Goal: Task Accomplishment & Management: Manage account settings

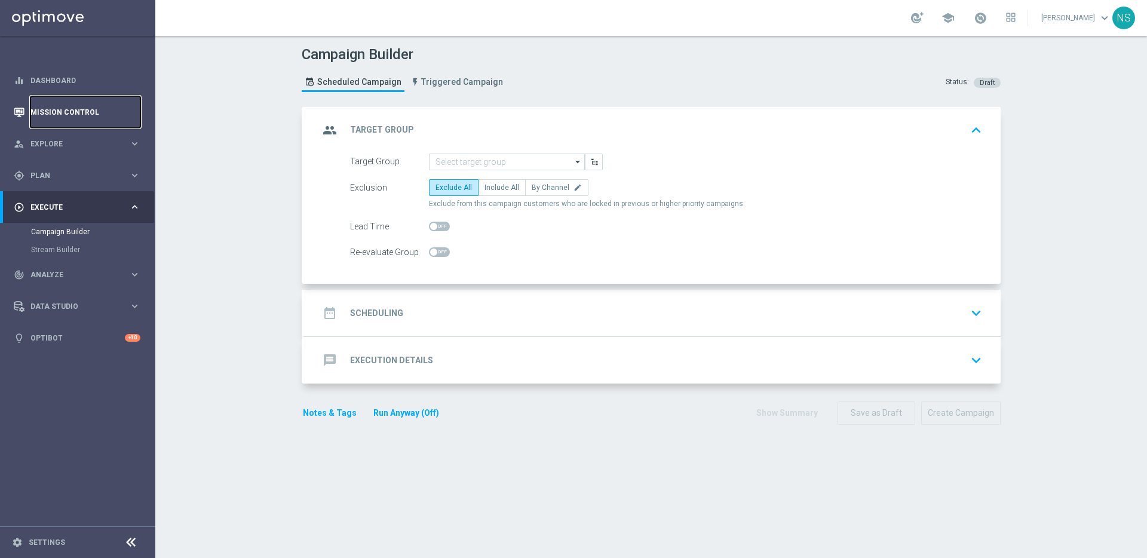
click at [73, 122] on link "Mission Control" at bounding box center [85, 112] width 110 height 32
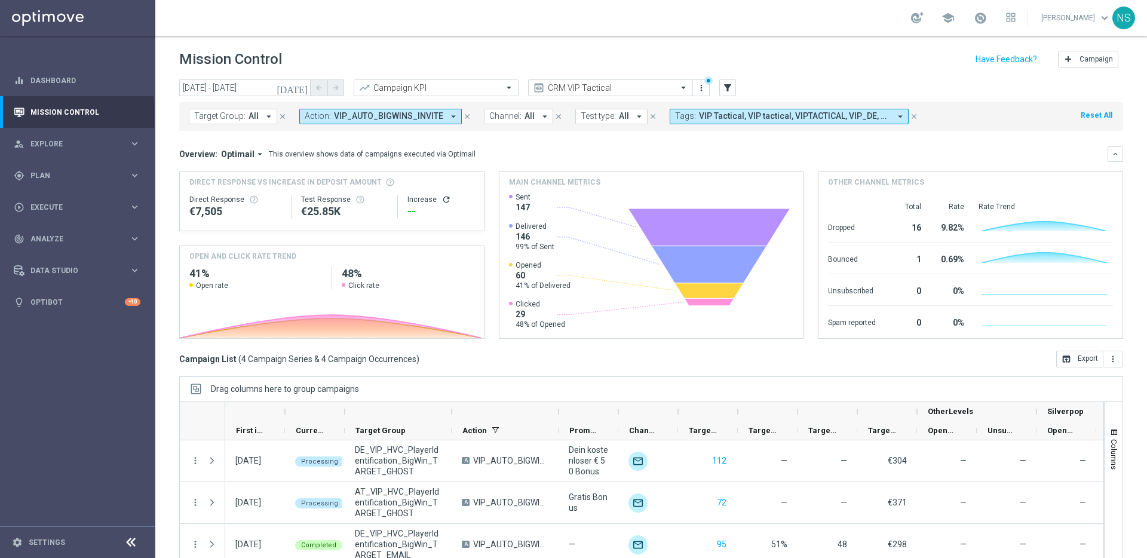
click at [440, 120] on button "Action: VIP_AUTO_BIGWINS_INVITE arrow_drop_down" at bounding box center [380, 117] width 162 height 16
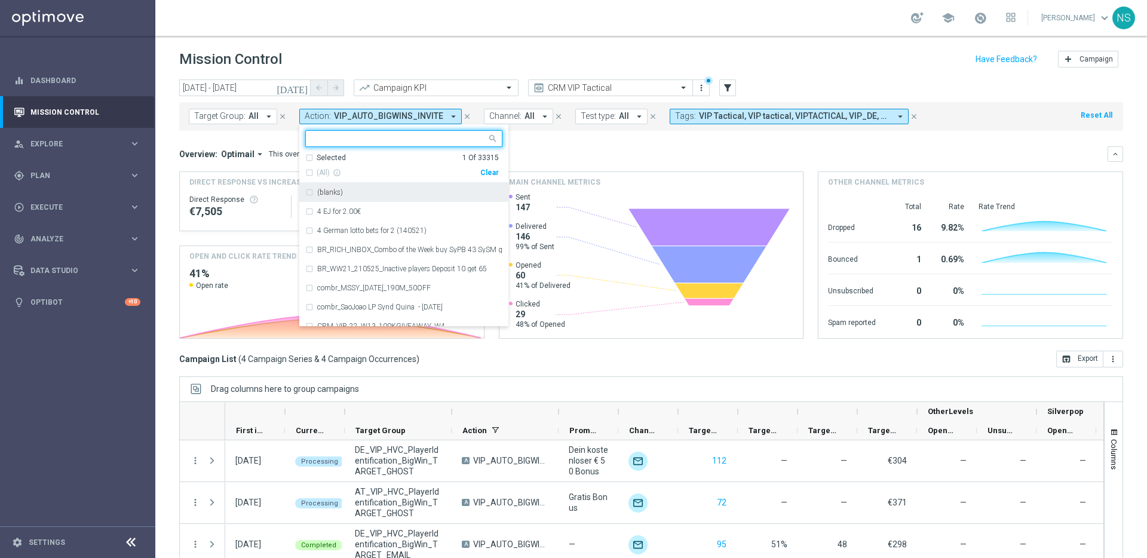
click at [477, 173] on div "(All) info_outline" at bounding box center [392, 173] width 175 height 10
click at [0, 0] on div "Clear" at bounding box center [0, 0] width 0 height 0
click at [527, 142] on mini-dashboard "Overview: Optimail arrow_drop_down This overview shows data of campaigns execut…" at bounding box center [651, 241] width 944 height 220
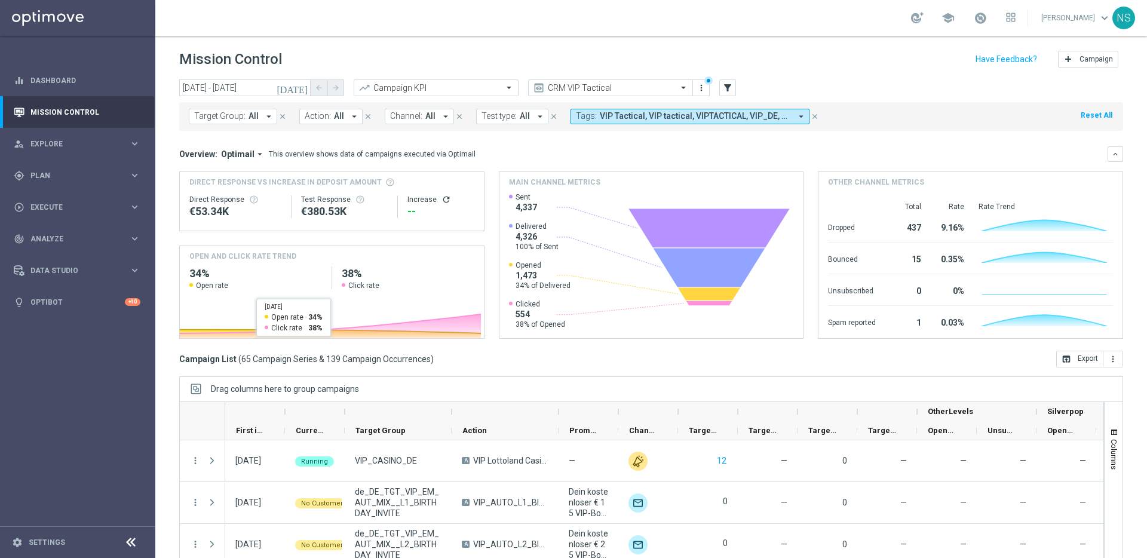
click at [306, 88] on icon "today" at bounding box center [293, 87] width 32 height 11
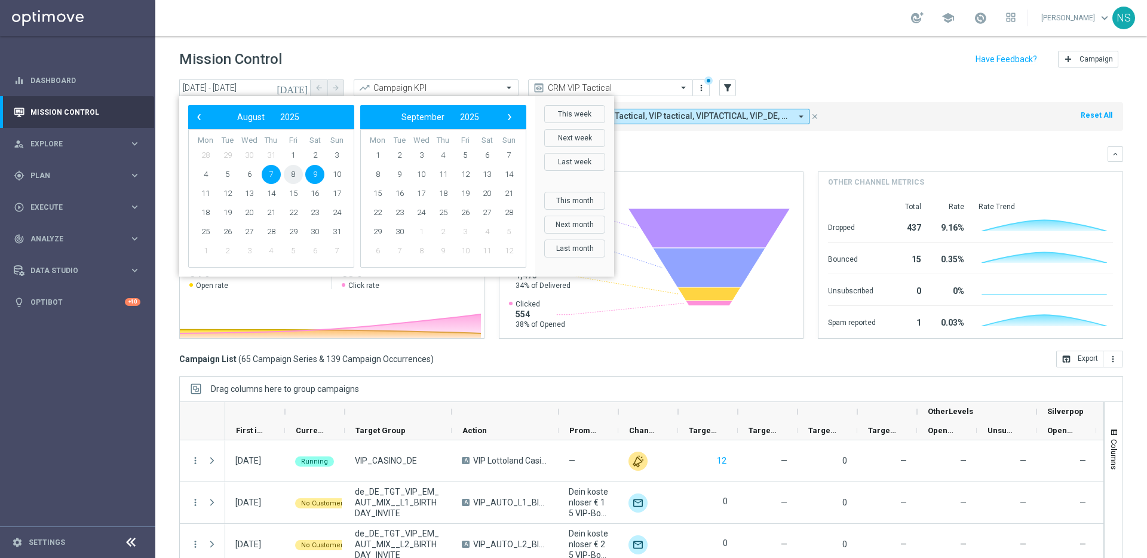
click at [294, 176] on span "8" at bounding box center [293, 174] width 19 height 19
type input "08 Aug 2025 - 08 Aug 2025"
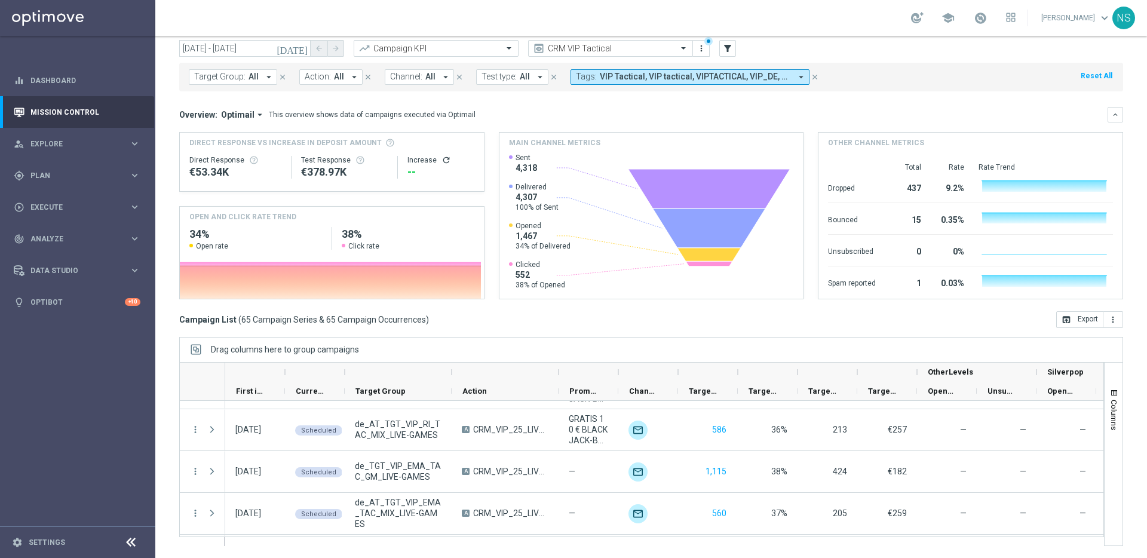
scroll to position [1578, 0]
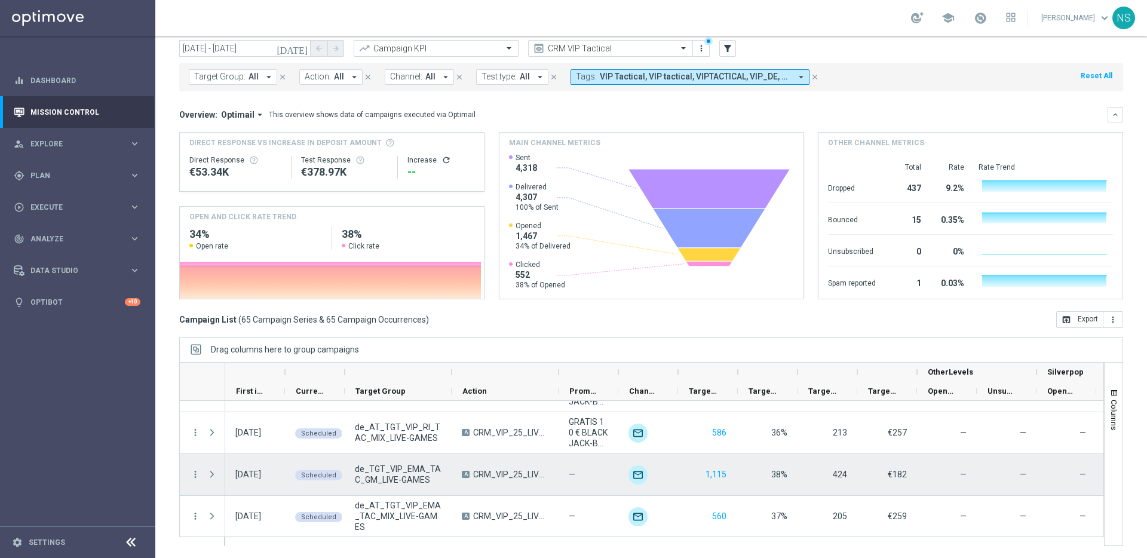
click at [213, 477] on span at bounding box center [212, 475] width 11 height 10
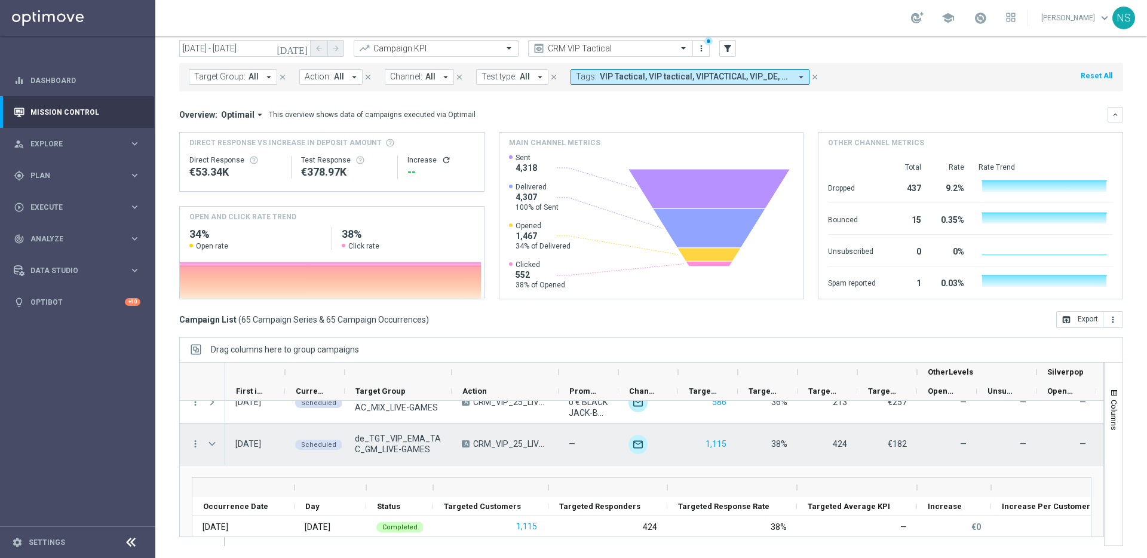
scroll to position [1575, 0]
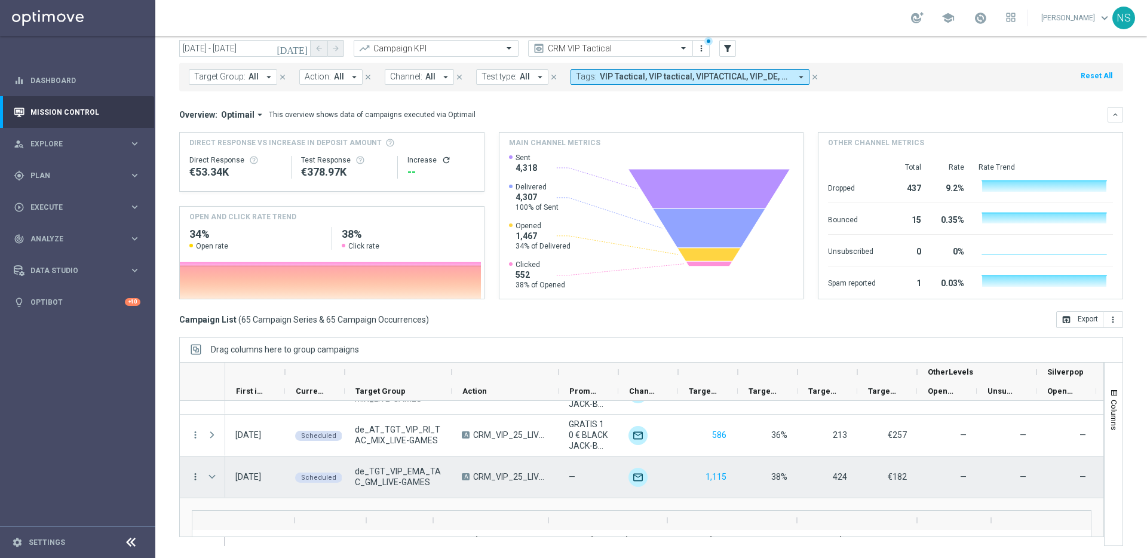
click at [197, 474] on icon "more_vert" at bounding box center [195, 476] width 11 height 11
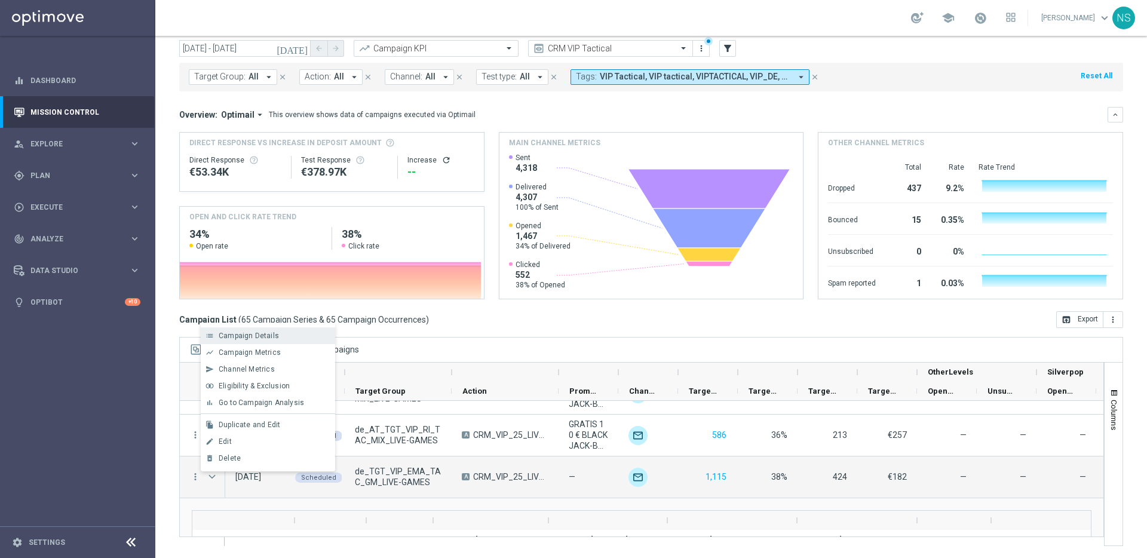
click at [279, 336] on div "Campaign Details" at bounding box center [274, 336] width 111 height 8
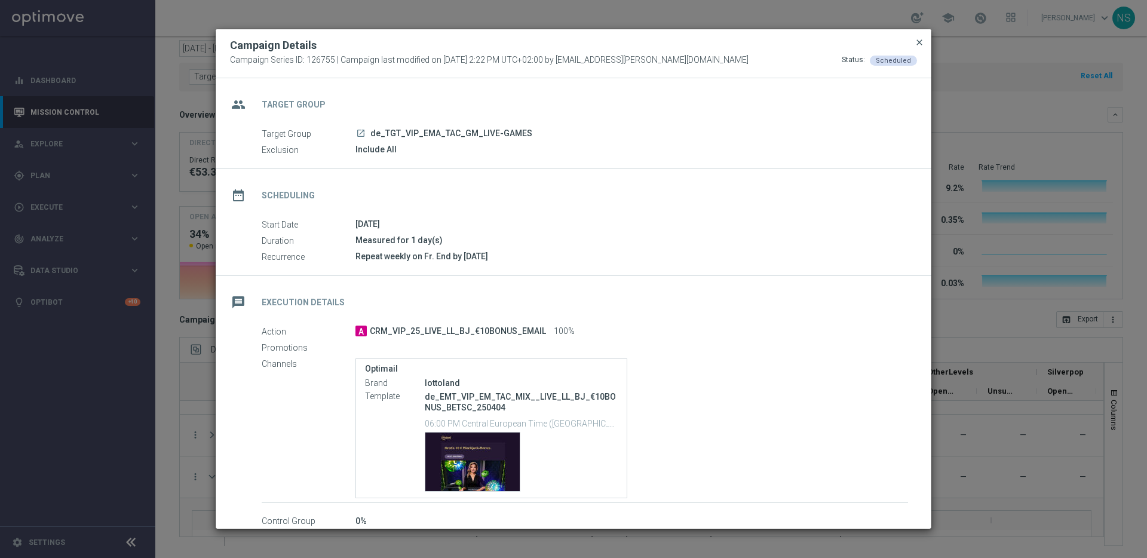
click at [919, 42] on span "close" at bounding box center [920, 43] width 10 height 10
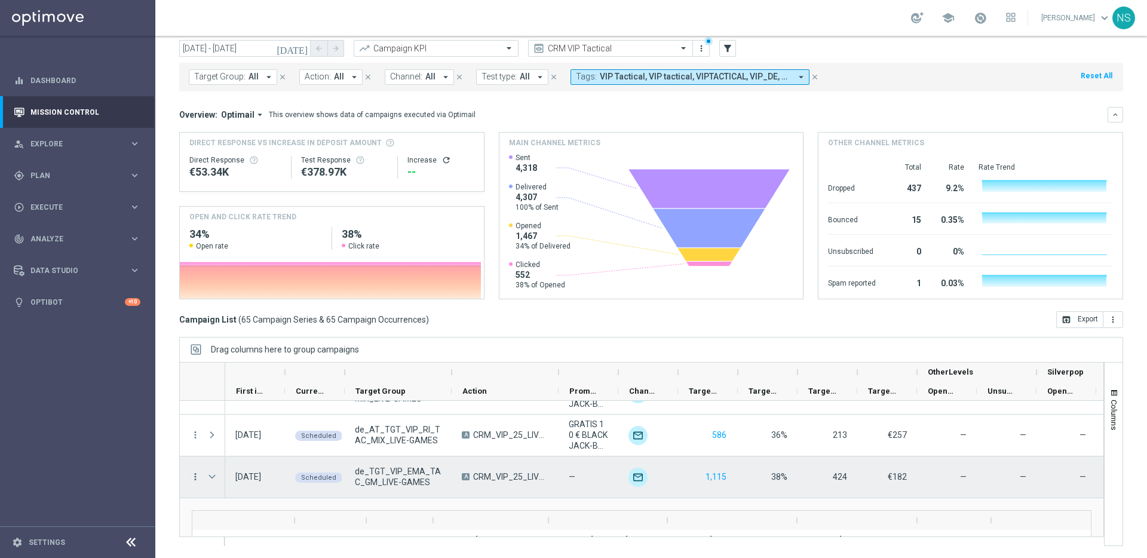
click at [197, 474] on icon "more_vert" at bounding box center [195, 476] width 11 height 11
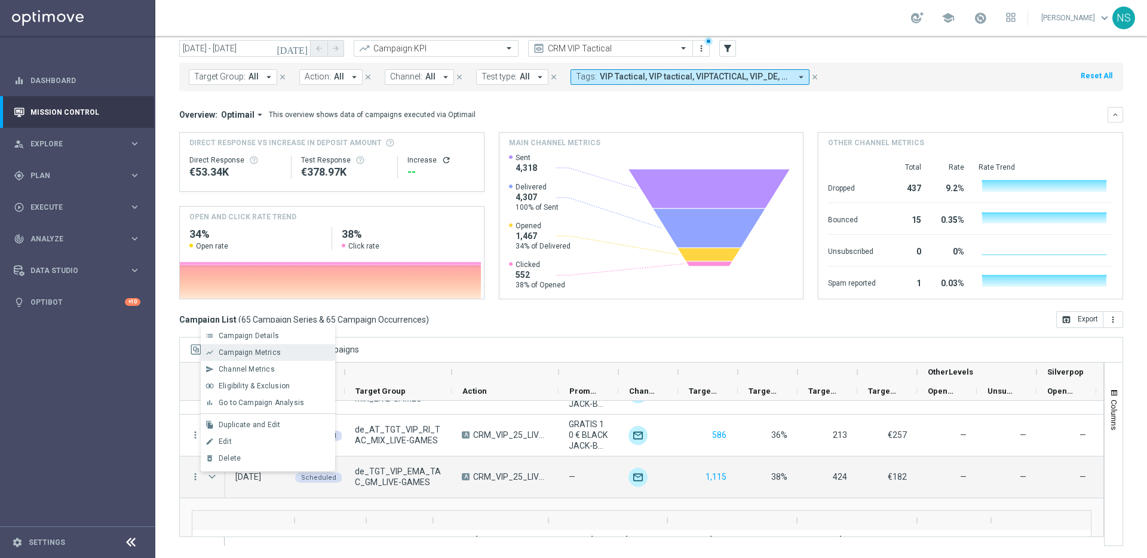
click at [270, 353] on span "Campaign Metrics" at bounding box center [250, 352] width 62 height 8
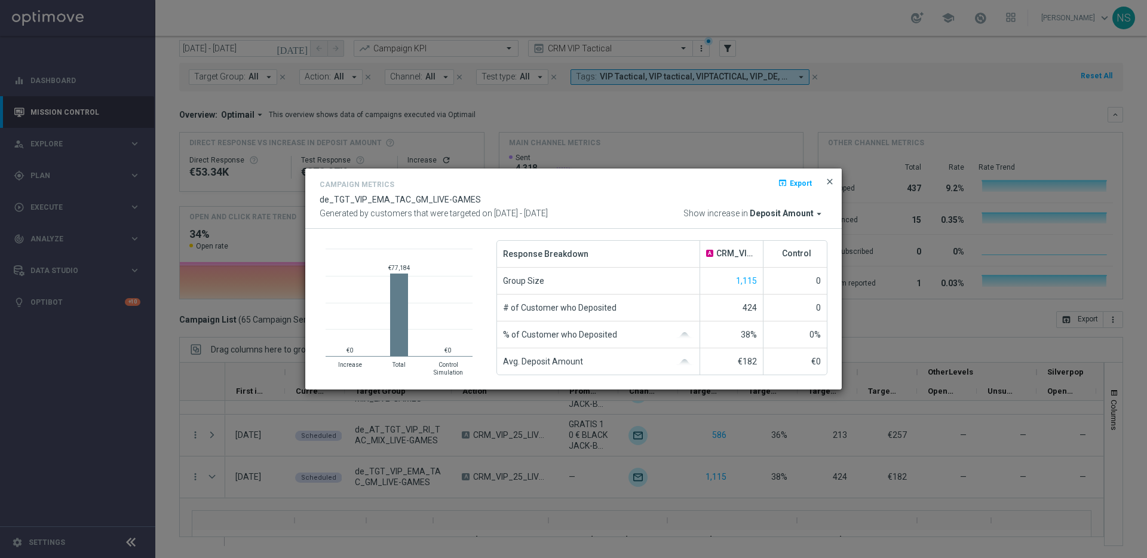
click at [830, 179] on span "close" at bounding box center [830, 182] width 10 height 10
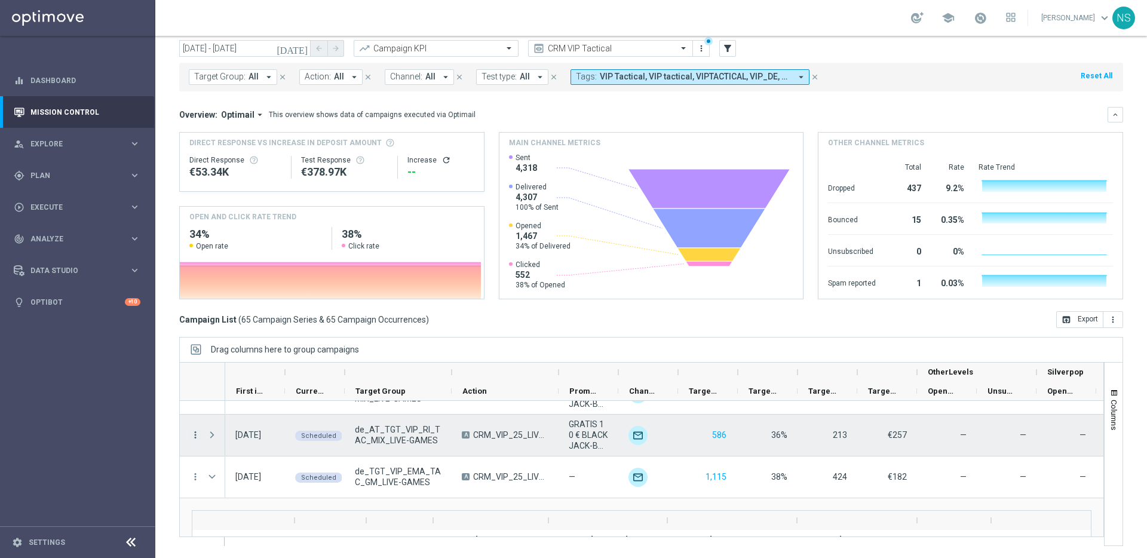
click at [193, 437] on icon "more_vert" at bounding box center [195, 435] width 11 height 11
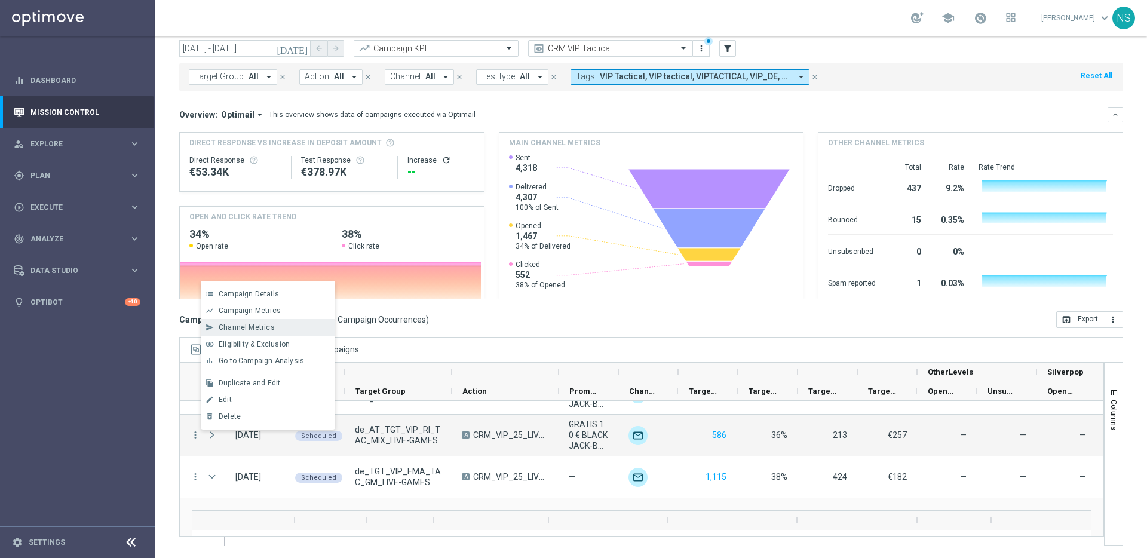
click at [267, 331] on span "Channel Metrics" at bounding box center [247, 327] width 56 height 8
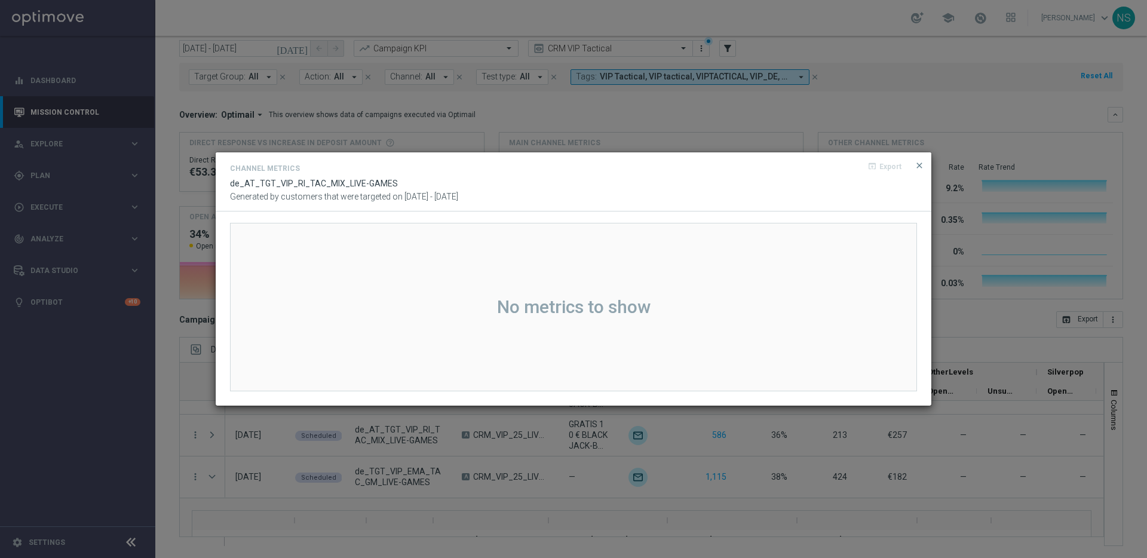
click at [912, 164] on div "open_in_browser Export" at bounding box center [899, 169] width 36 height 14
click at [918, 163] on span "close" at bounding box center [920, 166] width 10 height 10
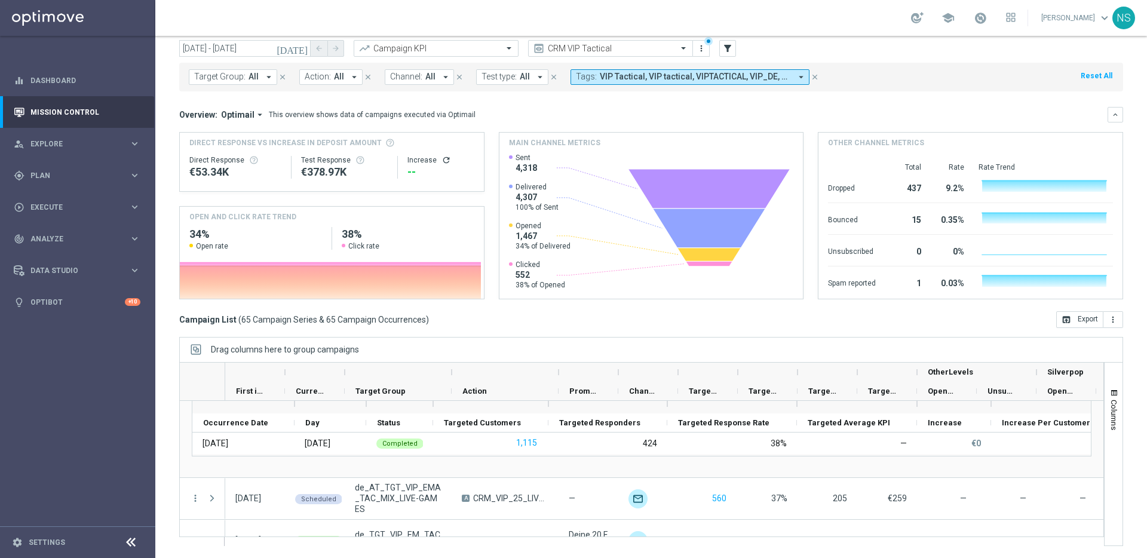
scroll to position [1693, 0]
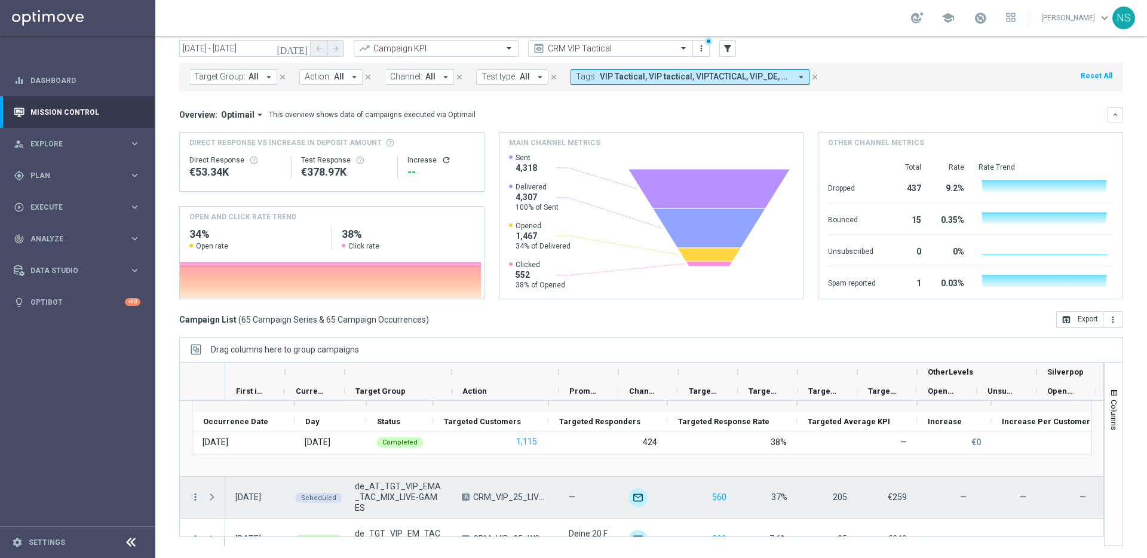
click at [195, 496] on icon "more_vert" at bounding box center [195, 497] width 11 height 11
click at [247, 392] on span "Channel Metrics" at bounding box center [247, 389] width 56 height 8
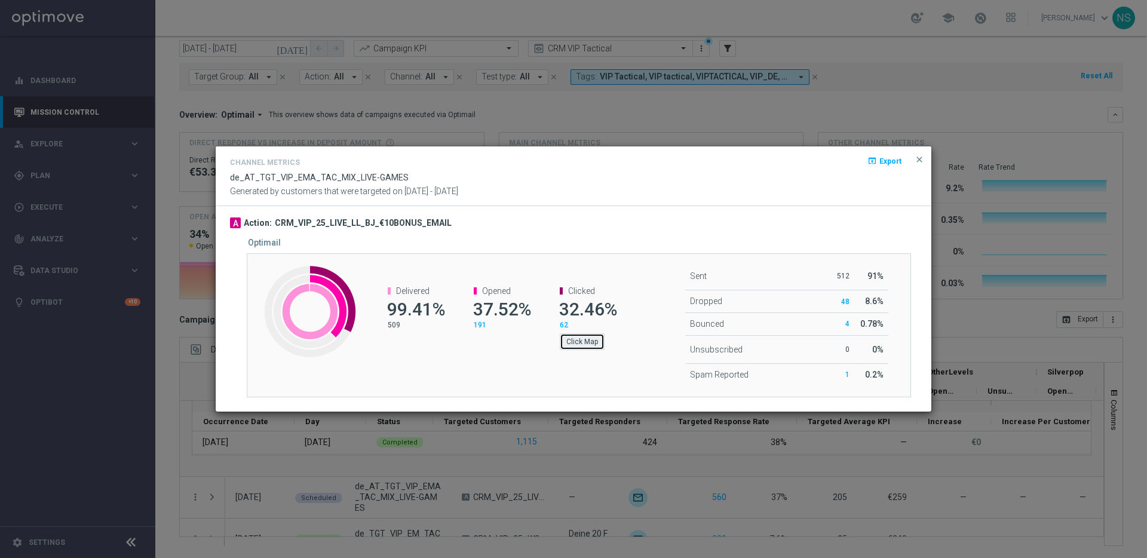
click at [578, 345] on button "Click Map" at bounding box center [582, 341] width 45 height 17
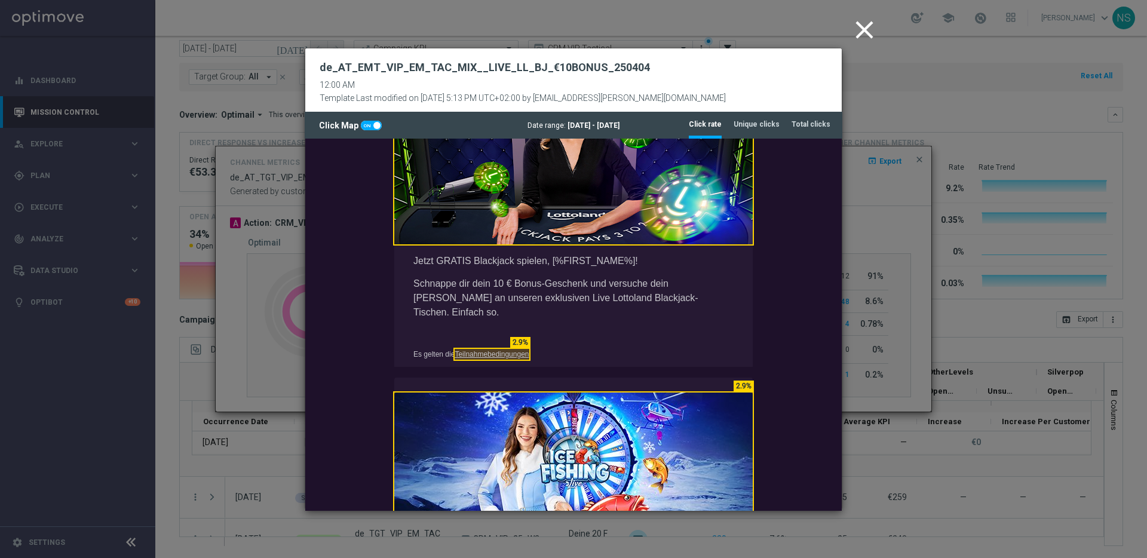
scroll to position [51, 0]
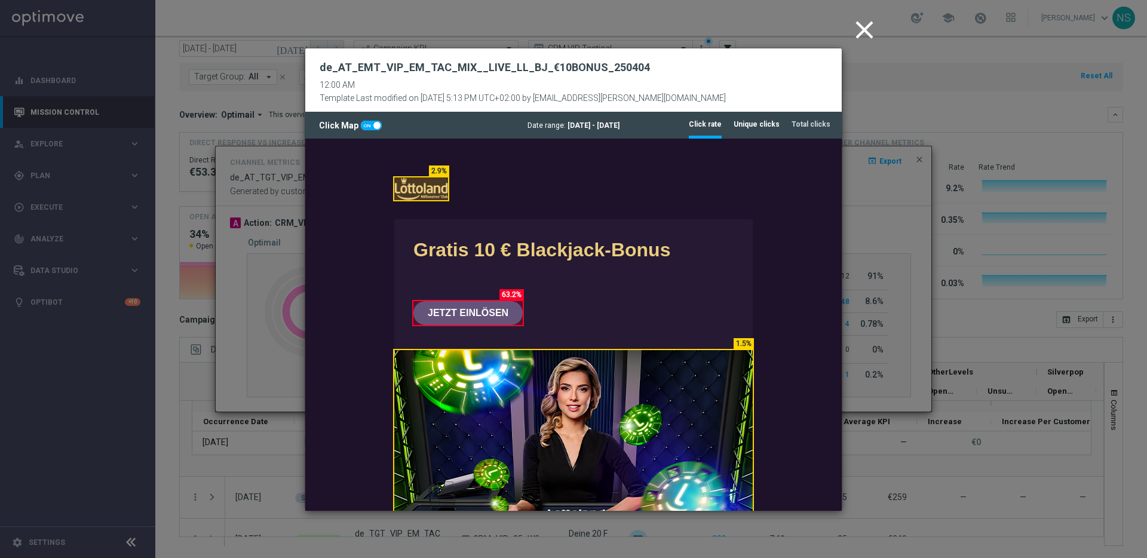
click at [762, 121] on tab-header "Unique clicks" at bounding box center [757, 124] width 46 height 10
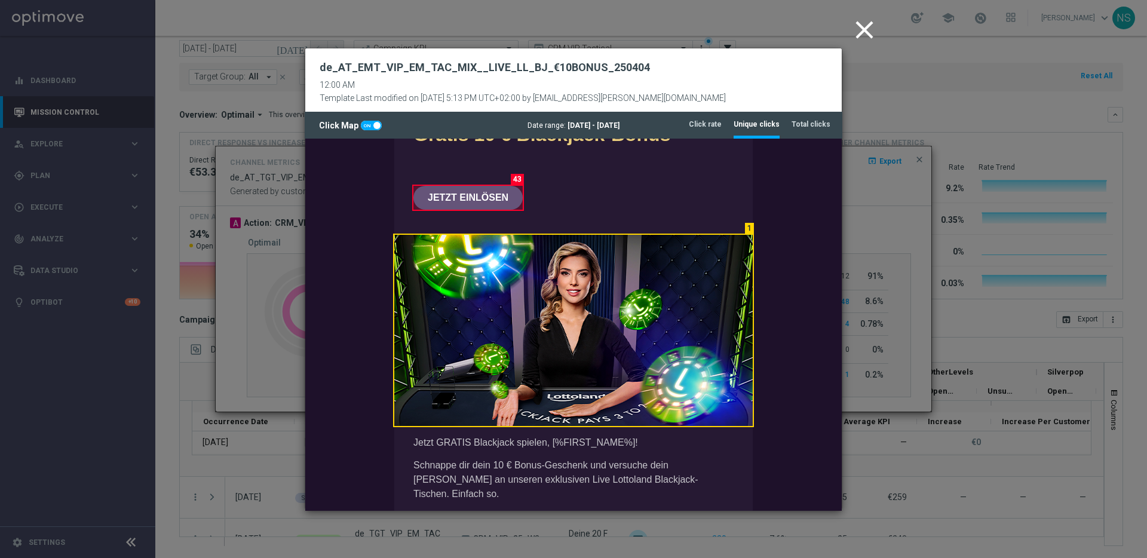
scroll to position [0, 0]
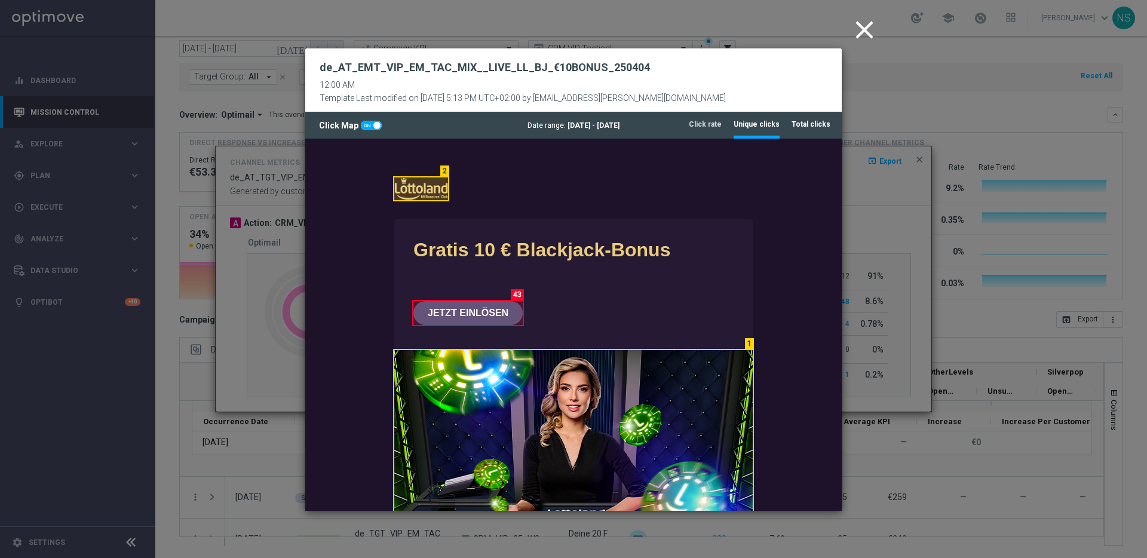
click at [813, 121] on tab-header "Total clicks" at bounding box center [811, 124] width 39 height 10
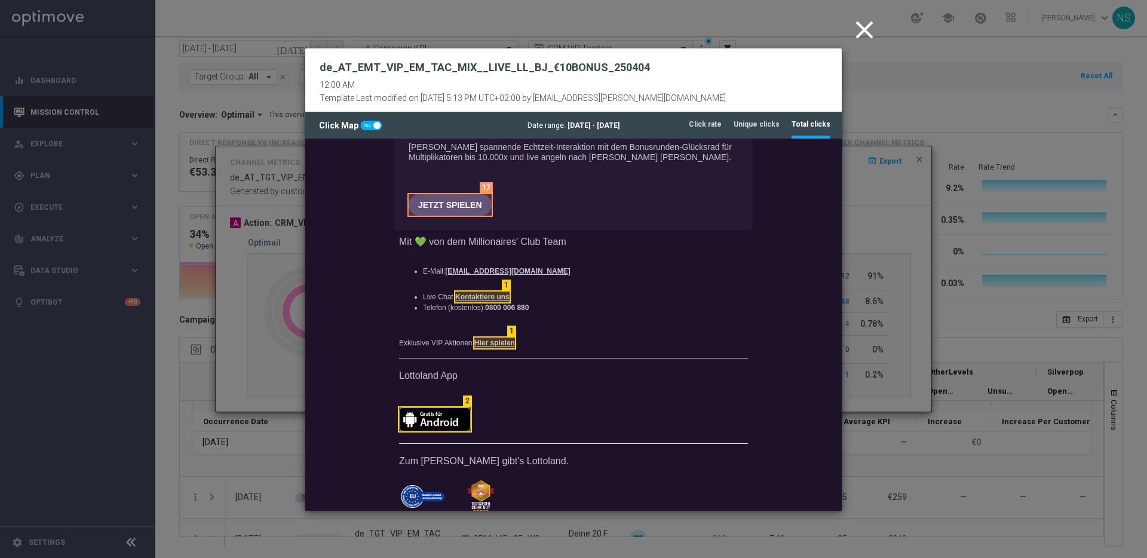
scroll to position [719, 0]
click at [772, 126] on tab-header "Unique clicks" at bounding box center [757, 124] width 46 height 10
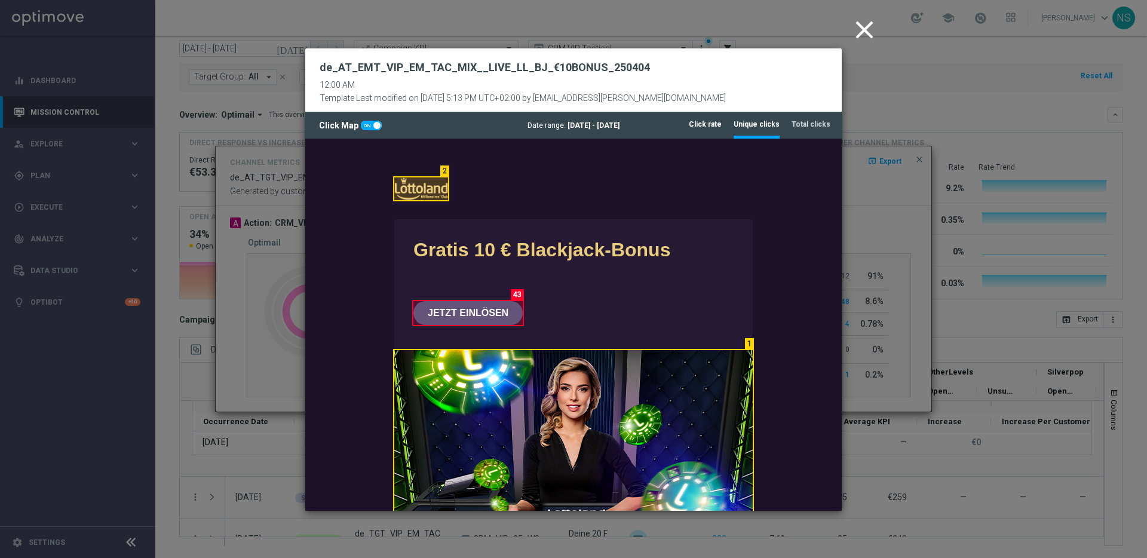
click at [715, 116] on li "Click rate" at bounding box center [705, 124] width 33 height 25
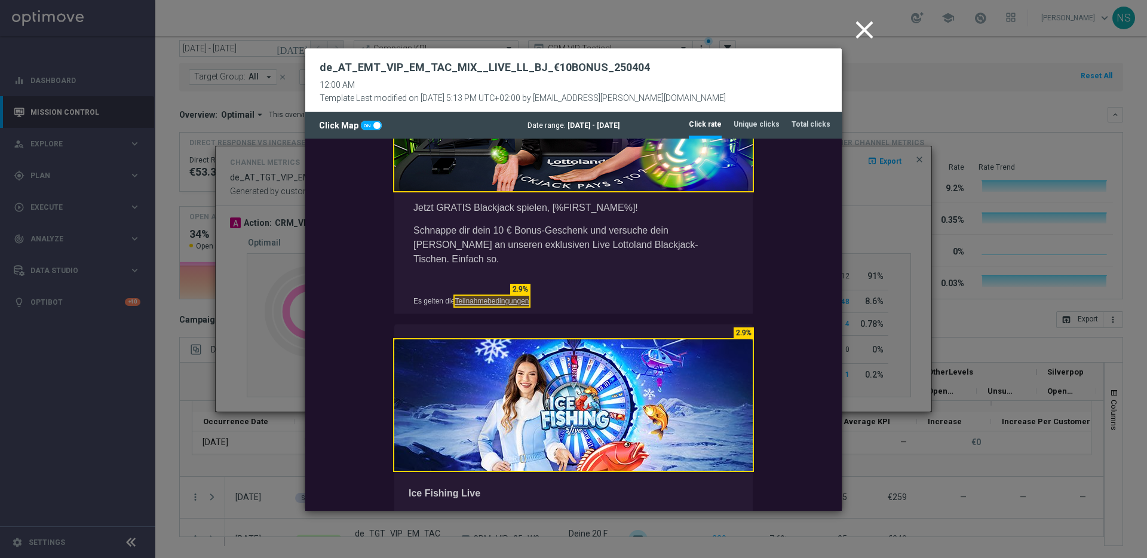
scroll to position [539, 0]
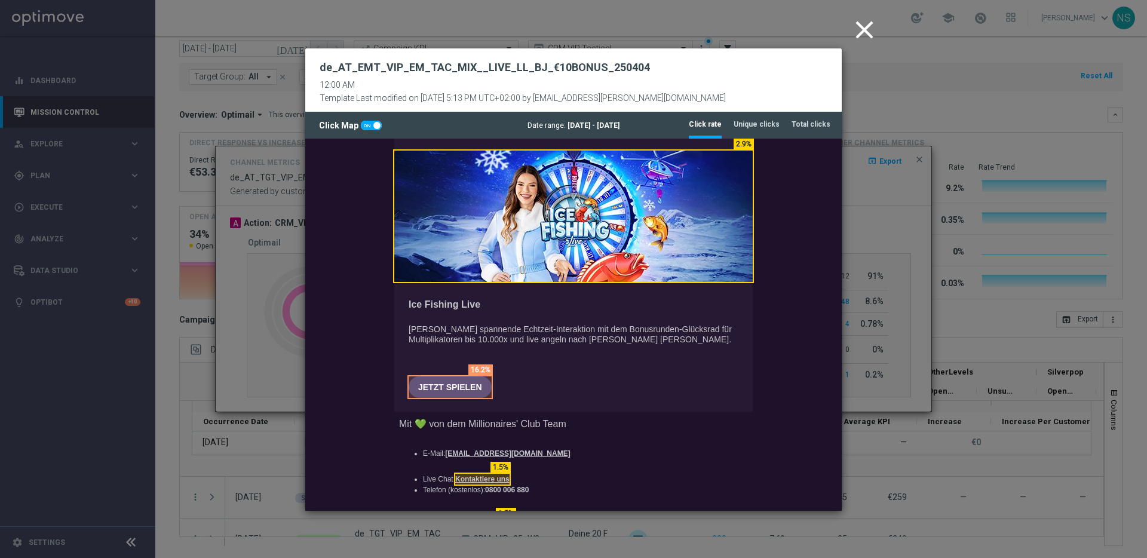
click at [872, 26] on icon "close" at bounding box center [864, 30] width 30 height 30
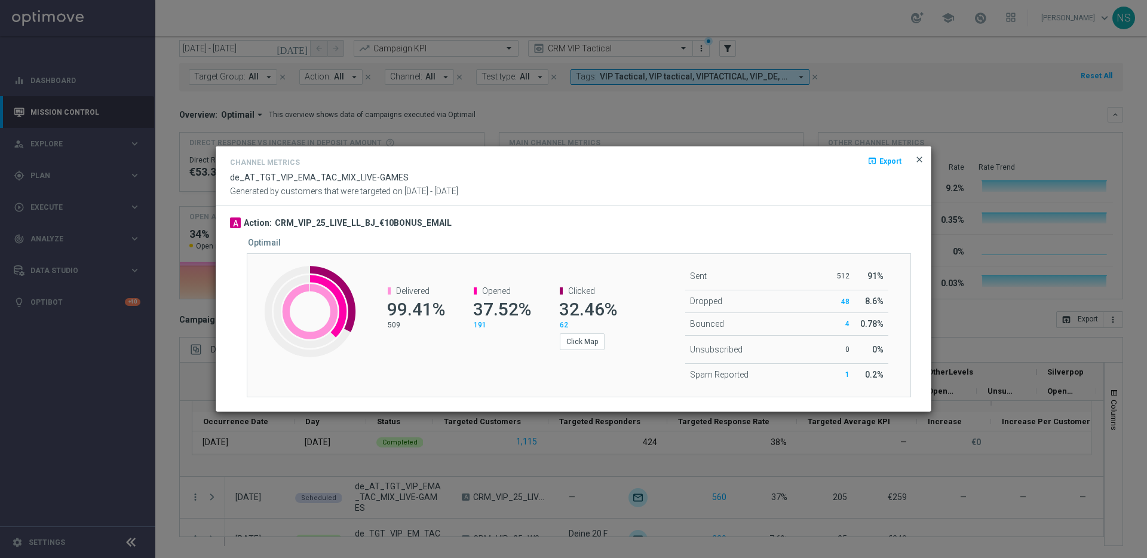
click at [919, 157] on span "close" at bounding box center [920, 160] width 10 height 10
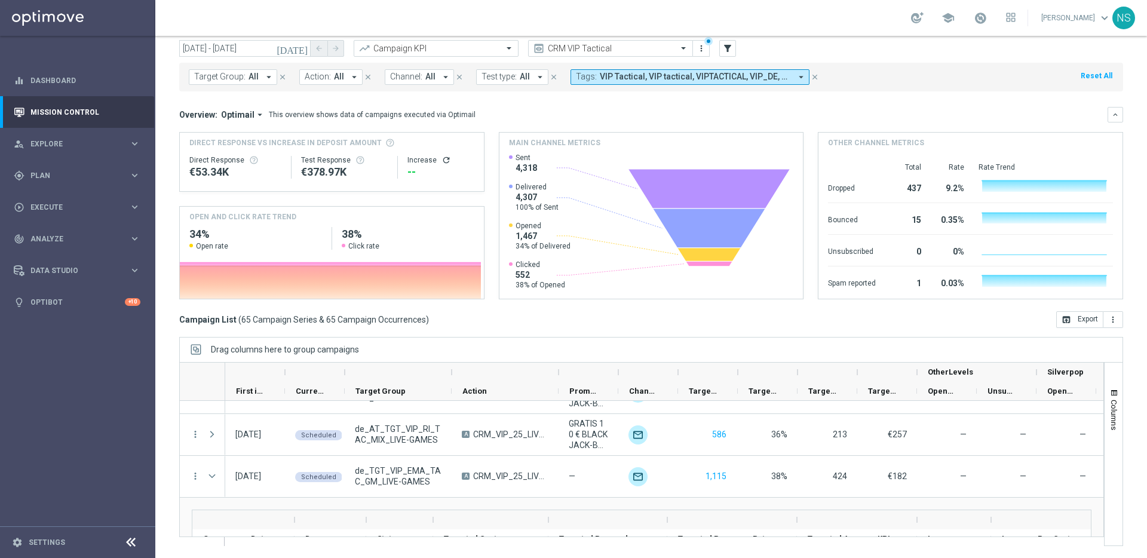
scroll to position [1594, 0]
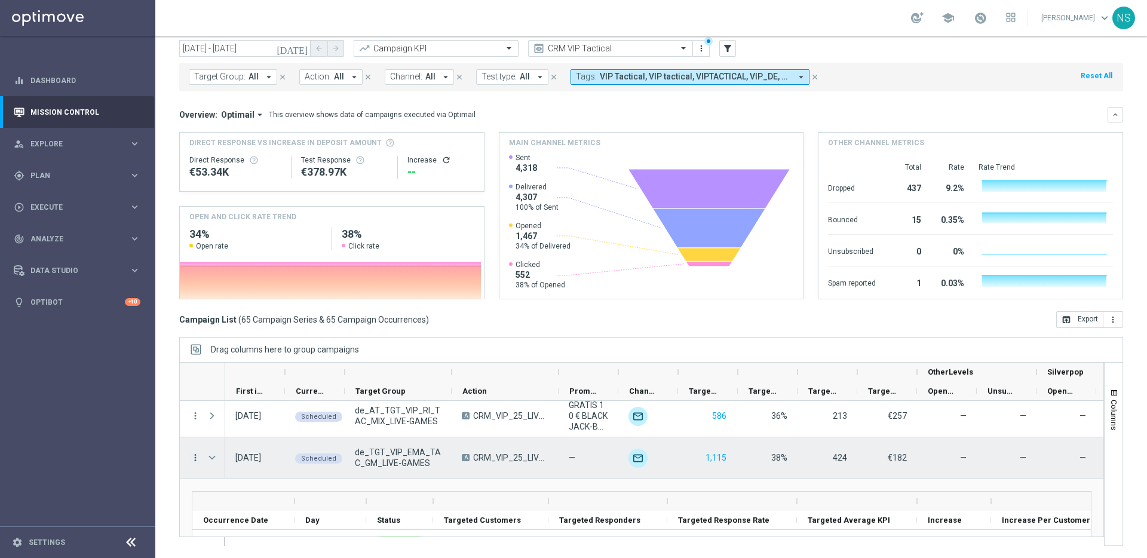
click at [194, 459] on icon "more_vert" at bounding box center [195, 457] width 11 height 11
click at [268, 348] on span "Channel Metrics" at bounding box center [247, 350] width 56 height 8
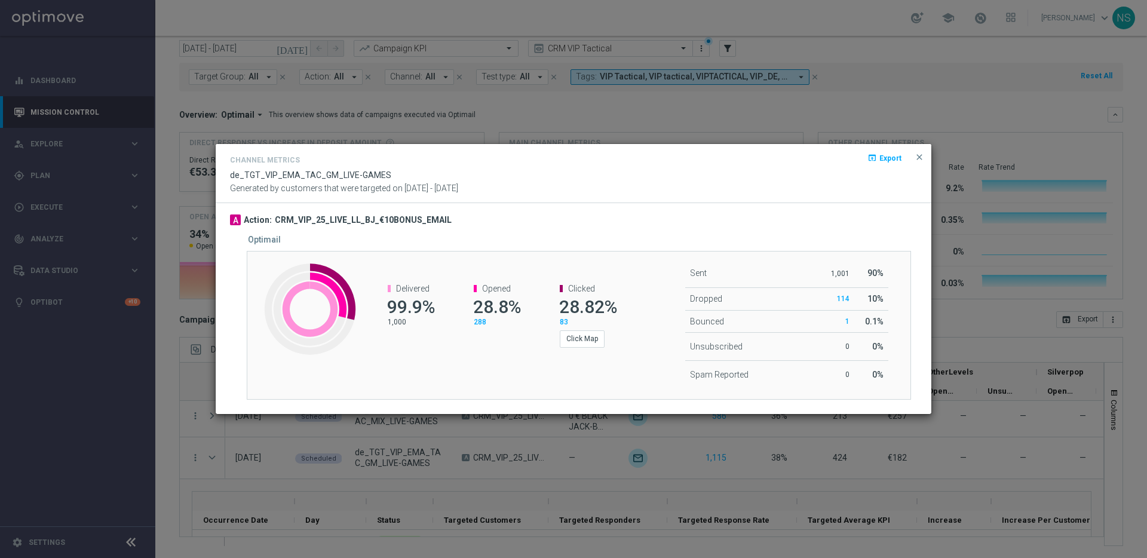
click at [638, 330] on div "Sent 1,001 90% Dropped 114 10% Bounced 1 0" at bounding box center [744, 325] width 221 height 148
click at [643, 343] on div "Sent 1,001 90% Dropped 114 10% Bounced 1 0" at bounding box center [744, 324] width 203 height 129
click at [587, 350] on div "Clicked 28.82% 83 Click Map" at bounding box center [582, 316] width 86 height 88
click at [587, 339] on button "Click Map" at bounding box center [582, 338] width 45 height 17
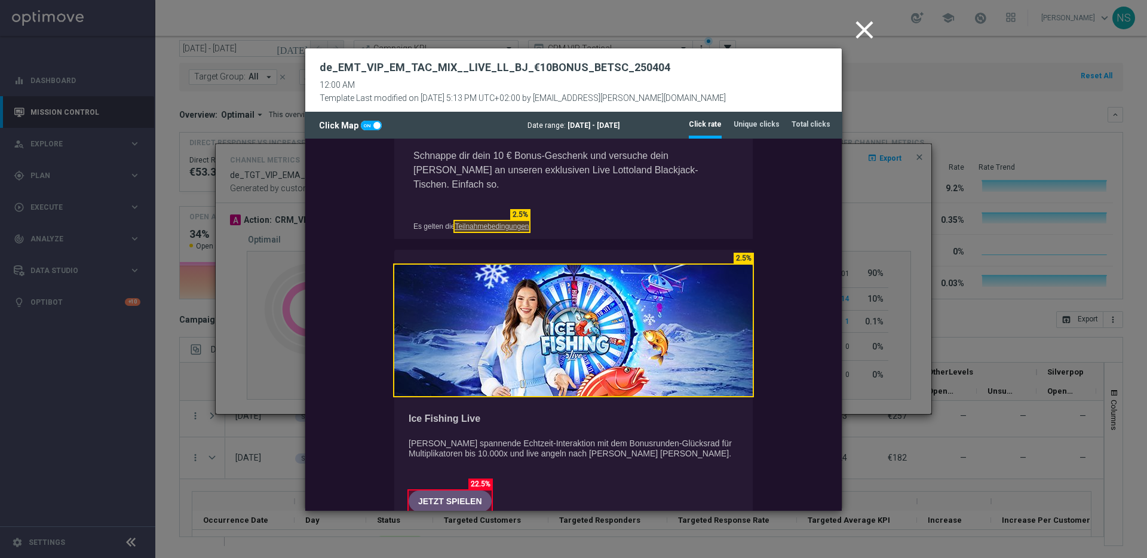
click at [873, 27] on icon "close" at bounding box center [864, 30] width 30 height 30
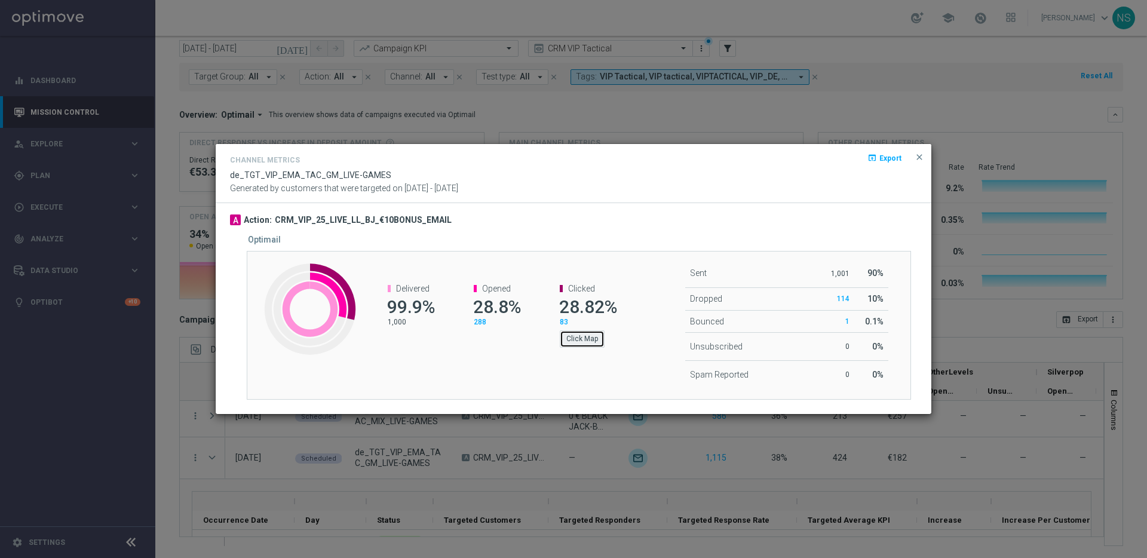
click at [585, 336] on button "Click Map" at bounding box center [582, 338] width 45 height 17
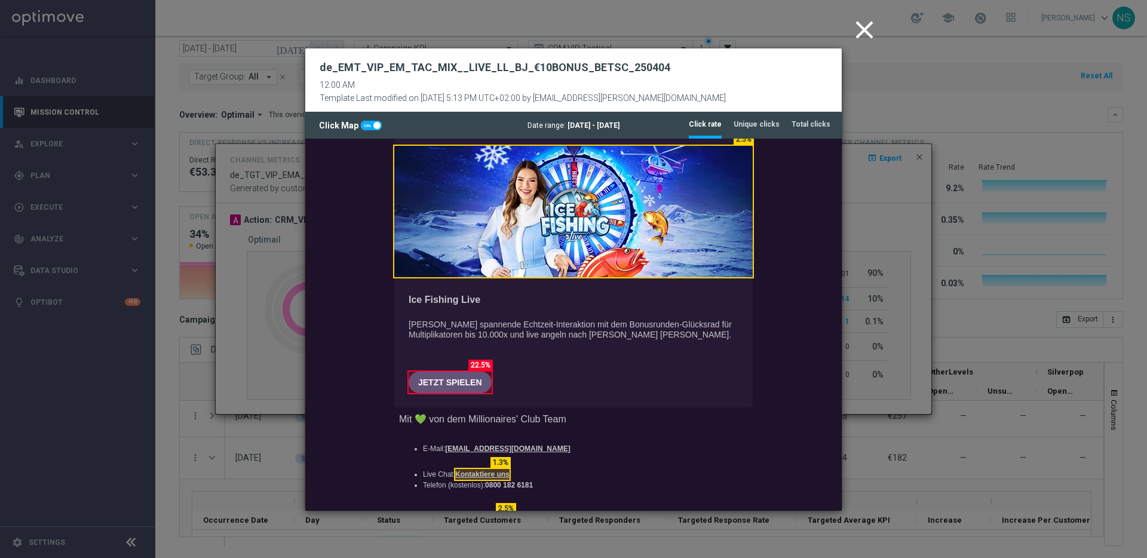
scroll to position [871, 0]
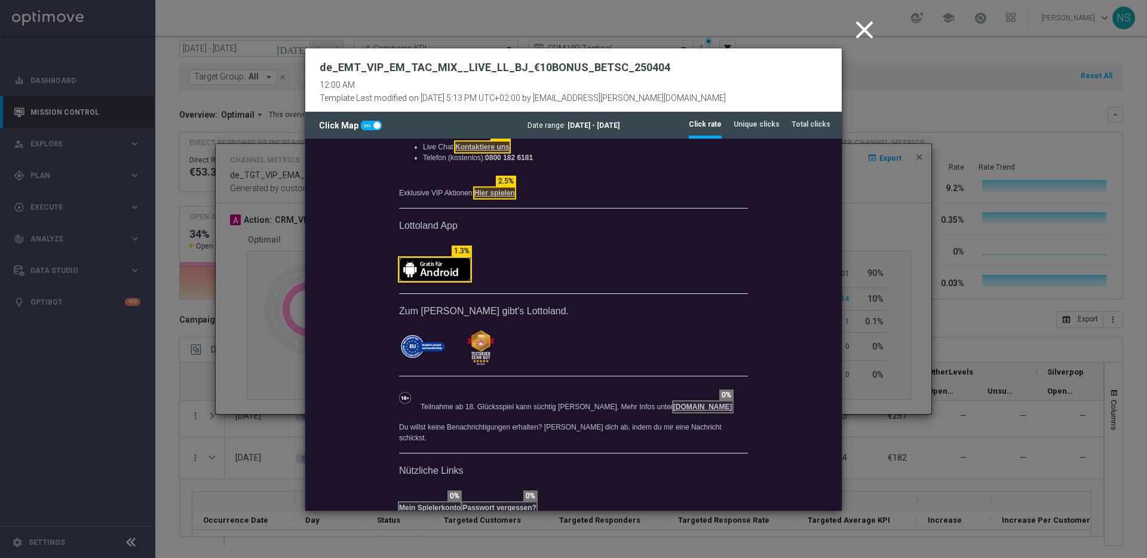
click at [872, 29] on icon "close" at bounding box center [864, 30] width 30 height 30
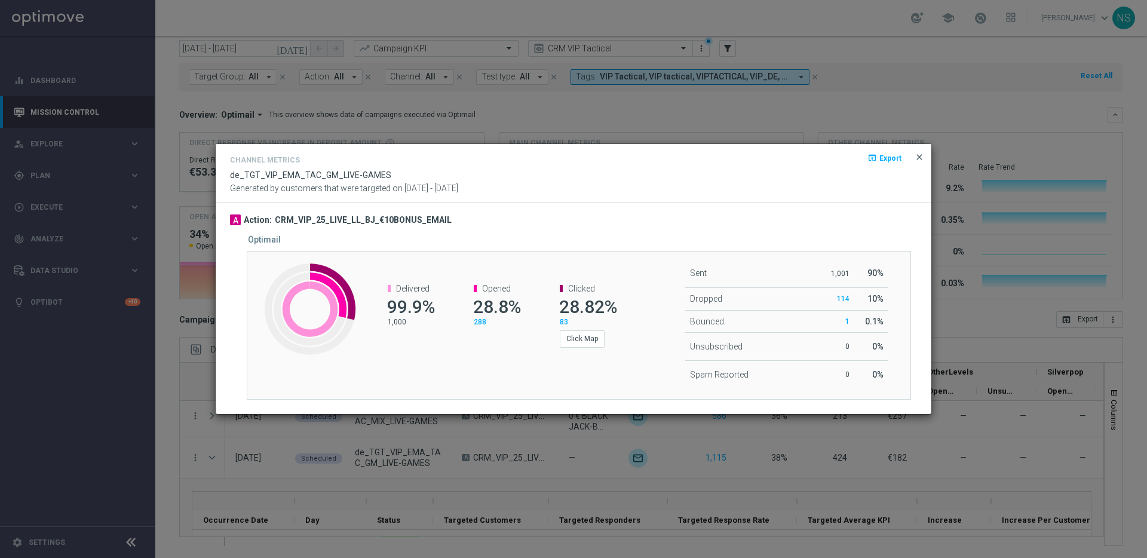
click at [923, 157] on span "close" at bounding box center [920, 157] width 10 height 10
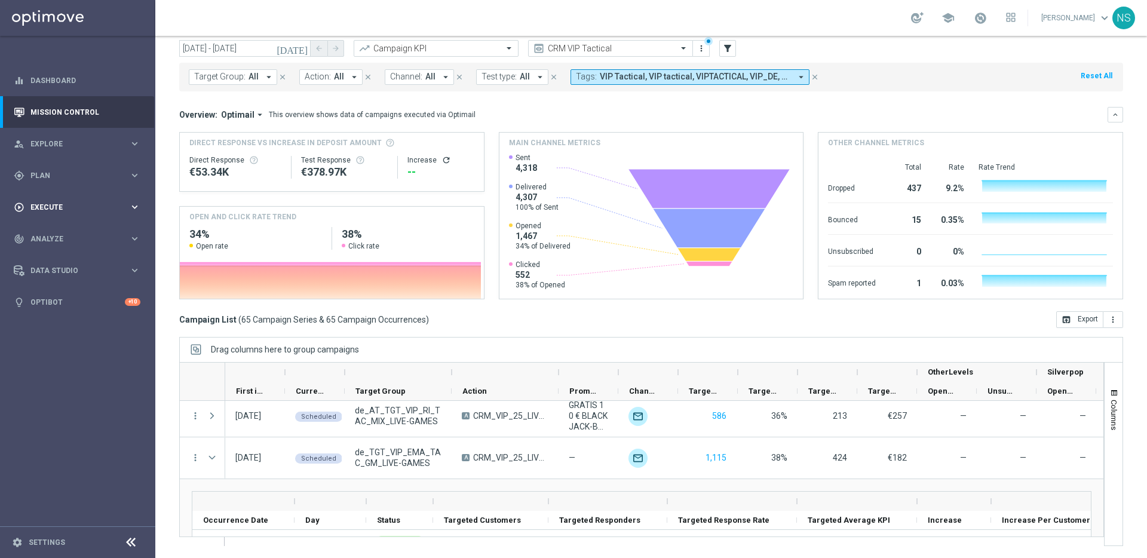
click at [62, 207] on span "Execute" at bounding box center [79, 207] width 99 height 7
click at [60, 186] on div "gps_fixed Plan keyboard_arrow_right" at bounding box center [77, 175] width 154 height 32
click at [59, 197] on link "Target Groups" at bounding box center [77, 200] width 93 height 10
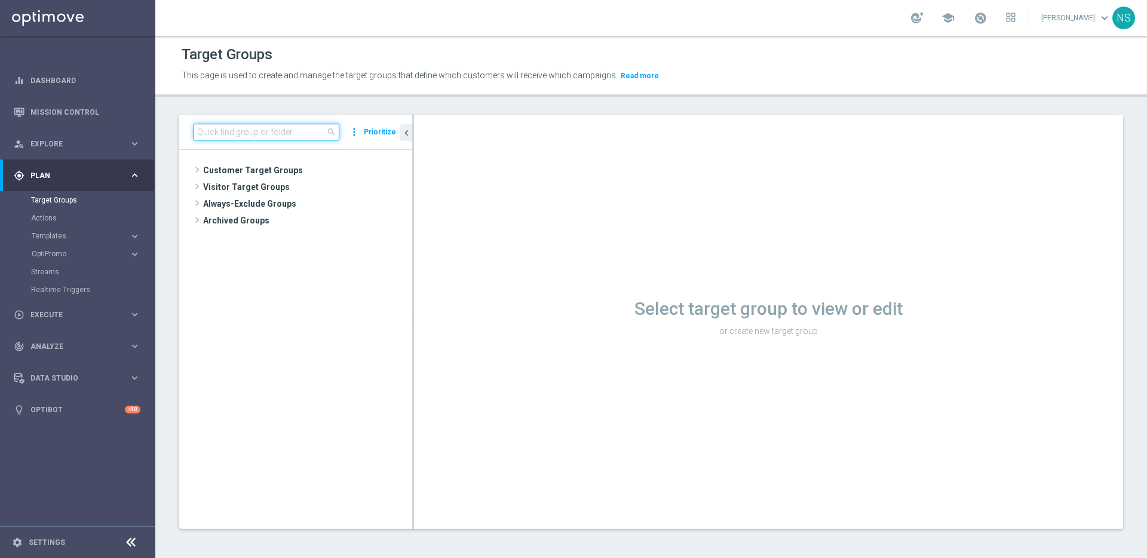
click at [201, 132] on input at bounding box center [267, 132] width 146 height 17
type input "V"
paste input "de_all_TGT_VIP_EM_TAC_SP__INFOMAILER"
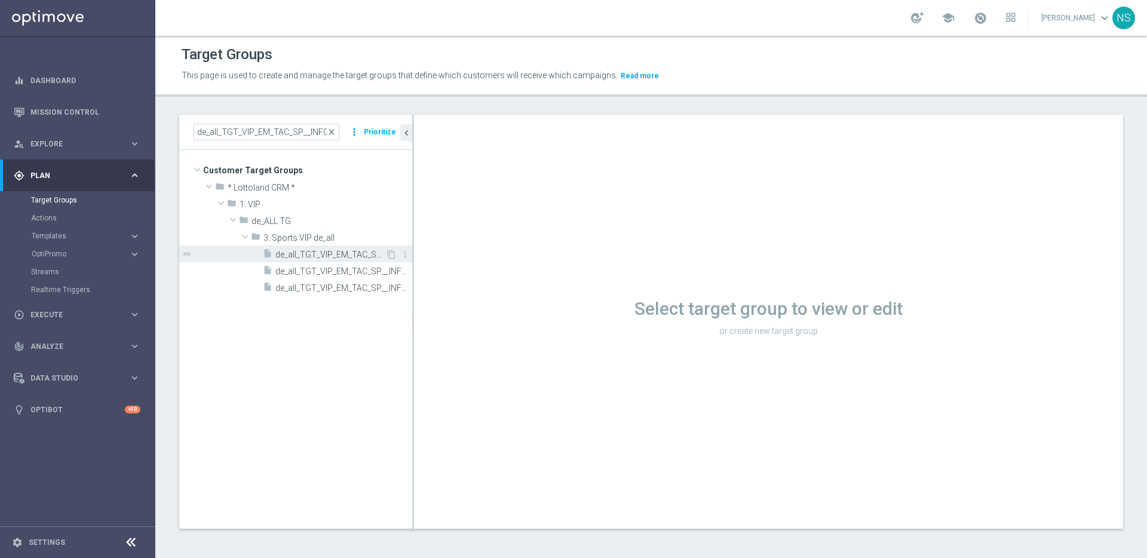
click at [302, 255] on span "de_all_TGT_VIP_EM_TAC_SP__INFOMAILER" at bounding box center [330, 255] width 110 height 10
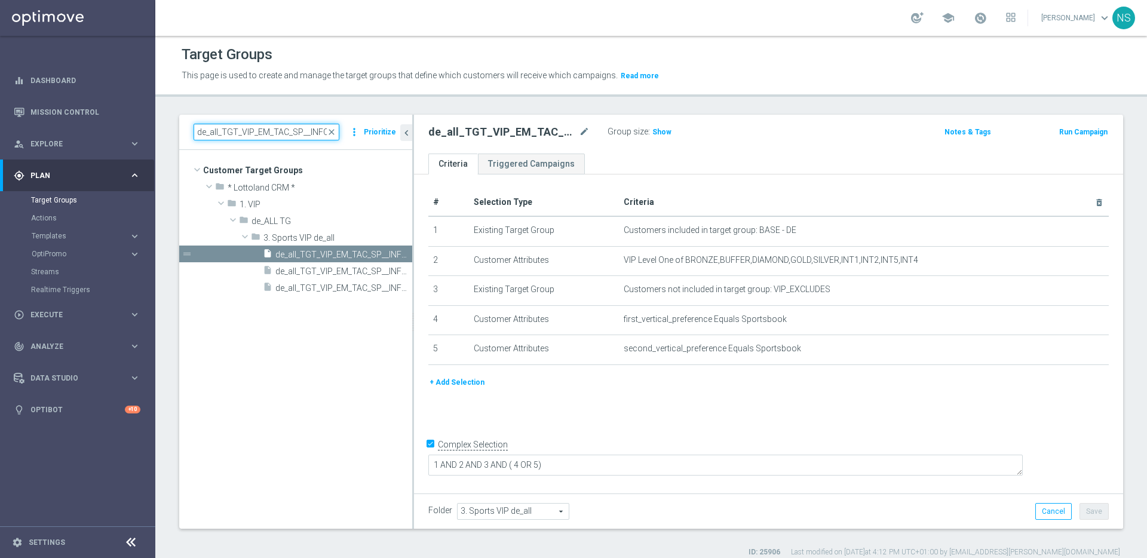
click at [327, 129] on input "de_all_TGT_VIP_EM_TAC_SP__INFOMAILER" at bounding box center [267, 132] width 146 height 17
paste input "RI_TAC_LT__ALL"
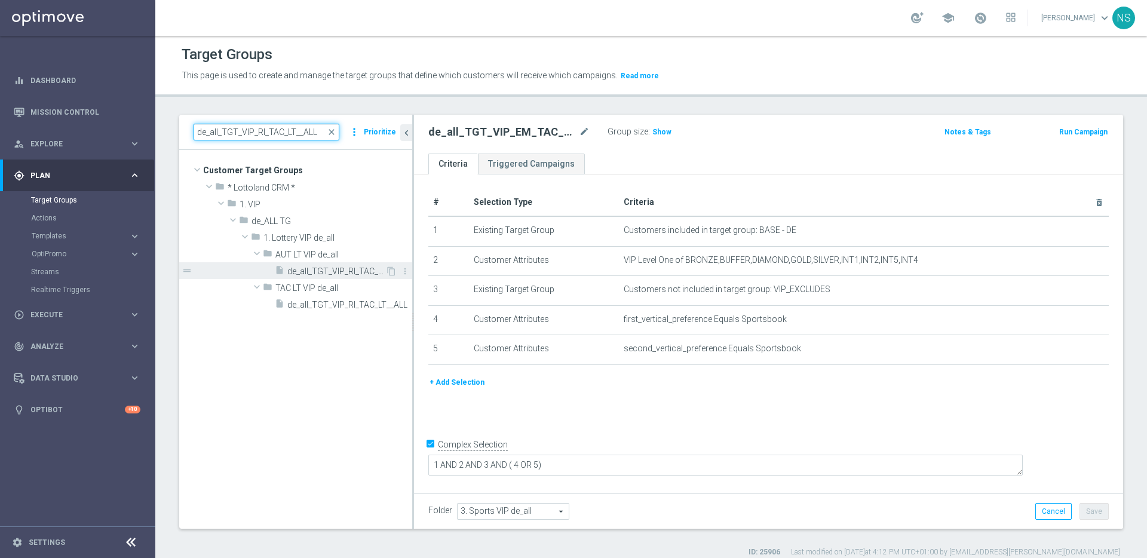
type input "de_all_TGT_VIP_RI_TAC_LT__ALL"
click at [320, 269] on span "de_all_TGT_VIP_RI_TAC_LT__ALL_EUR10_300DAYS" at bounding box center [336, 271] width 98 height 10
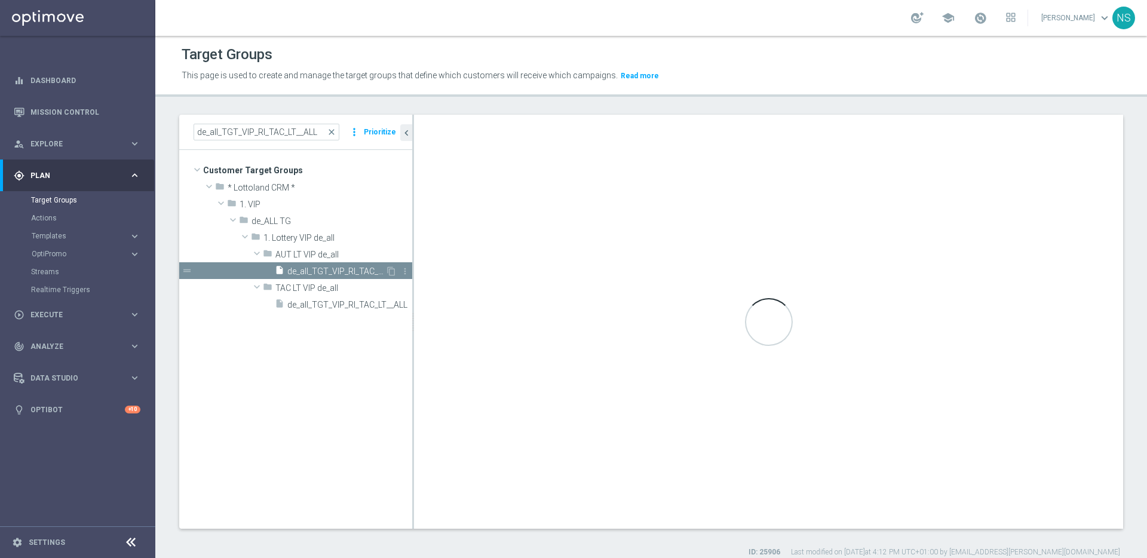
type textarea "1 AND 2 AND 3"
type input "AUT LT VIP de_all"
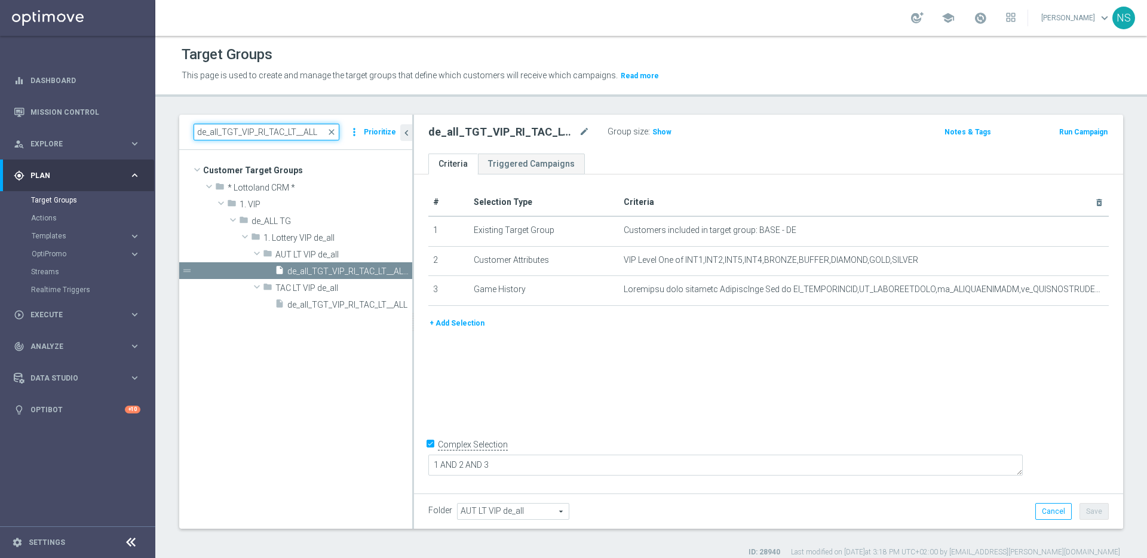
click at [311, 132] on input "de_all_TGT_VIP_RI_TAC_LT__ALL" at bounding box center [267, 132] width 146 height 17
paste input "DE_TGT_VIP_EM_TAC_MIX"
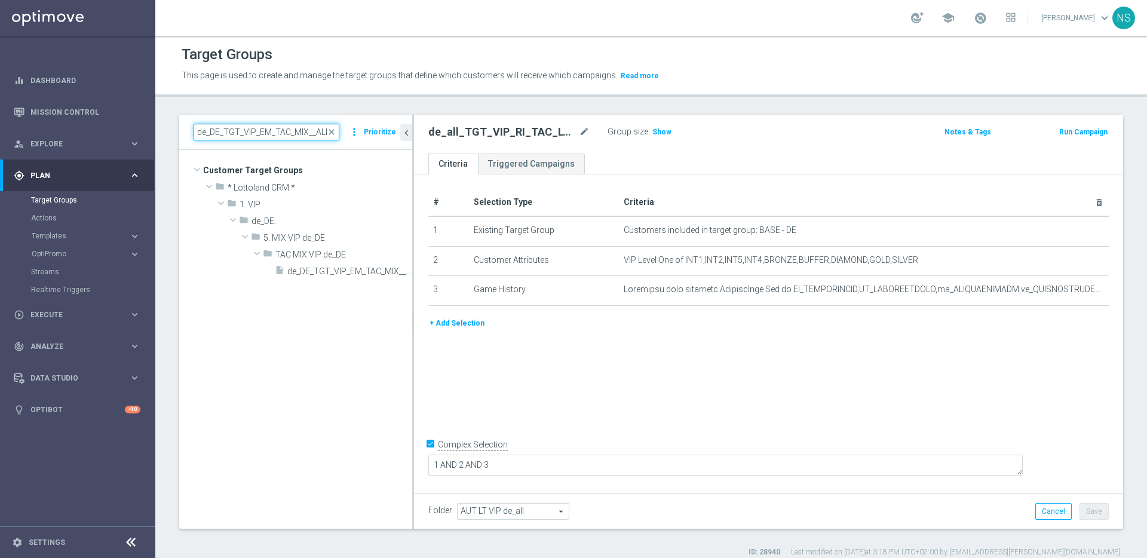
drag, startPoint x: 293, startPoint y: 132, endPoint x: 412, endPoint y: 144, distance: 120.1
click at [412, 144] on as-split "de_DE_TGT_VIP_EM_TAC_MIX__ALL close more_vert Prioritize Customer Target Groups…" at bounding box center [651, 322] width 944 height 414
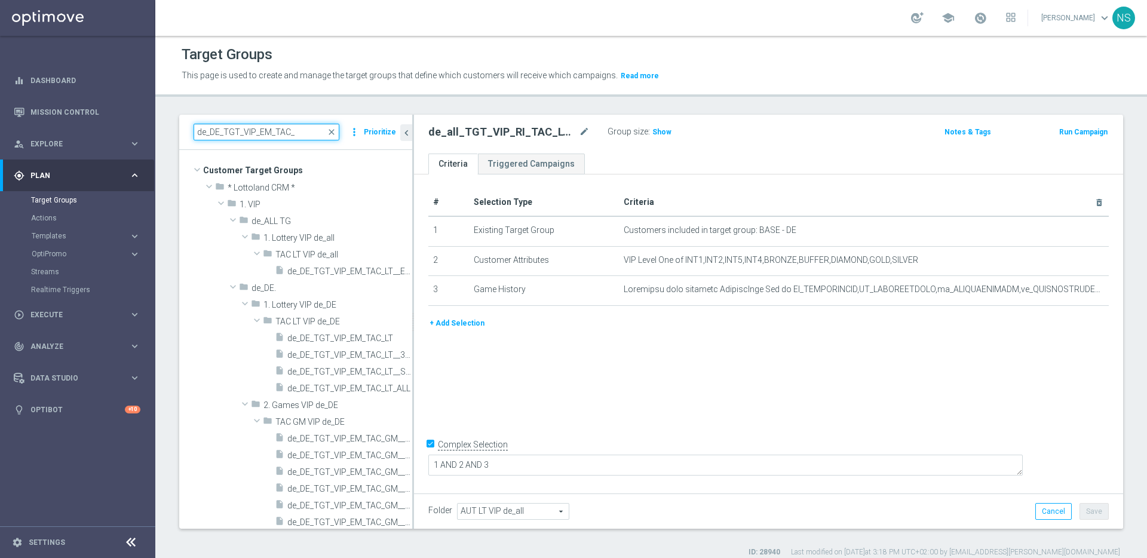
click at [272, 131] on input "de_DE_TGT_VIP_EM_TAC_" at bounding box center [267, 132] width 146 height 17
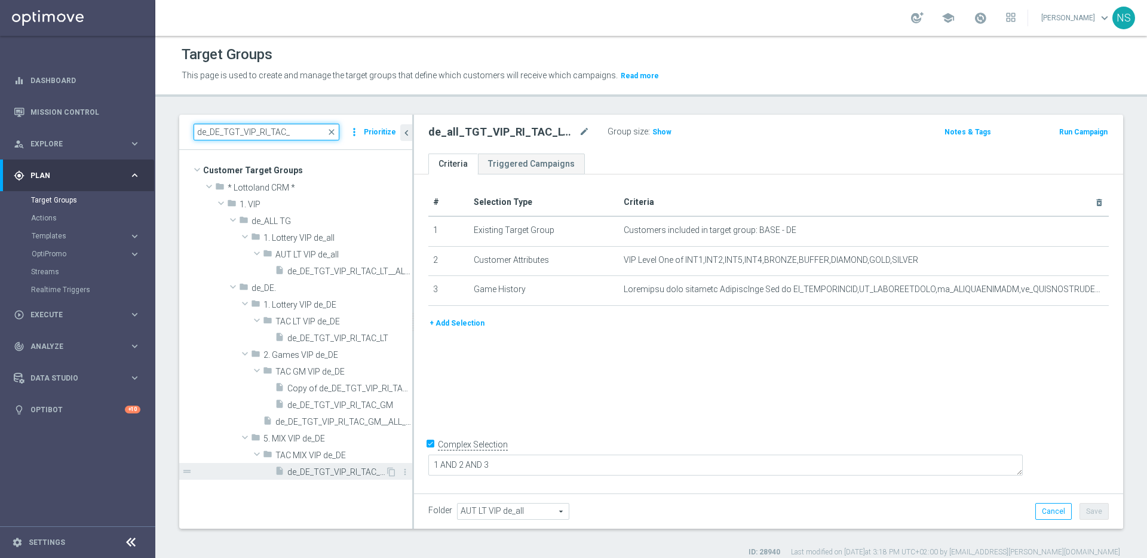
type input "de_DE_TGT_VIP_RI_TAC_"
click at [299, 471] on span "de_DE_TGT_VIP_RI_TAC_RI__ALL" at bounding box center [336, 472] width 98 height 10
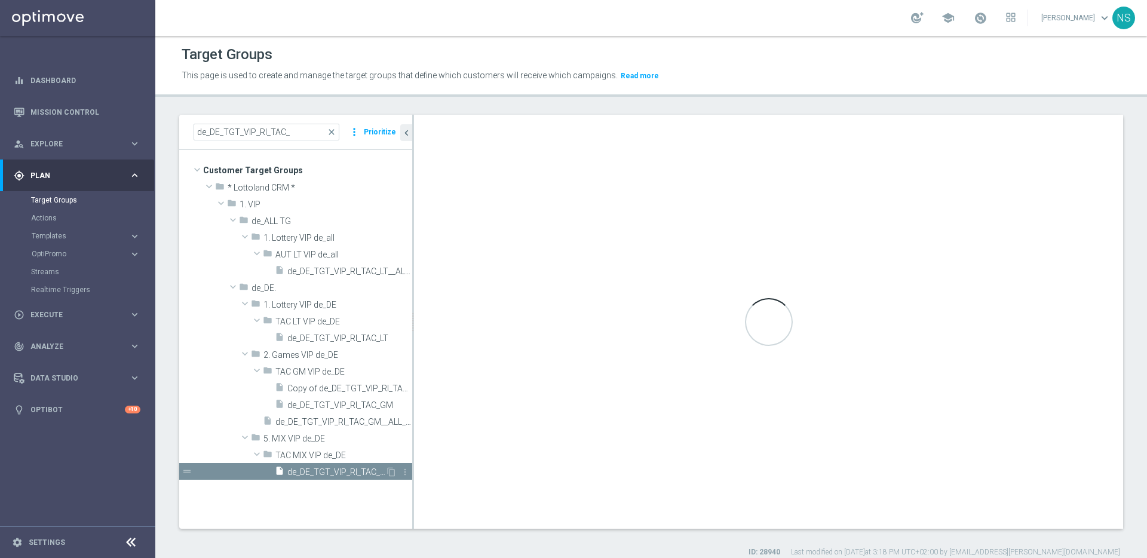
checkbox input "false"
type input "TAC MIX VIP de_DE"
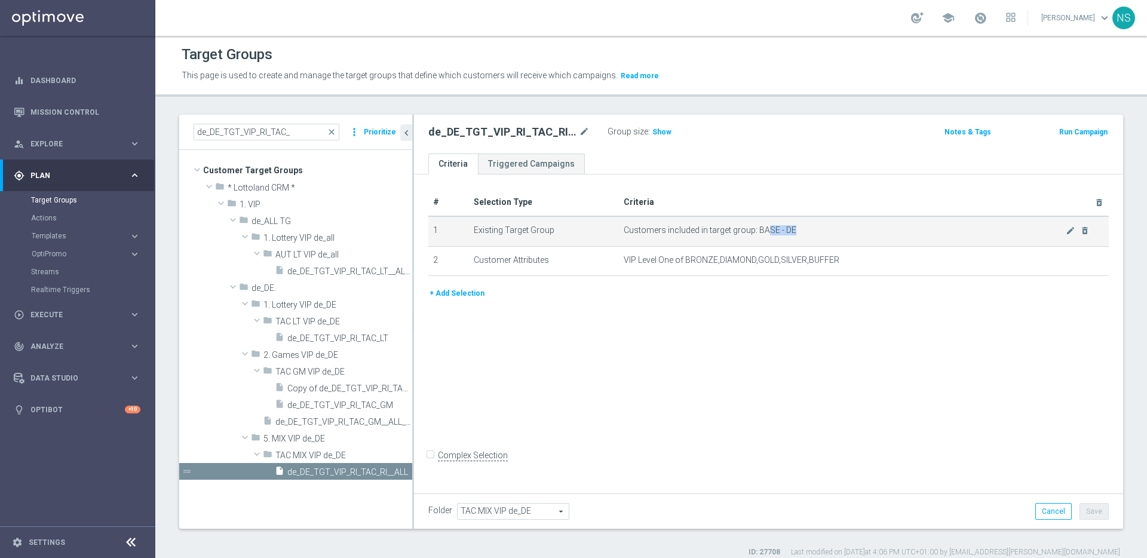
drag, startPoint x: 765, startPoint y: 228, endPoint x: 815, endPoint y: 232, distance: 50.4
click at [817, 232] on span "Customers included in target group: BASE - DE" at bounding box center [845, 230] width 442 height 10
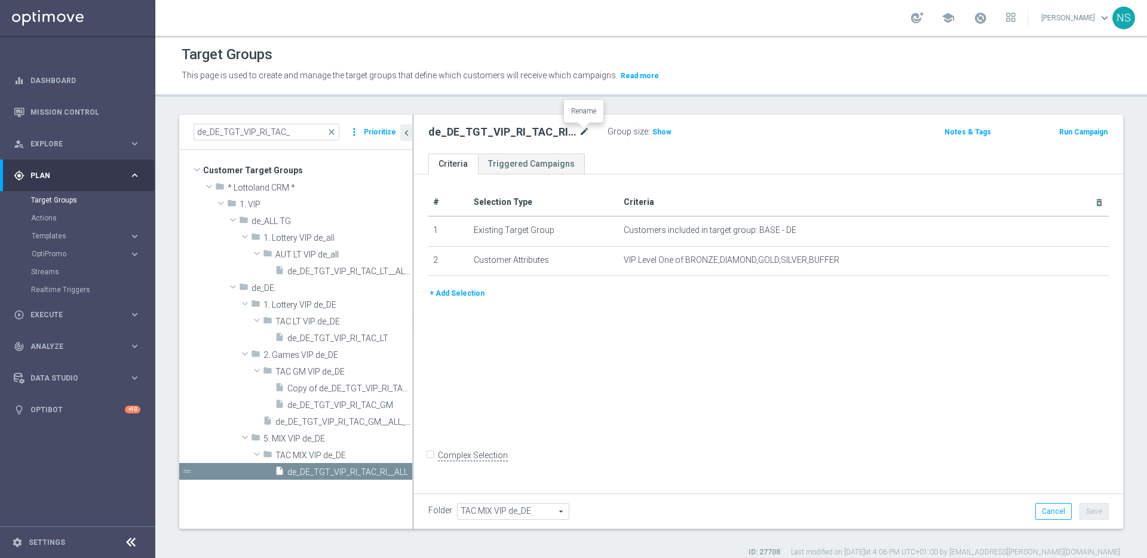
click at [586, 133] on icon "mode_edit" at bounding box center [584, 132] width 11 height 14
click at [404, 473] on icon "more_vert" at bounding box center [405, 472] width 10 height 10
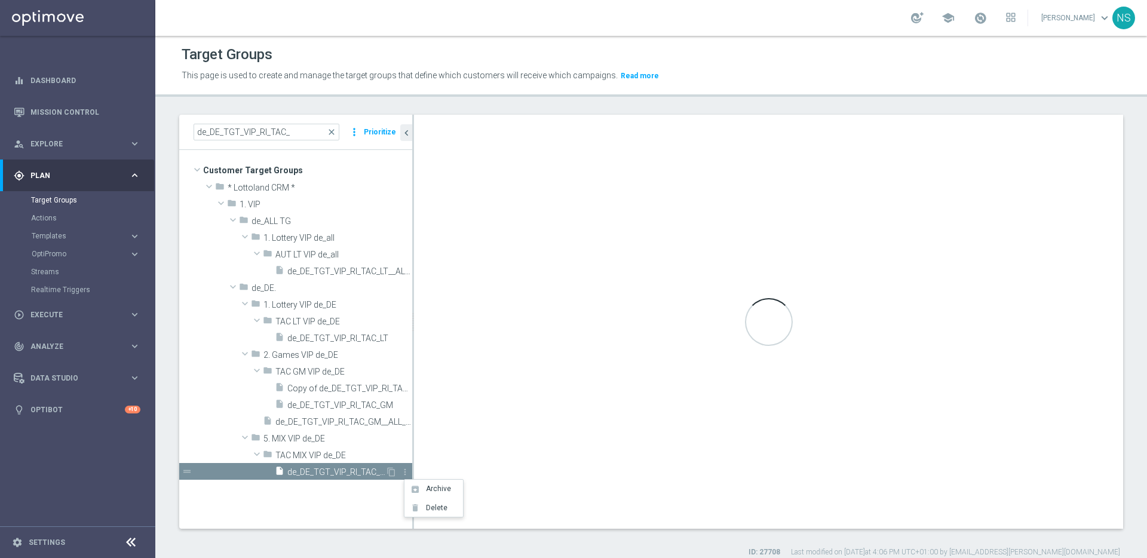
click at [370, 477] on span "de_DE_TGT_VIP_RI_TAC_RI__ALL" at bounding box center [336, 472] width 98 height 10
click at [389, 474] on icon "content_copy" at bounding box center [391, 472] width 10 height 10
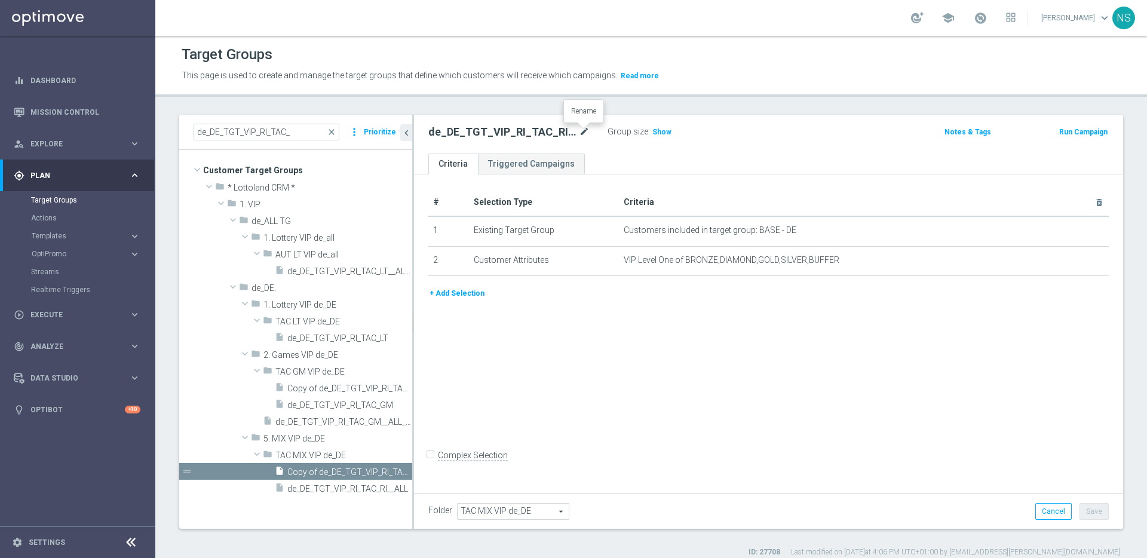
click at [585, 134] on icon "mode_edit" at bounding box center [584, 132] width 11 height 14
click at [536, 133] on input "de_DE_TGT_VIP_RI_TAC_RI__ALL" at bounding box center [508, 133] width 161 height 17
click at [553, 136] on input "de_DE_TGT_VIP_RI_TAC_RI__ALL" at bounding box center [508, 133] width 161 height 17
click at [452, 134] on input "de_DE_TGT_VIP_RI_TAC_RI__ALL_VIP" at bounding box center [508, 133] width 161 height 17
type input "de_ALL_TGT_VIP_RI_TAC_RI__ALL_VIP"
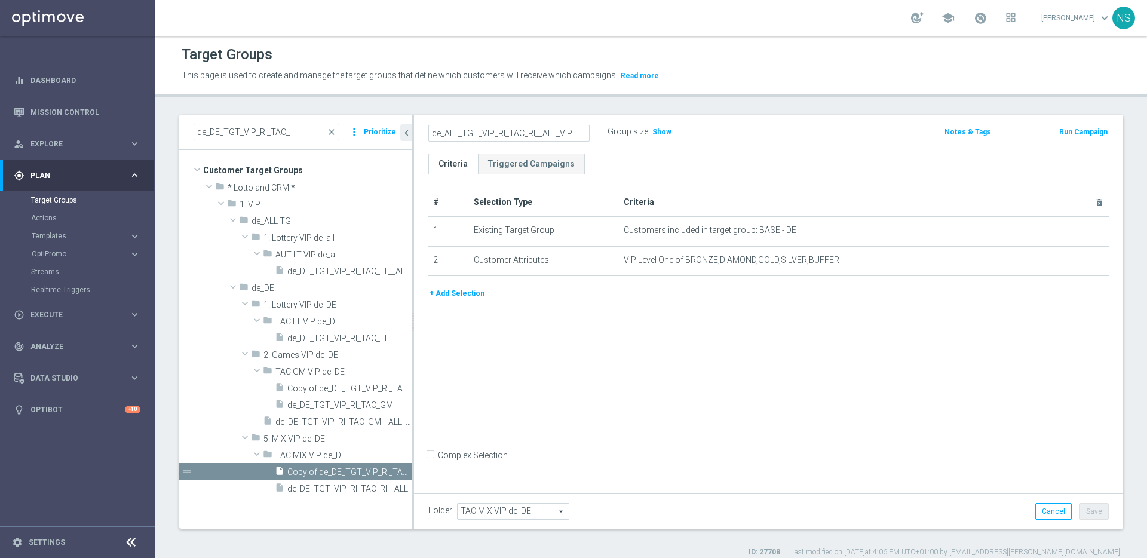
click at [765, 154] on ul "Criteria Triggered Campaigns" at bounding box center [768, 164] width 709 height 21
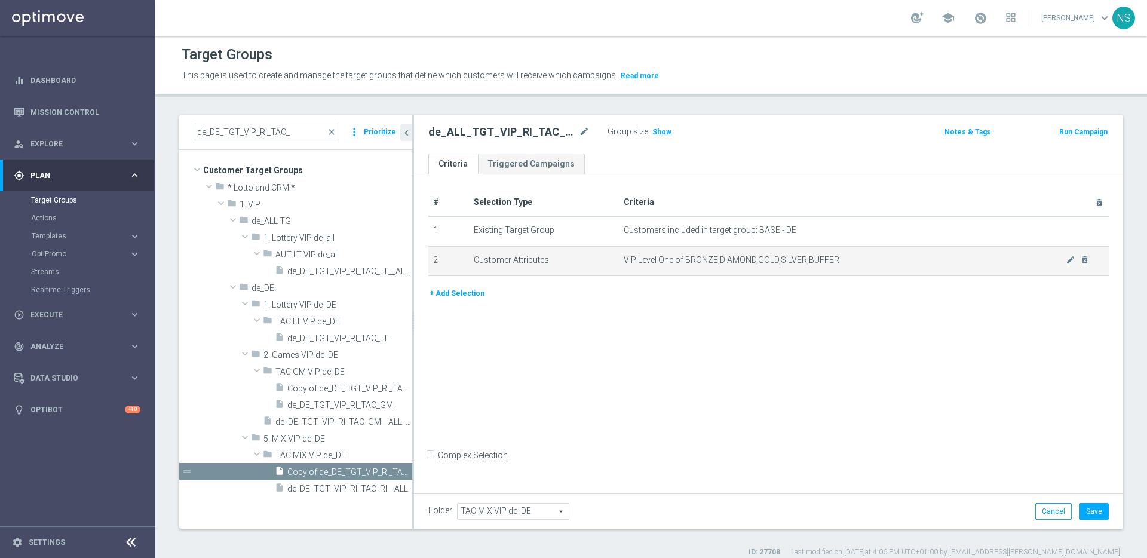
click at [948, 263] on span "VIP Level One of BRONZE,DIAMOND,GOLD,SILVER,BUFFER" at bounding box center [845, 260] width 442 height 10
click at [1066, 262] on icon "mode_edit" at bounding box center [1071, 260] width 10 height 10
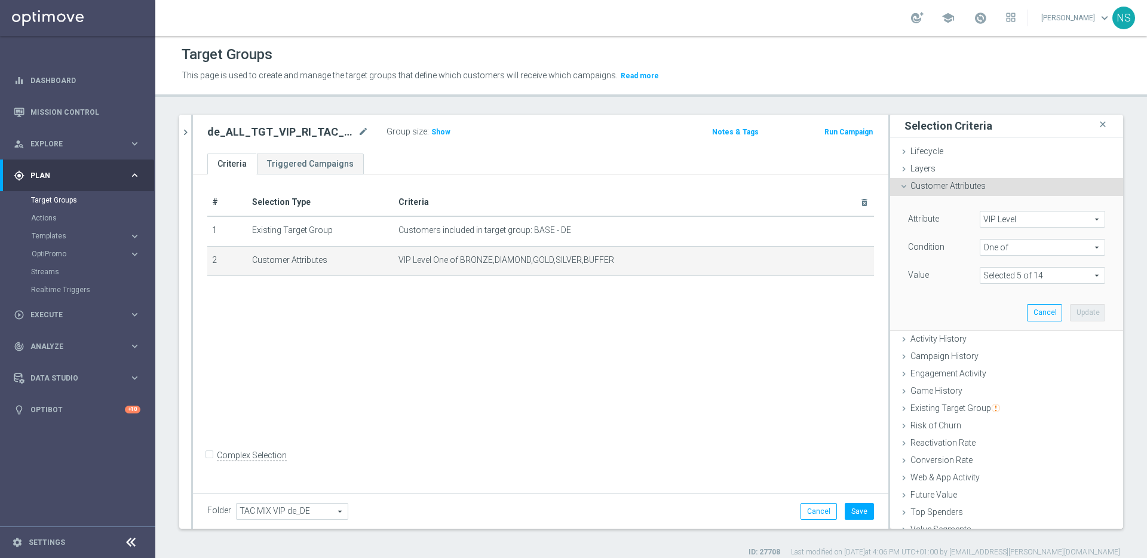
click at [1002, 280] on span at bounding box center [1042, 276] width 124 height 16
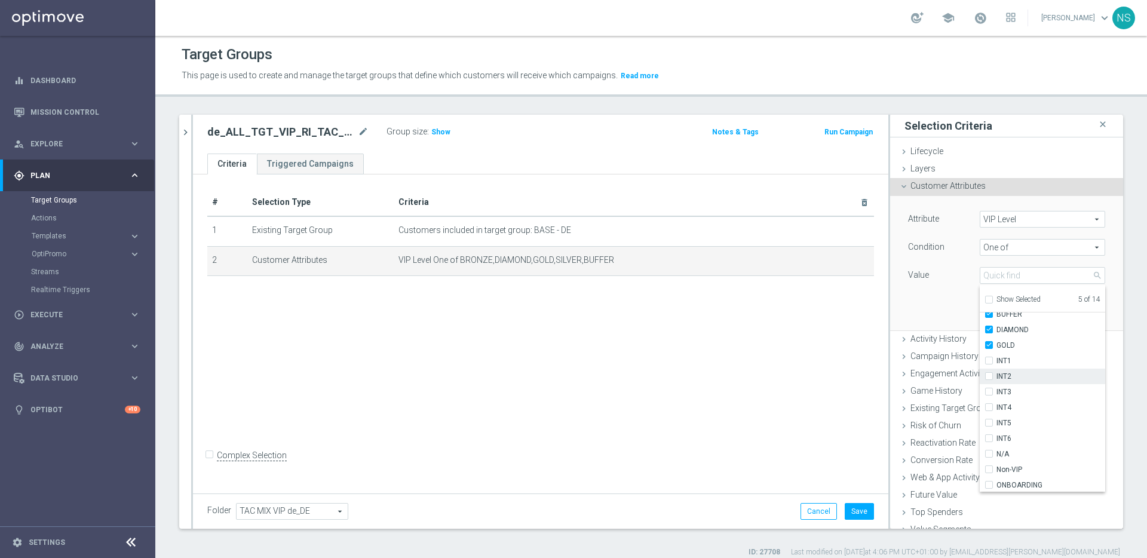
scroll to position [43, 0]
click at [996, 354] on label "INT1" at bounding box center [1050, 355] width 109 height 16
click at [989, 354] on input "INT1" at bounding box center [993, 355] width 8 height 8
checkbox input "true"
type input "Selected 6 of 14"
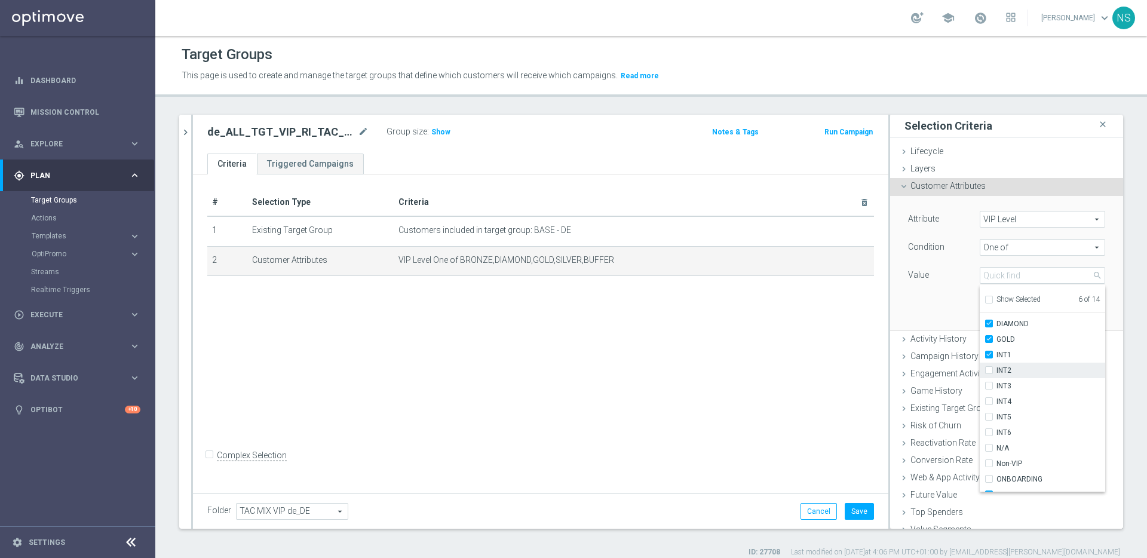
click at [989, 368] on input "INT2" at bounding box center [993, 371] width 8 height 8
checkbox input "true"
type input "Selected 7 of 14"
click at [989, 400] on input "INT4" at bounding box center [993, 402] width 8 height 8
checkbox input "true"
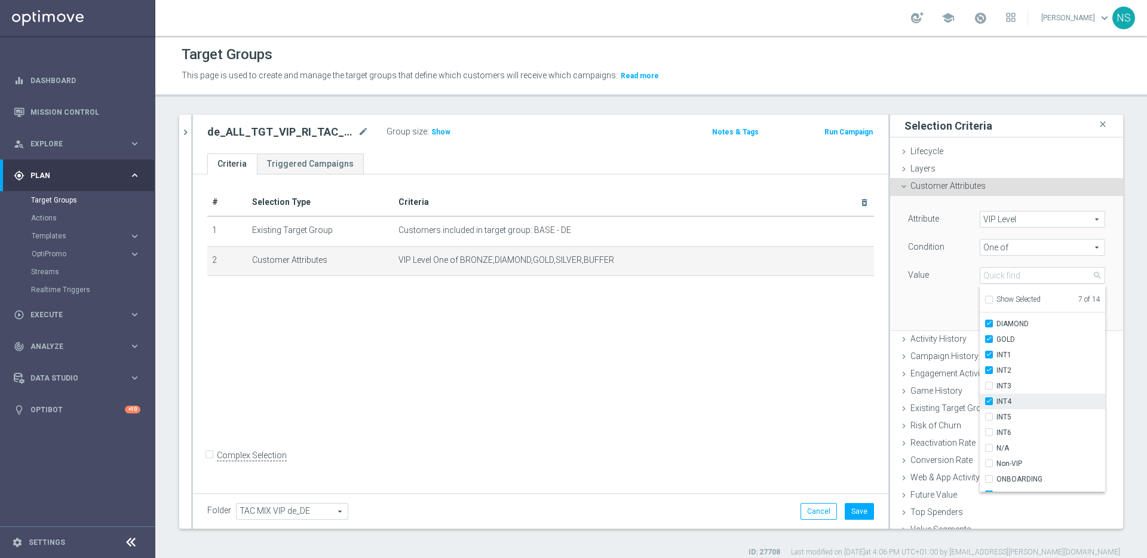
type input "Selected 8 of 14"
click at [989, 416] on input "INT5" at bounding box center [993, 417] width 8 height 8
checkbox input "true"
type input "Selected 9 of 14"
click at [785, 412] on div "# Selection Type Criteria delete_forever 1 Existing Target Group Customers incl…" at bounding box center [540, 331] width 695 height 315
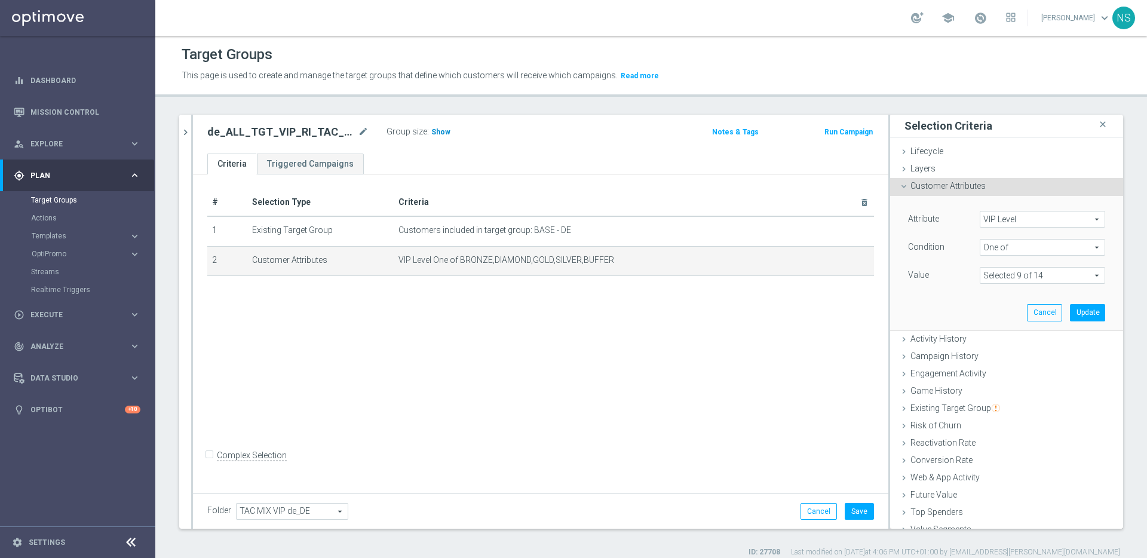
click at [432, 134] on span "Show" at bounding box center [440, 132] width 19 height 8
click at [186, 136] on icon "chevron_right" at bounding box center [185, 132] width 11 height 11
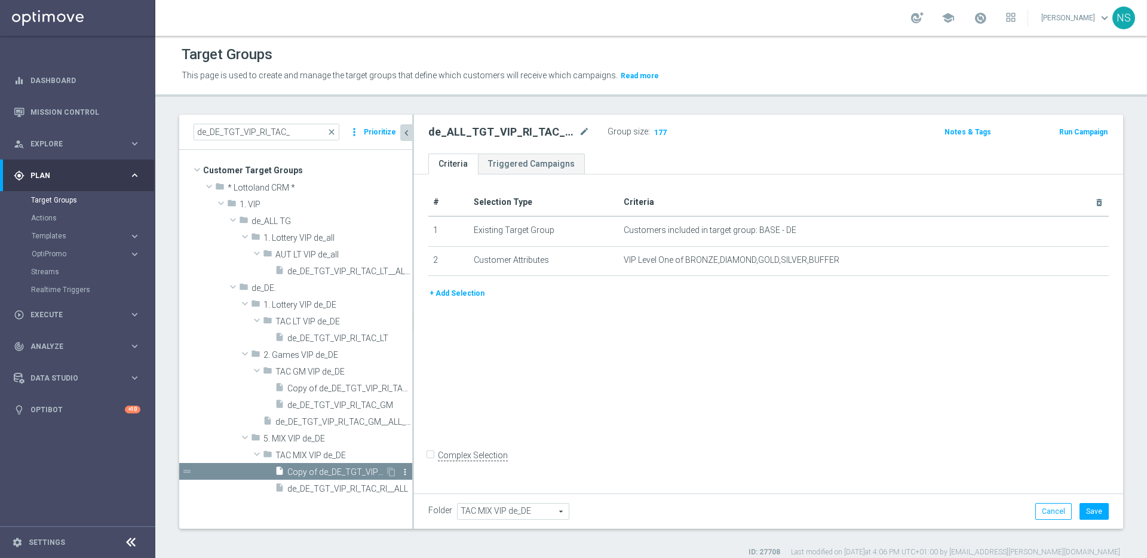
click at [405, 472] on icon "more_vert" at bounding box center [405, 472] width 10 height 10
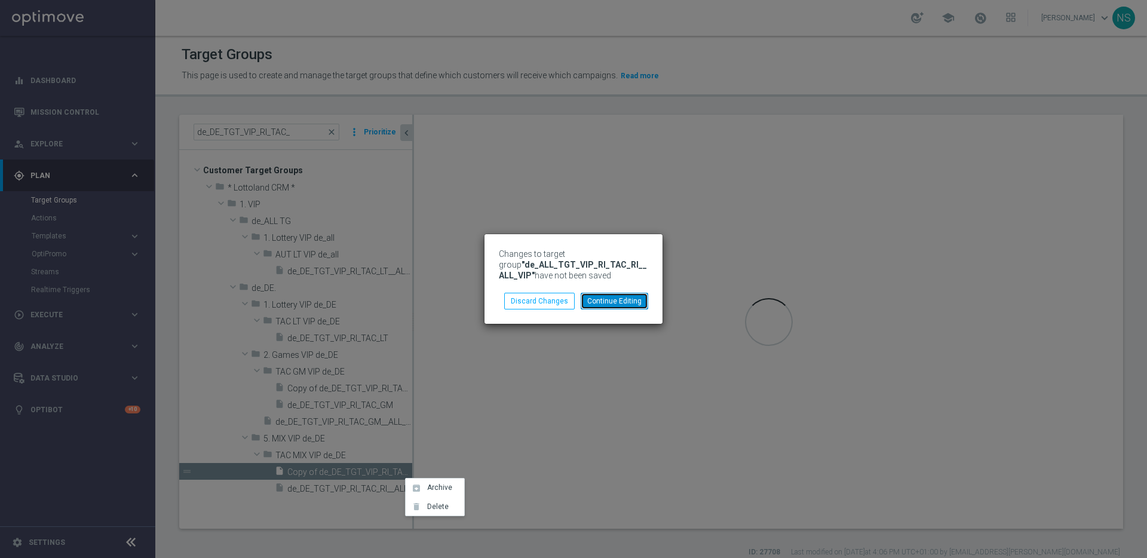
click at [602, 300] on button "Continue Editing" at bounding box center [615, 301] width 68 height 17
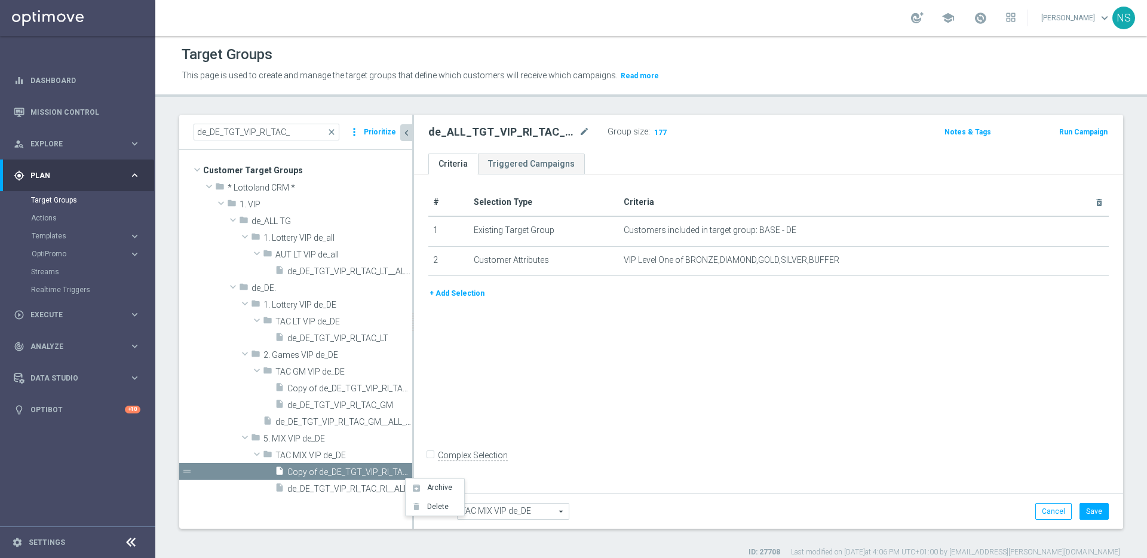
click at [590, 133] on div "de_ALL_TGT_VIP_RI_TAC_RI__ALL_VIP mode_edit" at bounding box center [517, 132] width 179 height 17
click at [583, 130] on icon "mode_edit" at bounding box center [584, 132] width 11 height 14
click at [404, 473] on icon "more_vert" at bounding box center [405, 472] width 10 height 10
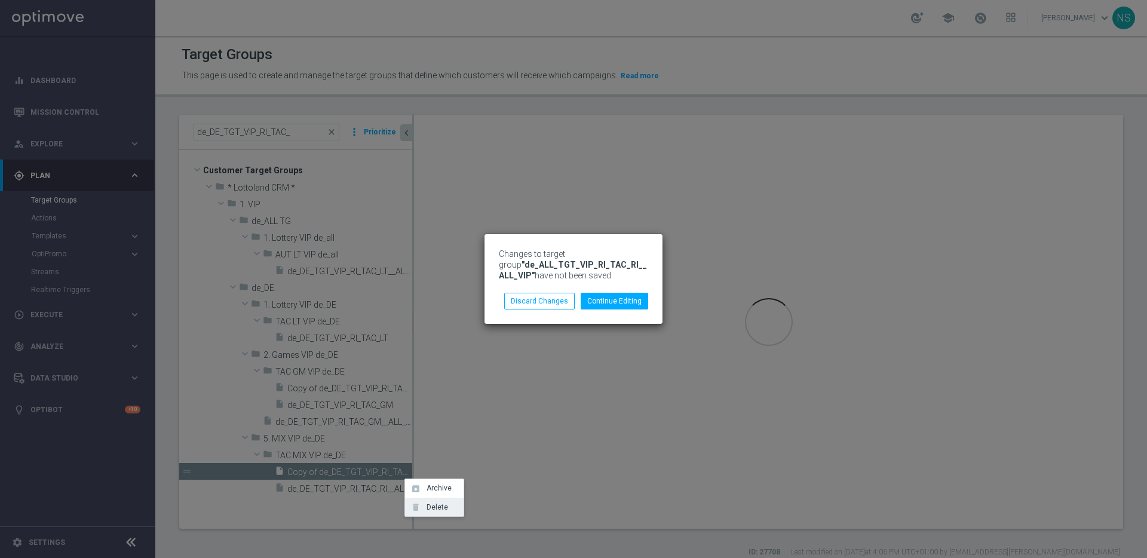
click at [428, 509] on span "Delete" at bounding box center [435, 507] width 26 height 8
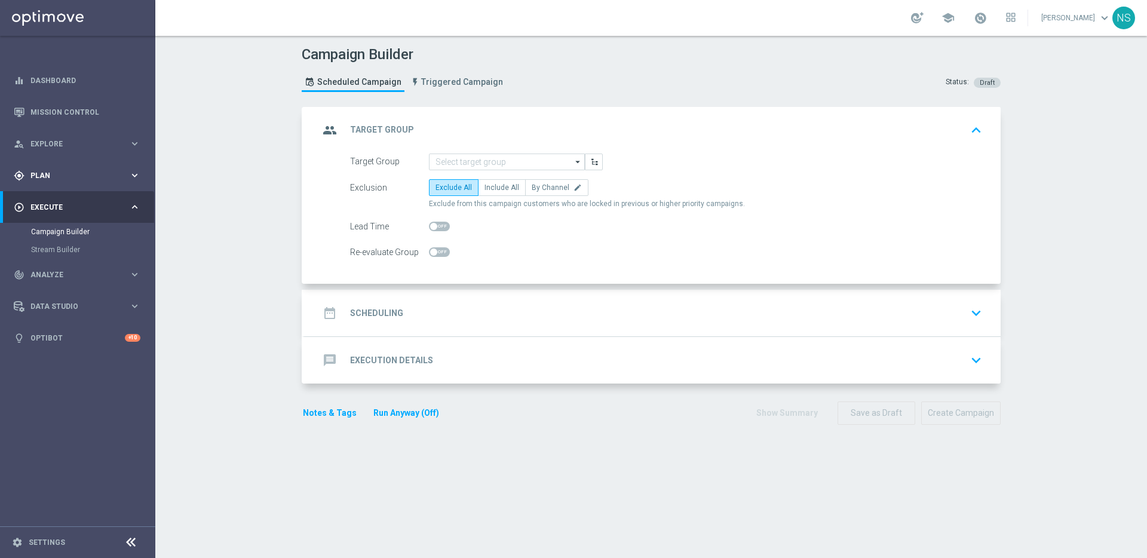
click at [118, 172] on span "Plan" at bounding box center [79, 175] width 99 height 7
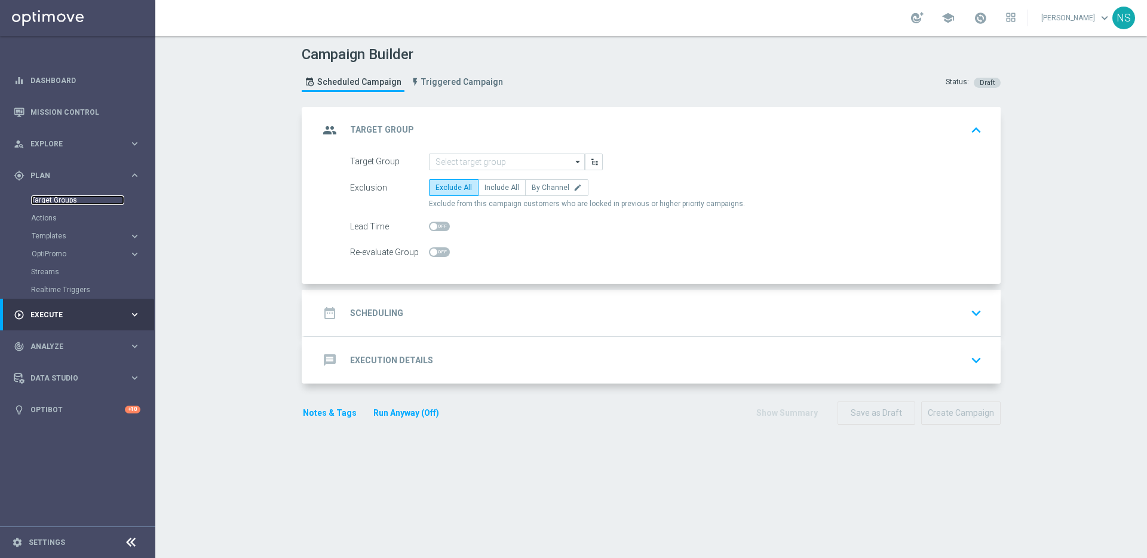
click at [82, 195] on link "Target Groups" at bounding box center [77, 200] width 93 height 10
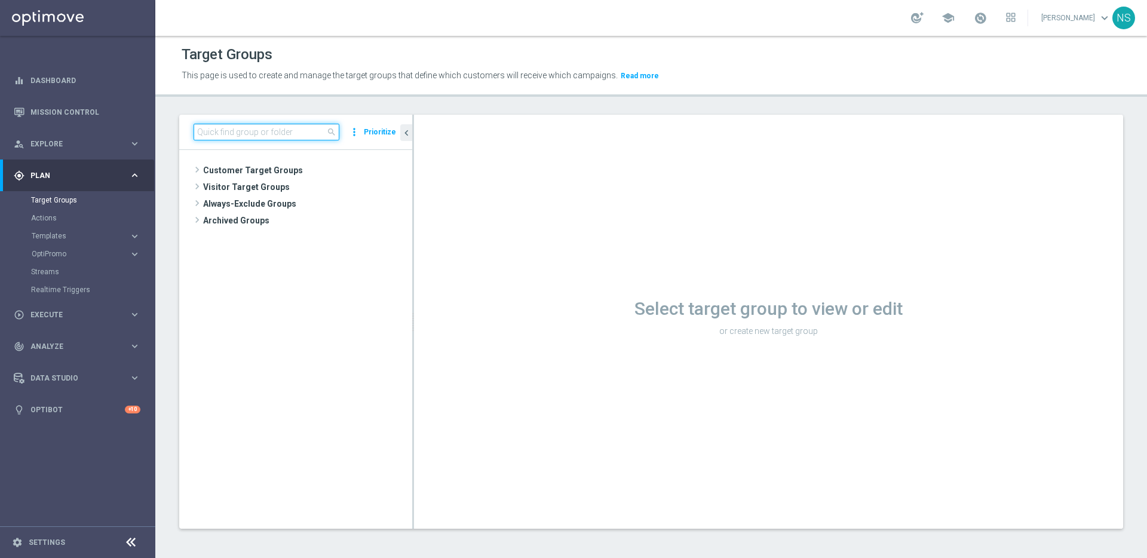
click at [235, 131] on input at bounding box center [267, 132] width 146 height 17
paste input "DEINT_GAMES_ACTIVE"
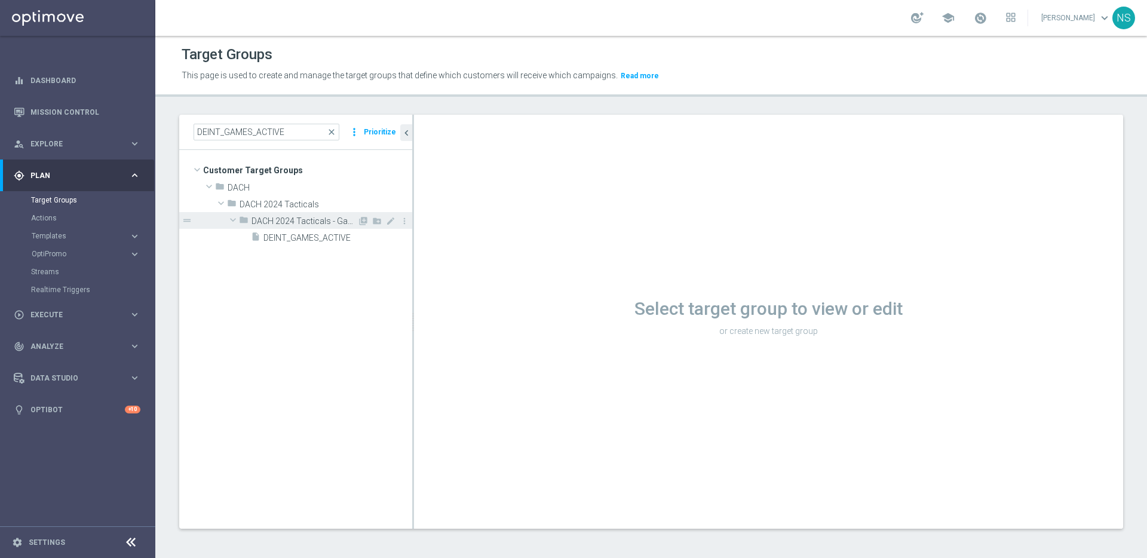
click at [294, 226] on div "folder DACH 2024 Tacticals - Games" at bounding box center [298, 220] width 118 height 17
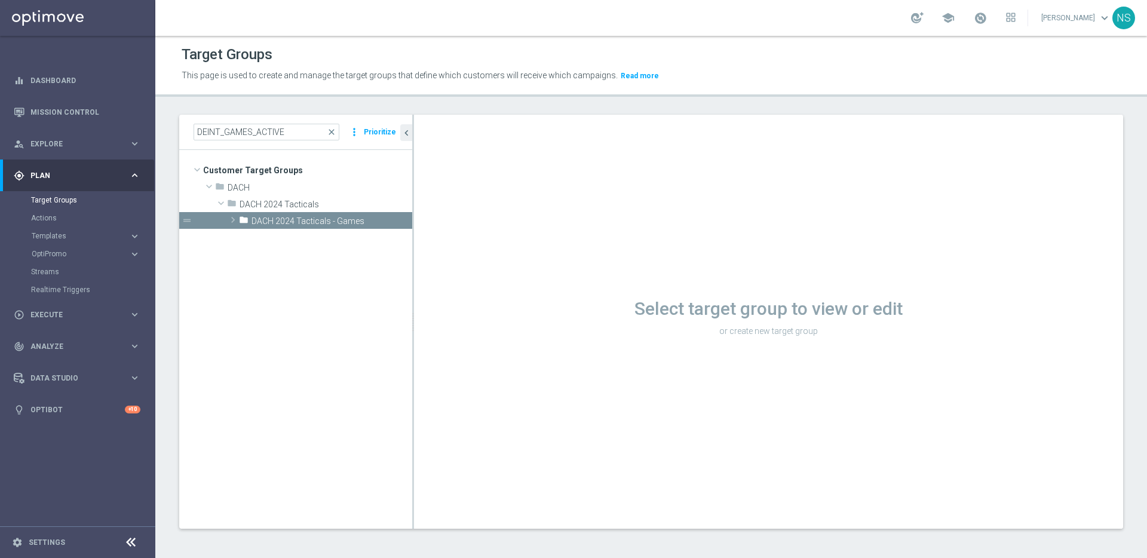
click at [294, 235] on tree-viewport "Customer Target Groups library_add create_new_folder folder" at bounding box center [295, 339] width 233 height 378
click at [283, 223] on span "DACH 2024 Tacticals - Games" at bounding box center [304, 221] width 106 height 10
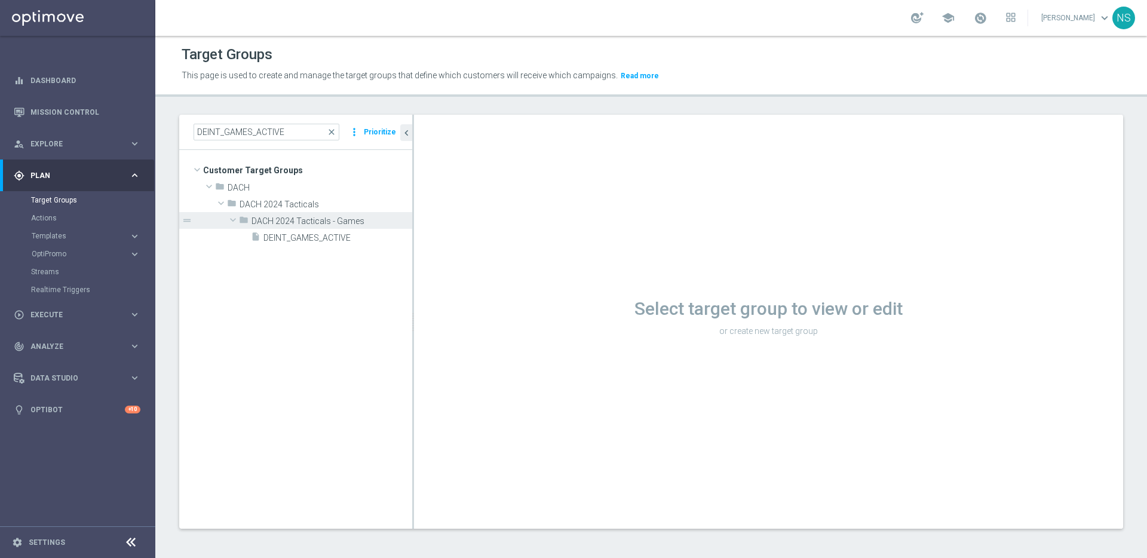
click at [283, 248] on tree-viewport "Customer Target Groups library_add create_new_folder folder" at bounding box center [295, 339] width 233 height 378
click at [283, 243] on span "DEINT_GAMES_ACTIVE" at bounding box center [323, 238] width 120 height 10
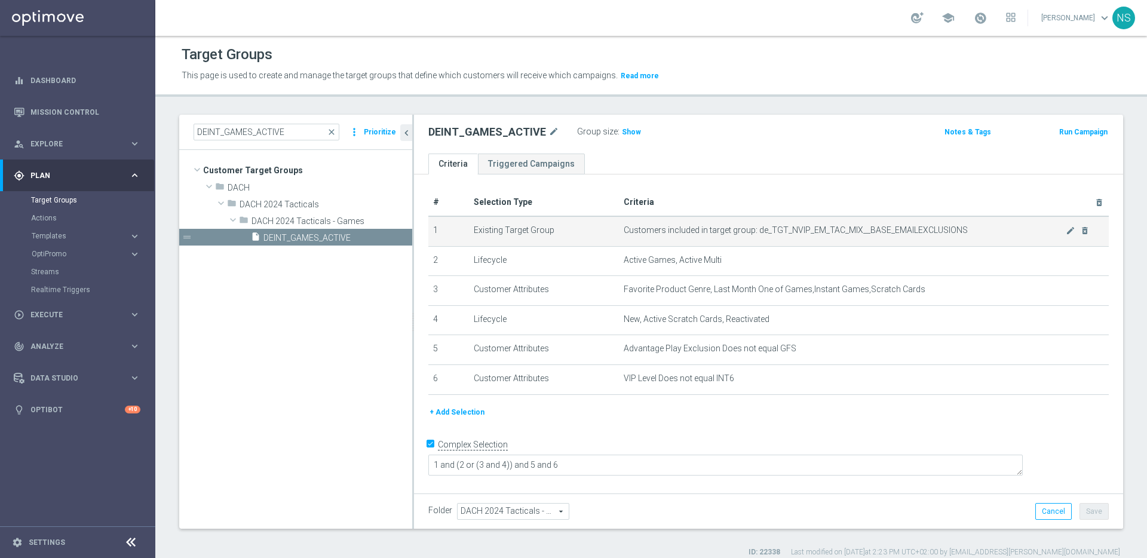
click at [820, 227] on span "Customers included in target group: de_TGT_NVIP_EM_TAC_MIX__BASE_EMAILEXCLUSIONS" at bounding box center [845, 230] width 442 height 10
copy tbody "de_TGT_NVIP_EM_TAC_MIX__BASE_EMAILEXCLUSIONS mode_edit delete_forever"
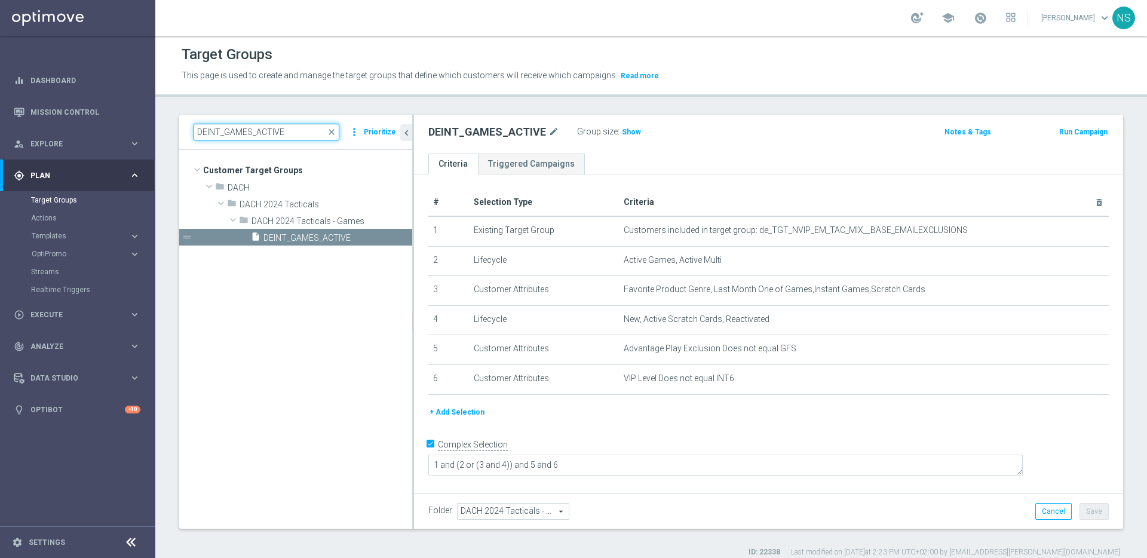
click at [315, 134] on input "DEINT_GAMES_ACTIVE" at bounding box center [267, 132] width 146 height 17
paste input "de_TGT_NVIP_EM_TAC_MIX__BASE_EMAILEXCLUSIONS"
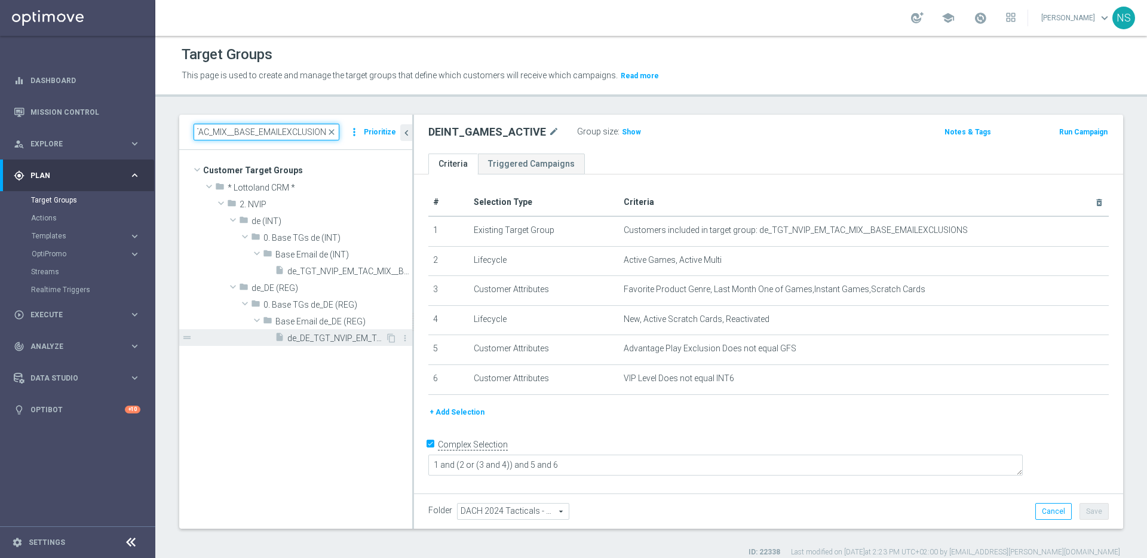
type input "de_TGT_NVIP_EM_TAC_MIX__BASE_EMAILEXCLUSIONS"
click at [333, 337] on span "de_DE_TGT_NVIP_EM_TAC_MIX__BASE_EMAILEXCLUSIONS" at bounding box center [336, 338] width 98 height 10
checkbox input "false"
type input "Base Email de_DE (REG)"
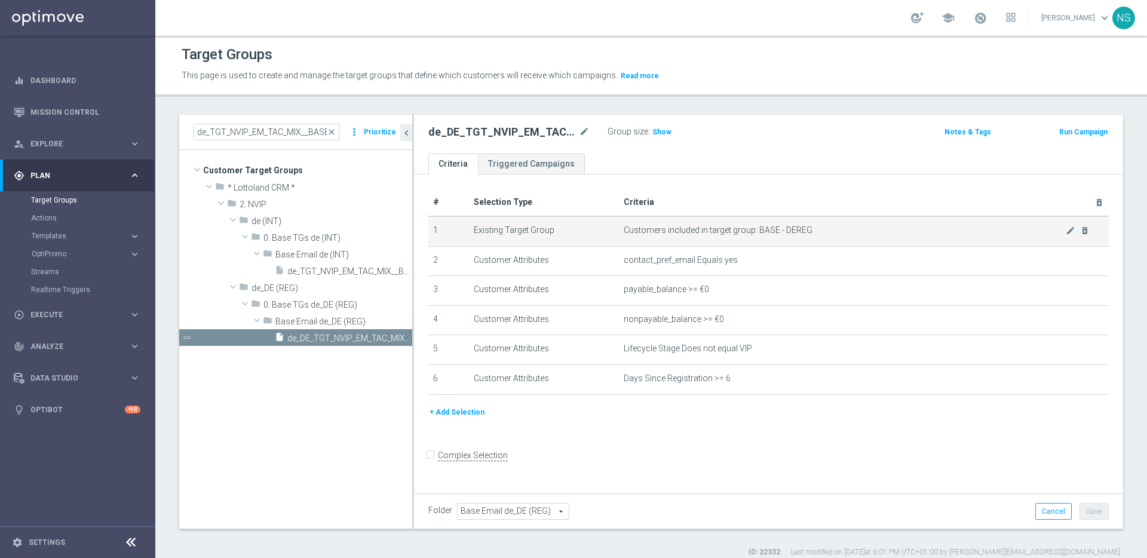
click at [759, 229] on span "Customers included in target group: BASE - DEREG" at bounding box center [845, 230] width 442 height 10
drag, startPoint x: 820, startPoint y: 228, endPoint x: 751, endPoint y: 228, distance: 68.7
click at [751, 228] on span "Customers included in target group: BASE - DEREG" at bounding box center [845, 230] width 442 height 10
copy span "BASE - DEREG"
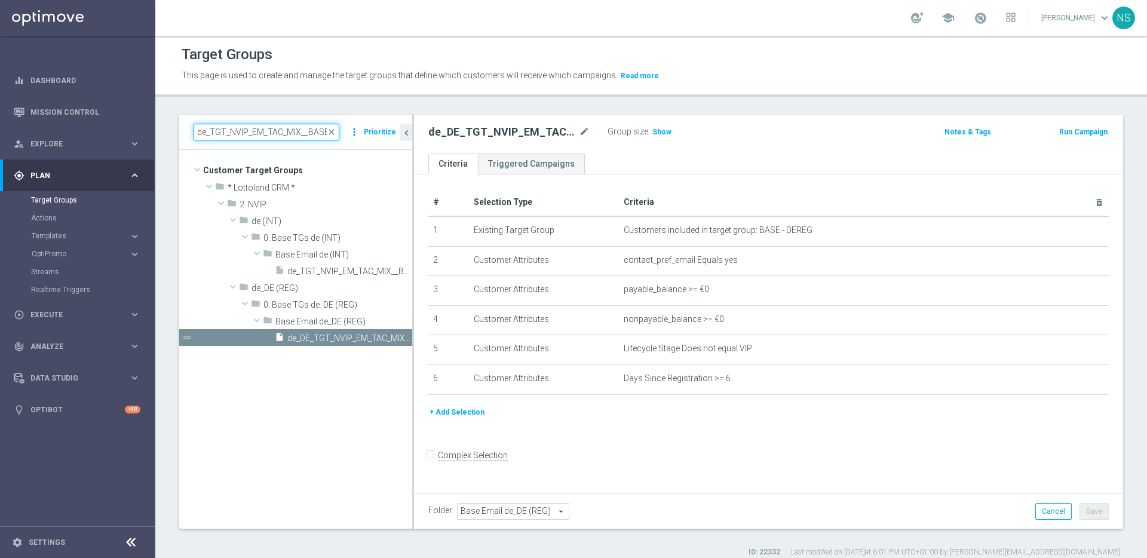
click at [289, 132] on input "de_TGT_NVIP_EM_TAC_MIX__BASE_EMAILEXCLUSIONS" at bounding box center [267, 132] width 146 height 17
paste input "BASE - DEREG"
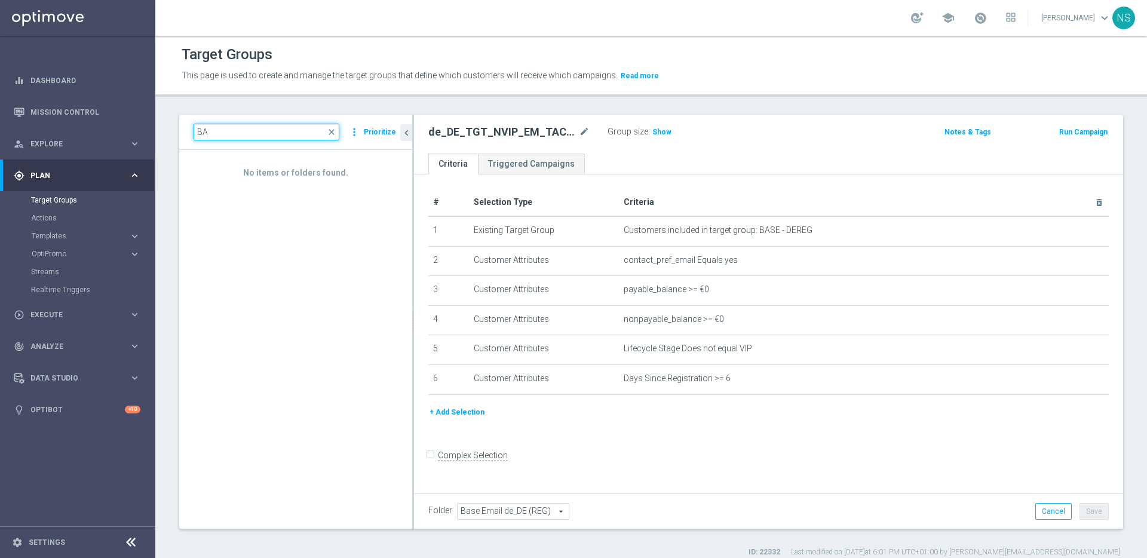
type input "B"
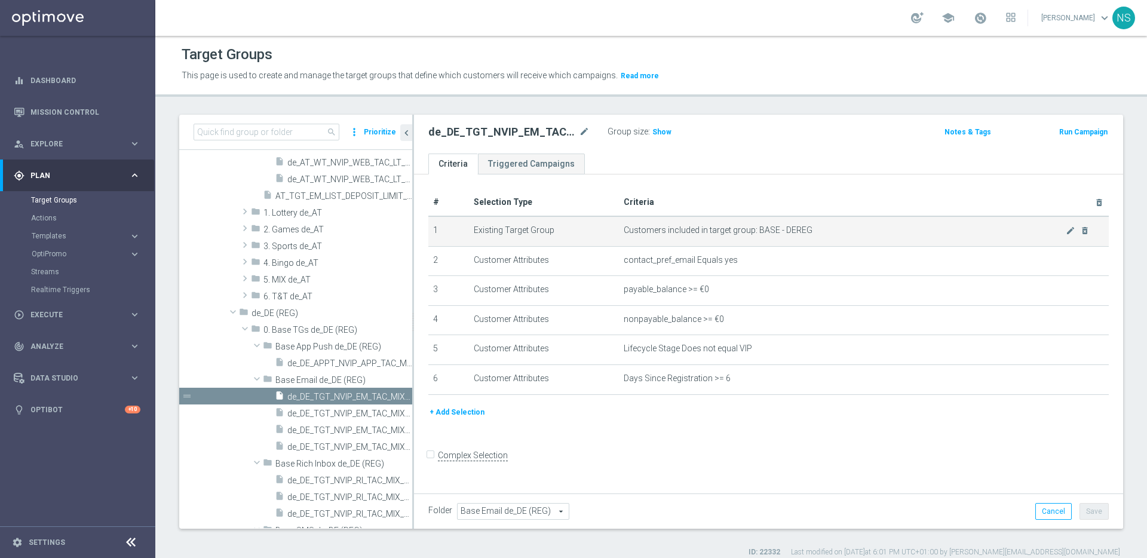
click at [757, 231] on span "Customers included in target group: BASE - DEREG" at bounding box center [845, 230] width 442 height 10
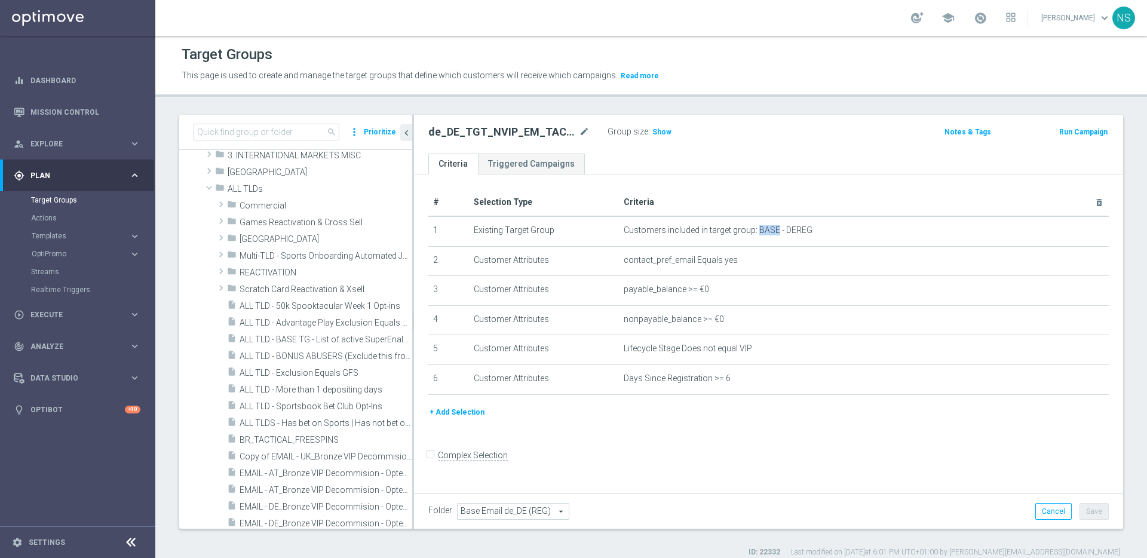
scroll to position [3659, 0]
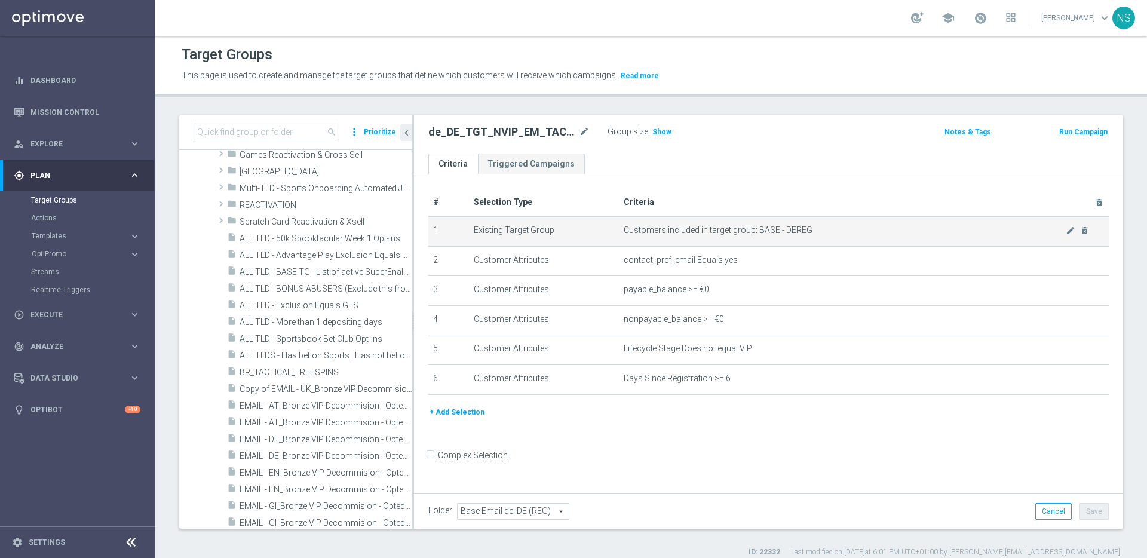
click at [815, 222] on td "Customers included in target group: BASE - DEREG mode_edit delete_forever" at bounding box center [864, 231] width 490 height 30
drag, startPoint x: 811, startPoint y: 231, endPoint x: 756, endPoint y: 234, distance: 55.7
click at [756, 234] on span "Customers included in target group: BASE - DEREG" at bounding box center [845, 230] width 442 height 10
copy span "BASE - DEREG"
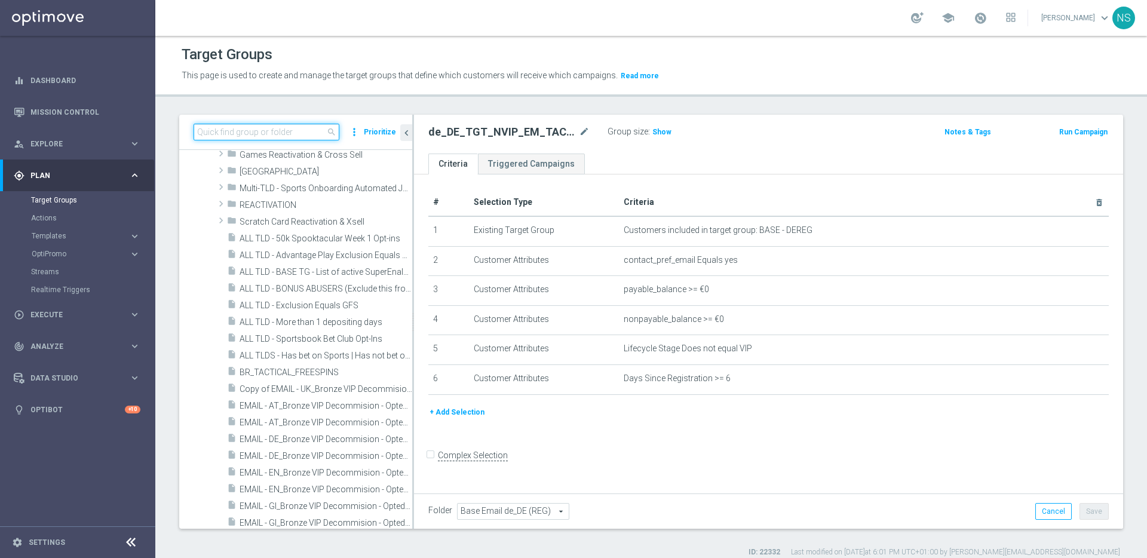
click at [309, 127] on input at bounding box center [267, 132] width 146 height 17
paste input "BASE - DEREG"
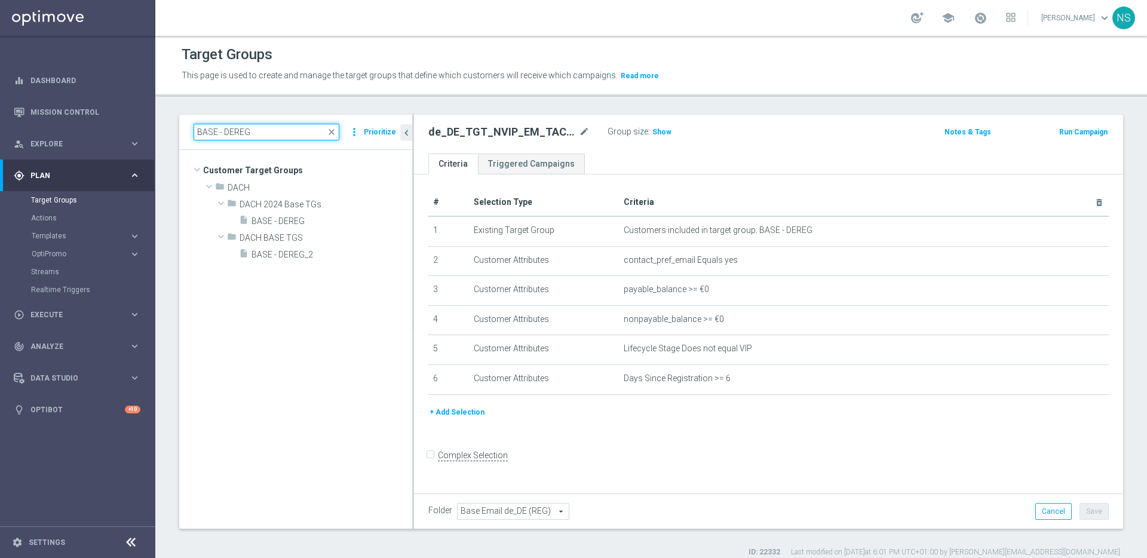
scroll to position [0, 0]
type input "BASE - DEREG"
click at [297, 224] on span "BASE - DEREG" at bounding box center [317, 221] width 132 height 10
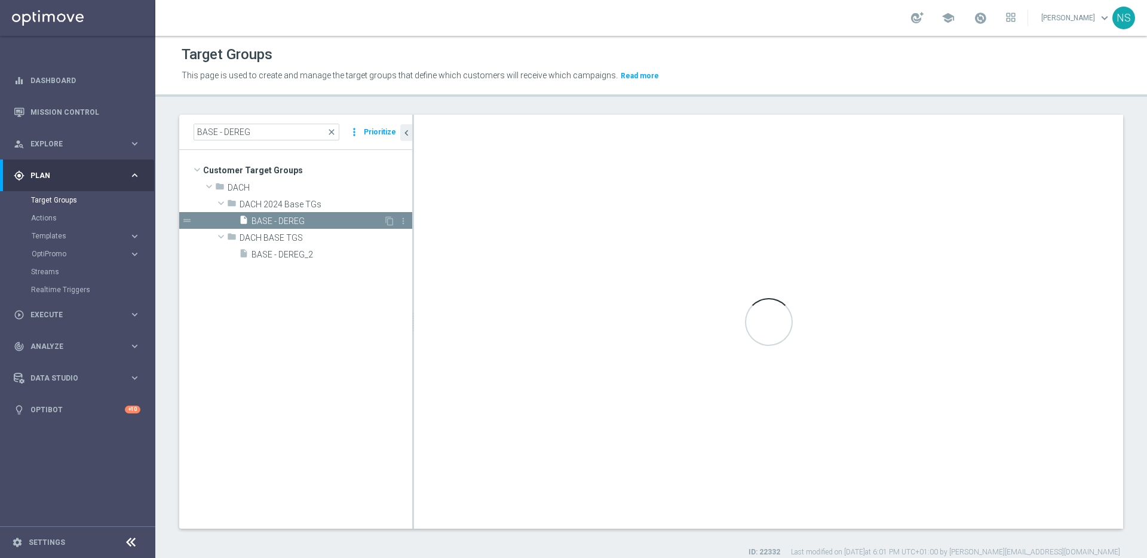
checkbox input "true"
type input "DACH 2024 Base TGs"
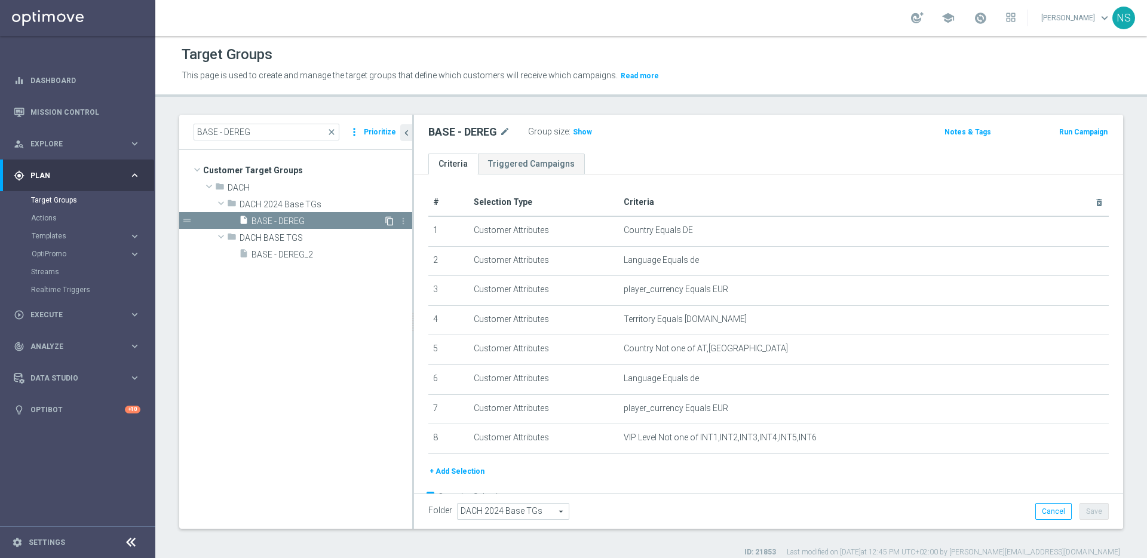
click at [388, 221] on icon "content_copy" at bounding box center [390, 221] width 10 height 10
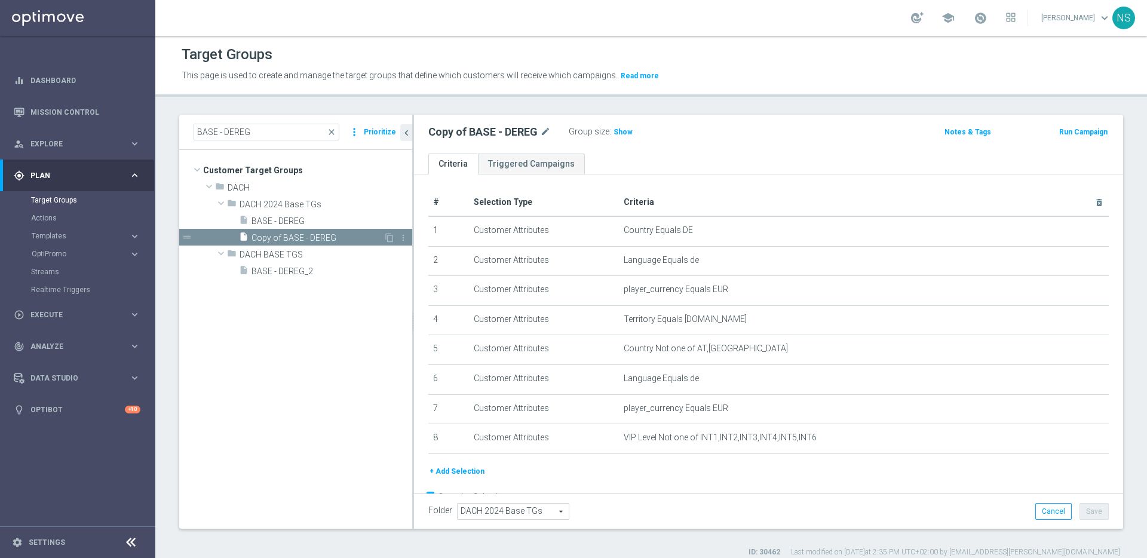
click at [321, 238] on span "Copy of BASE - DEREG" at bounding box center [317, 238] width 132 height 10
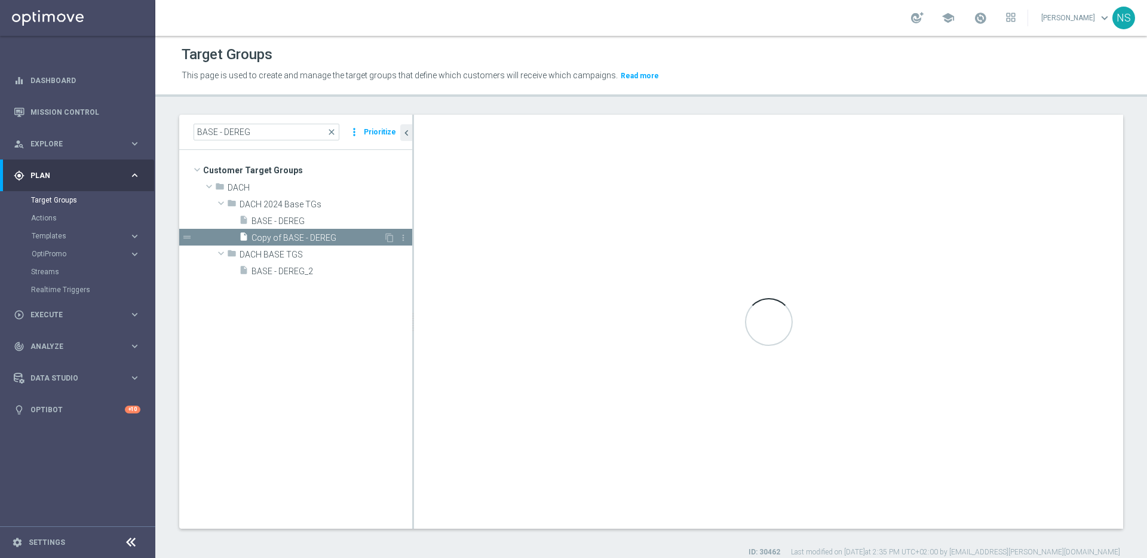
click at [321, 238] on span "Copy of BASE - DEREG" at bounding box center [317, 238] width 132 height 10
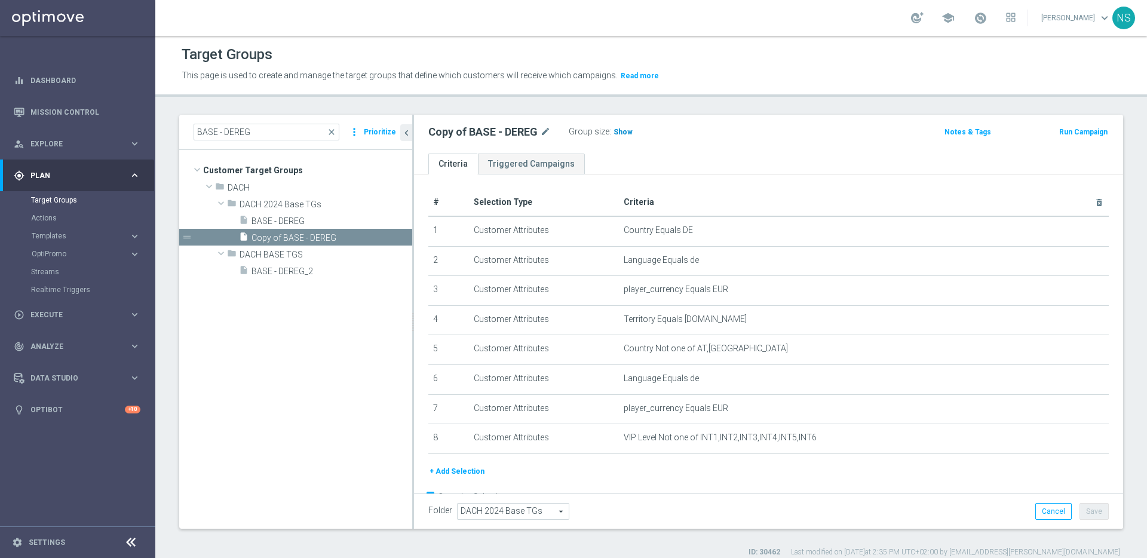
click at [624, 135] on span "Show" at bounding box center [622, 132] width 19 height 8
click at [547, 134] on icon "mode_edit" at bounding box center [545, 132] width 11 height 14
click at [547, 134] on input "Copy of BASE - DEREG" at bounding box center [508, 133] width 161 height 17
click at [560, 131] on input "de_ALL_TGT_VIP_RI_TAC_RI__ALL_VIP" at bounding box center [508, 133] width 161 height 17
type input "de_ALL_TGT_VIP_RI_TAC_RI__ALLVIP"
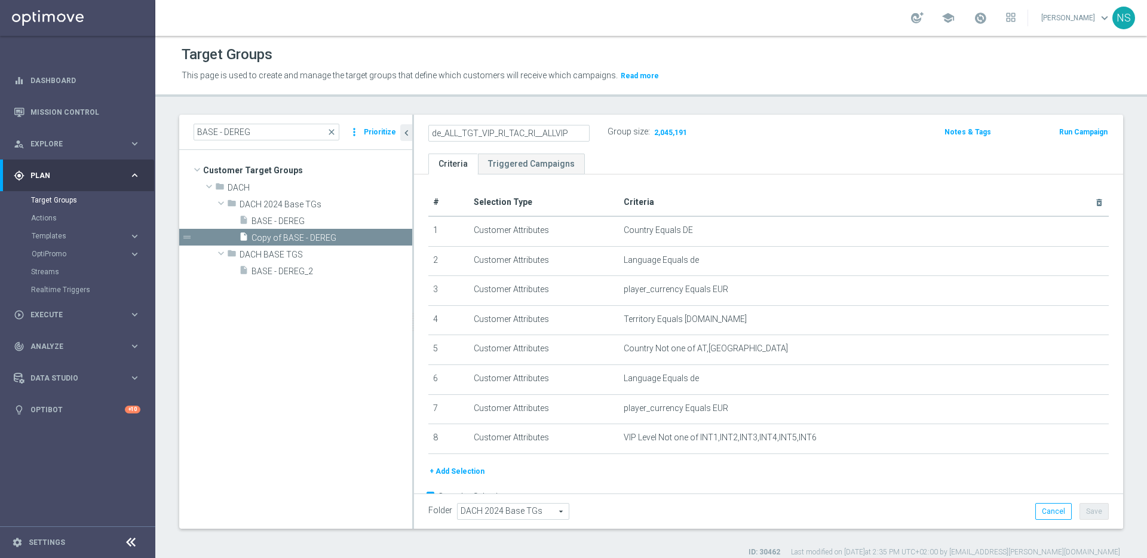
click at [631, 160] on ul "Criteria Triggered Campaigns" at bounding box center [768, 164] width 709 height 21
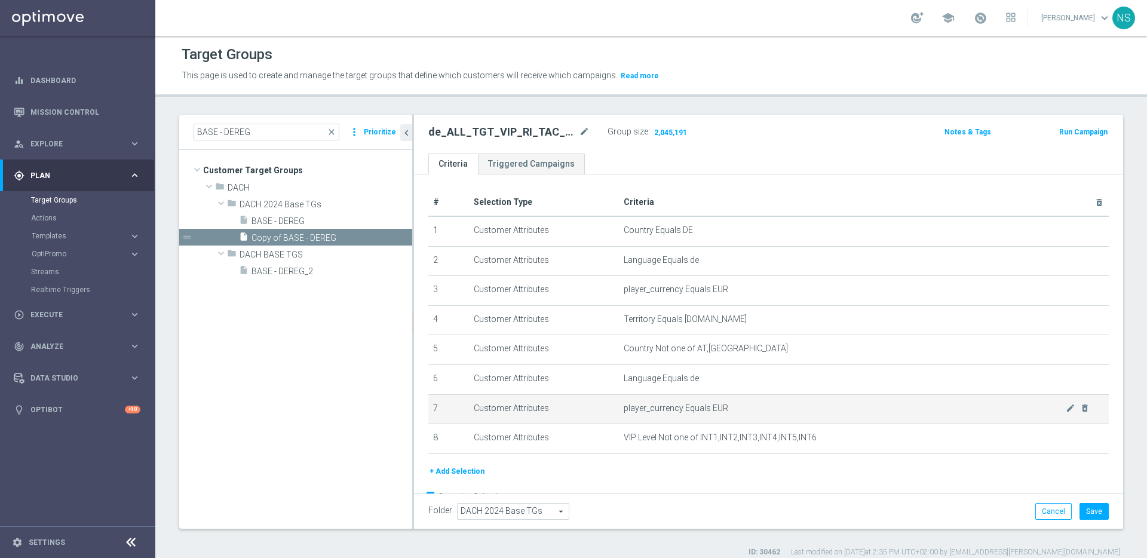
scroll to position [29, 0]
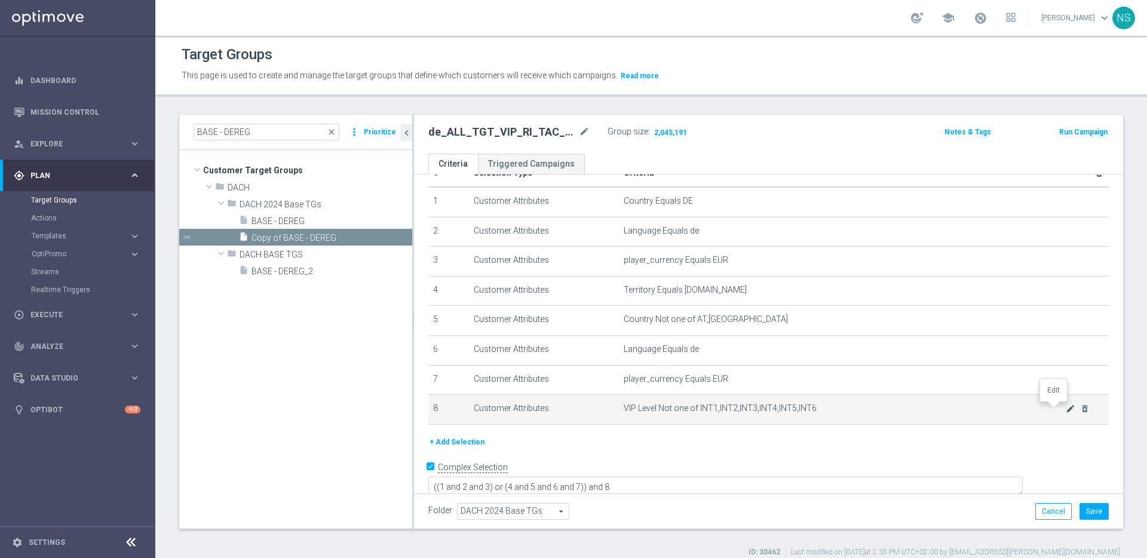
click at [1066, 410] on icon "mode_edit" at bounding box center [1071, 409] width 10 height 10
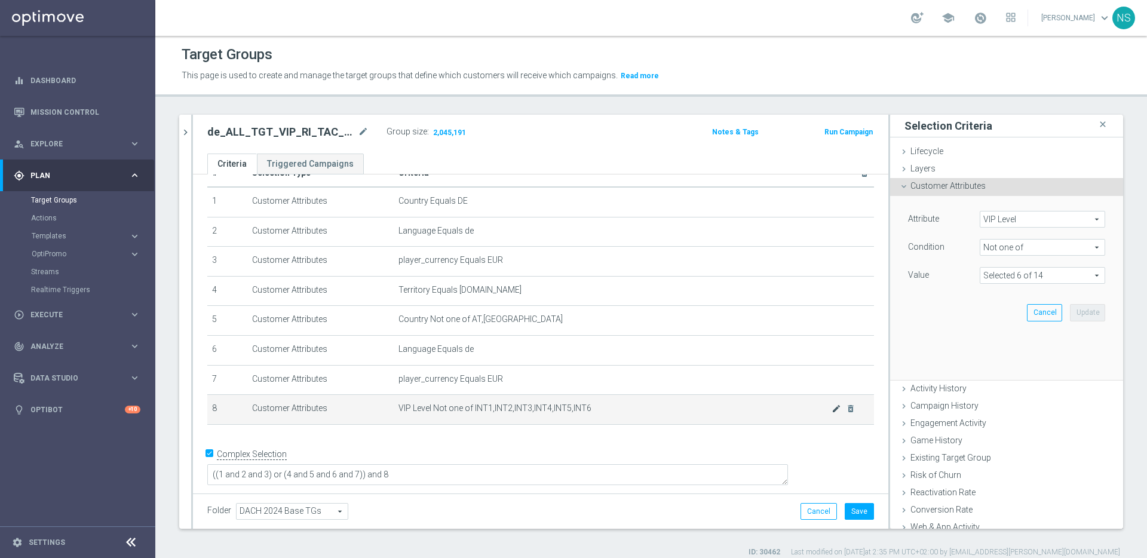
scroll to position [16, 0]
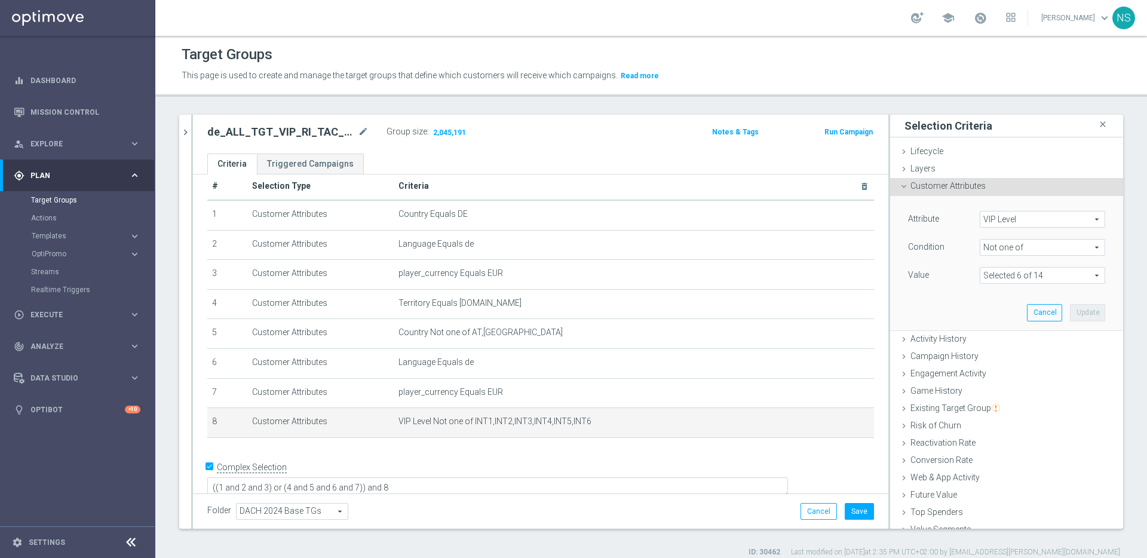
click at [1020, 246] on span "Not one of" at bounding box center [1042, 248] width 124 height 16
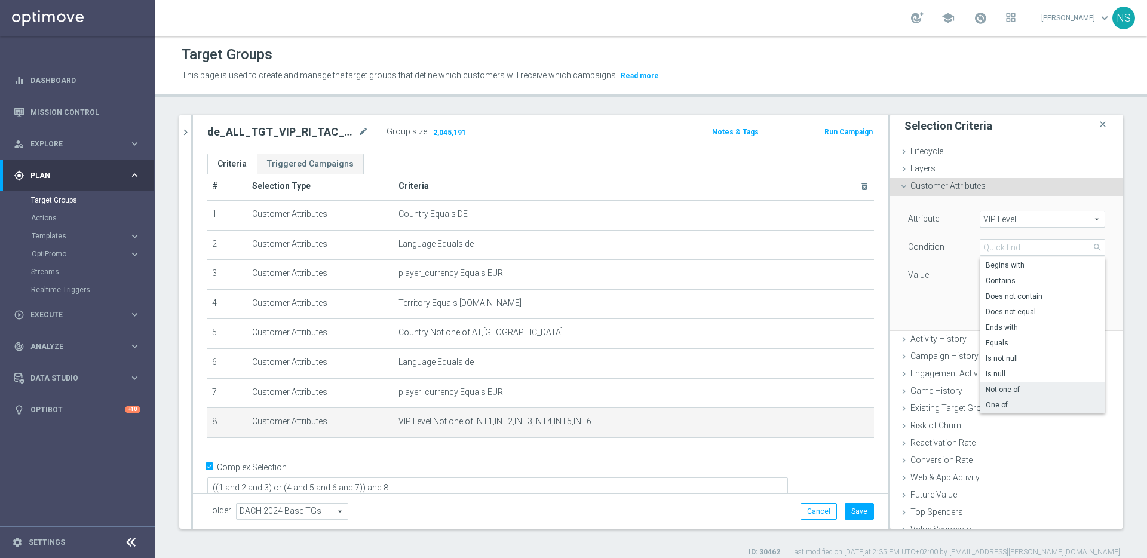
click at [1020, 401] on span "One of" at bounding box center [1042, 405] width 113 height 10
type input "One of"
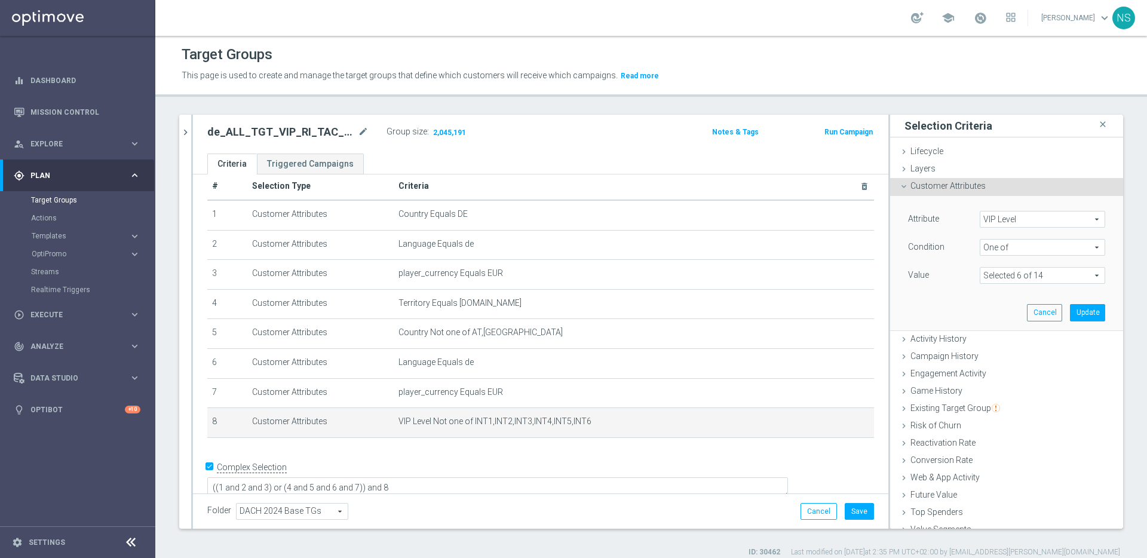
click at [1011, 277] on span at bounding box center [1042, 276] width 124 height 16
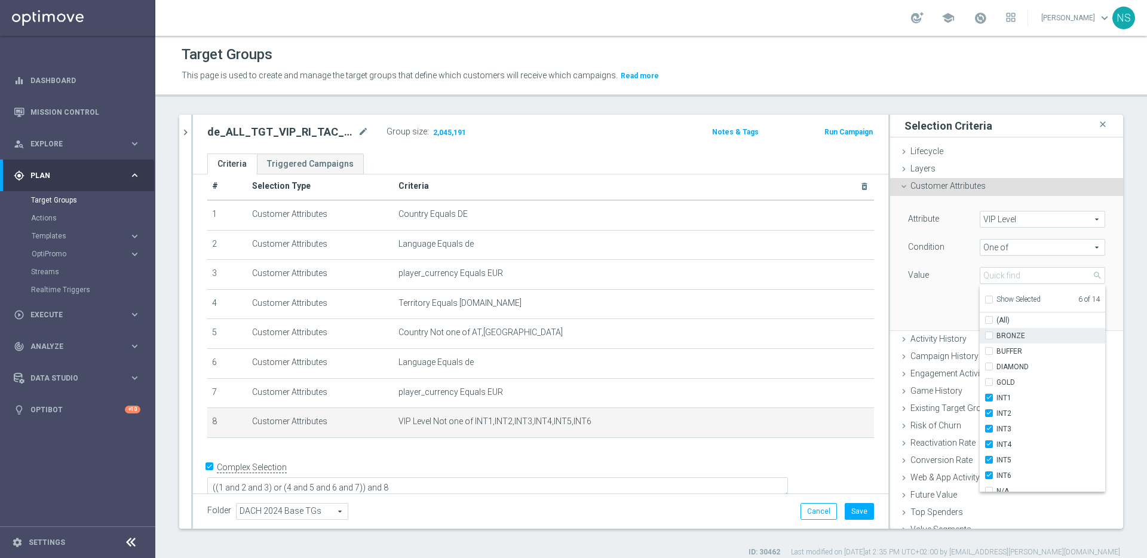
click at [996, 339] on label "BRONZE" at bounding box center [1050, 336] width 109 height 16
click at [989, 339] on input "BRONZE" at bounding box center [993, 336] width 8 height 8
checkbox input "true"
type input "Selected 7 of 14"
click at [996, 349] on label "BUFFER" at bounding box center [1050, 351] width 109 height 16
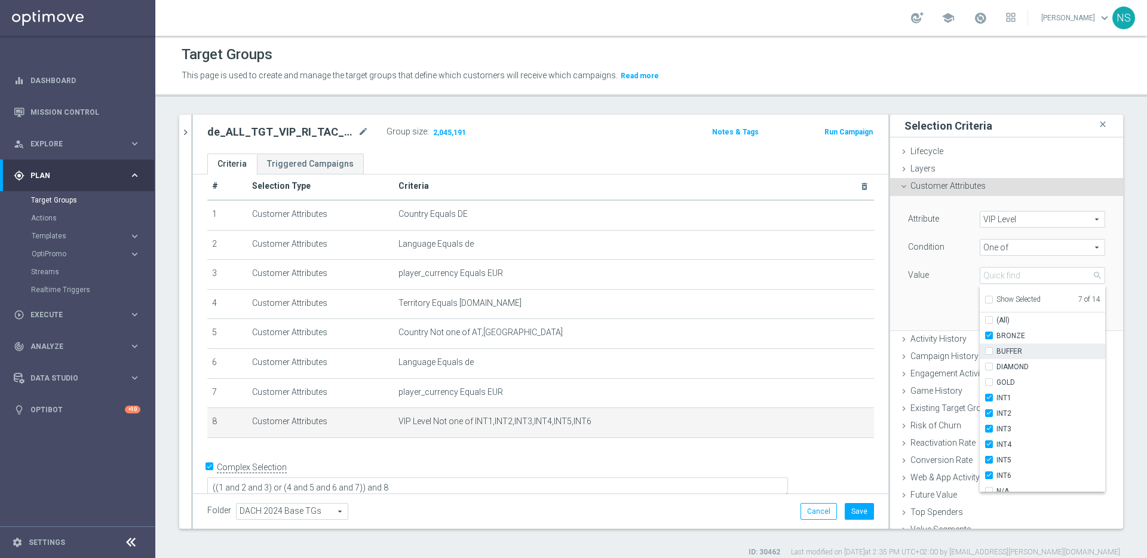
click at [989, 349] on input "BUFFER" at bounding box center [993, 352] width 8 height 8
checkbox input "true"
type input "Selected 8 of 14"
click at [989, 365] on input "DIAMOND" at bounding box center [993, 367] width 8 height 8
checkbox input "true"
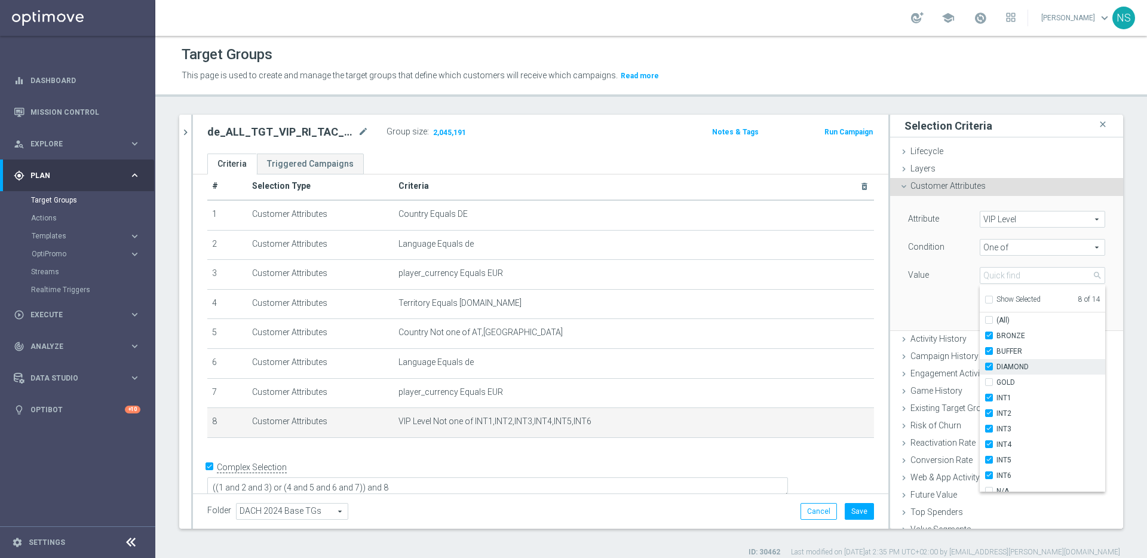
type input "Selected 9 of 14"
click at [989, 379] on input "GOLD" at bounding box center [993, 383] width 8 height 8
checkbox input "true"
type input "Selected 10 of 14"
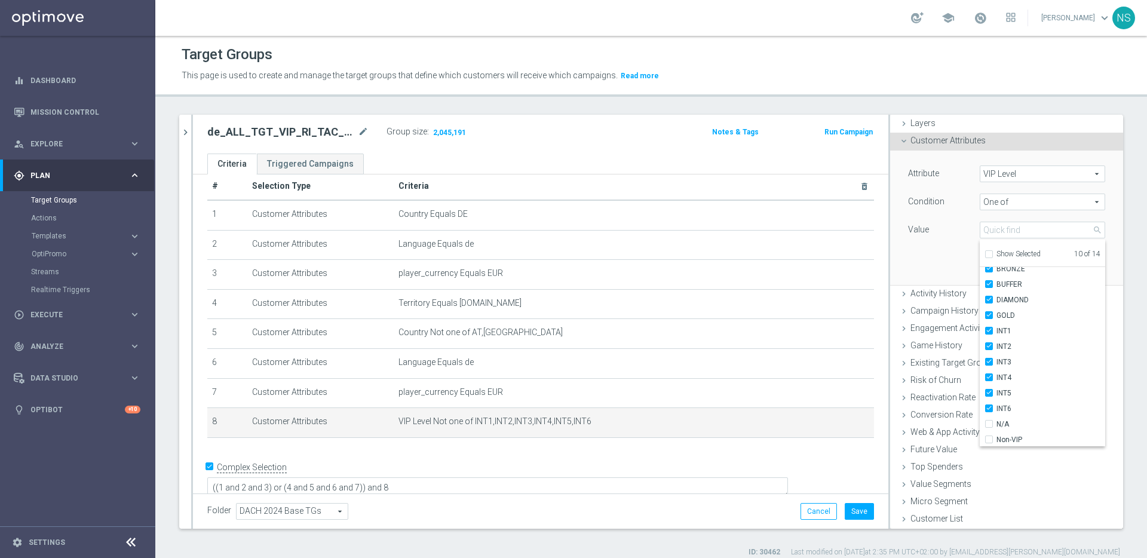
scroll to position [54, 0]
click at [999, 440] on span "SILVER" at bounding box center [1050, 439] width 109 height 10
click at [996, 440] on input "SILVER" at bounding box center [993, 439] width 8 height 8
checkbox input "true"
type input "Selected 11 of 14"
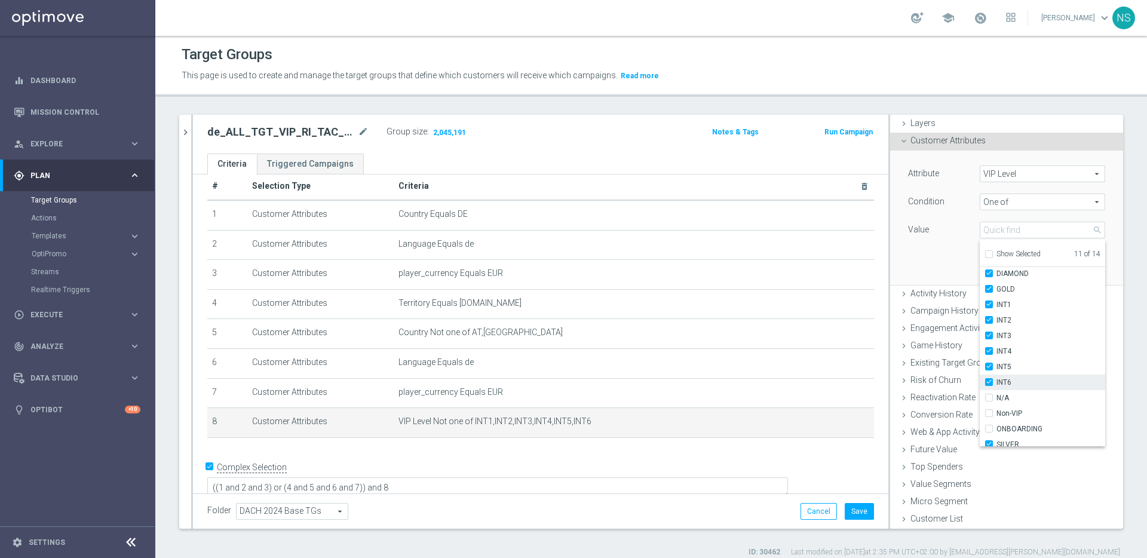
scroll to position [50, 0]
click at [989, 335] on input "INT3" at bounding box center [993, 334] width 8 height 8
checkbox input "false"
type input "Selected 10 of 14"
click at [989, 381] on input "INT6" at bounding box center [993, 380] width 8 height 8
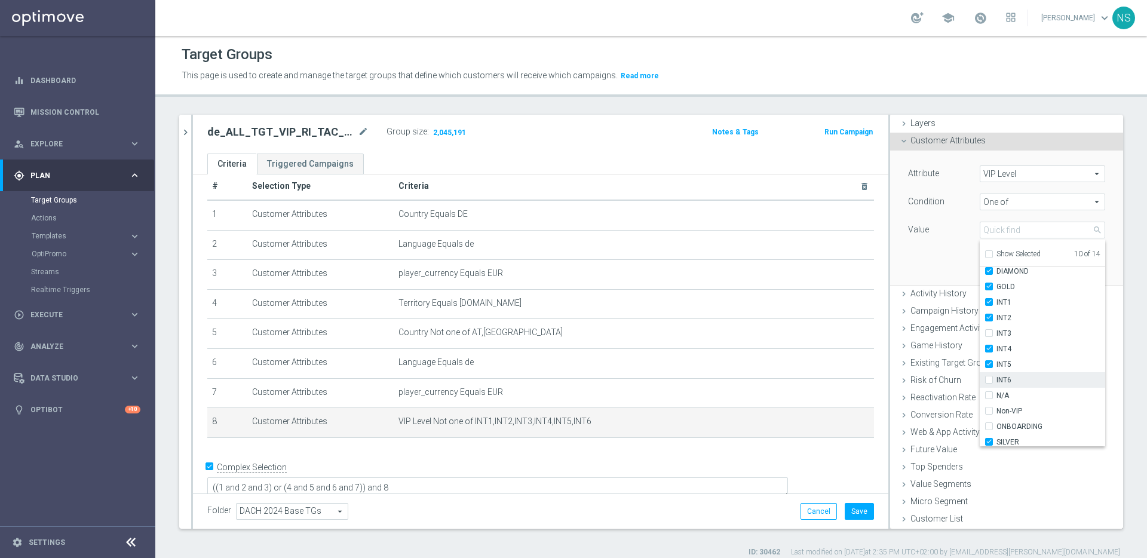
checkbox input "false"
type input "Selected 9 of 14"
click at [869, 362] on div "# Selection Type Criteria delete_forever 1 Customer Attributes Country Equals D…" at bounding box center [540, 335] width 695 height 354
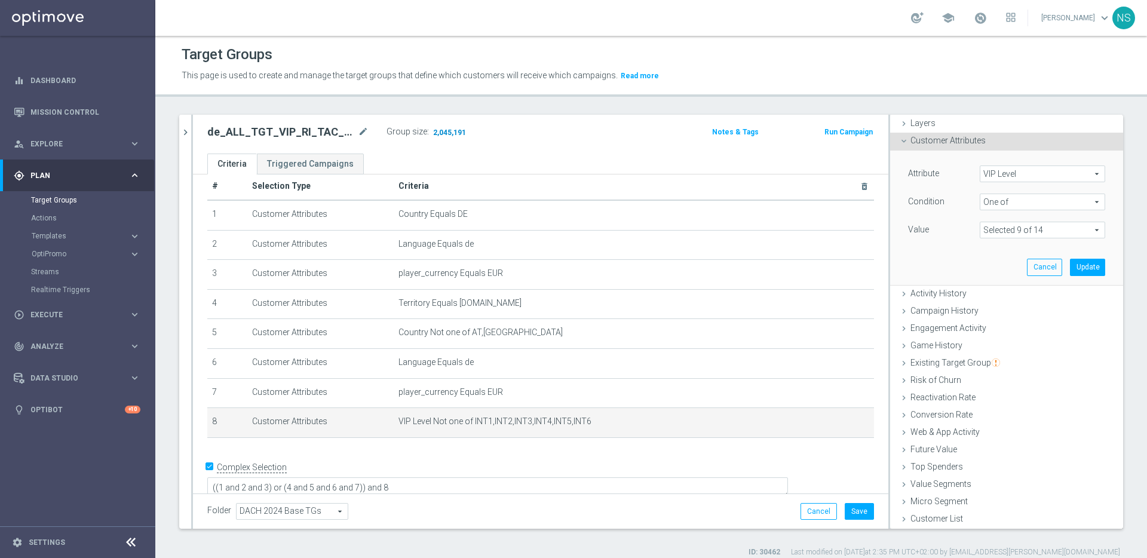
click at [440, 131] on span "2,045,191" at bounding box center [449, 133] width 35 height 11
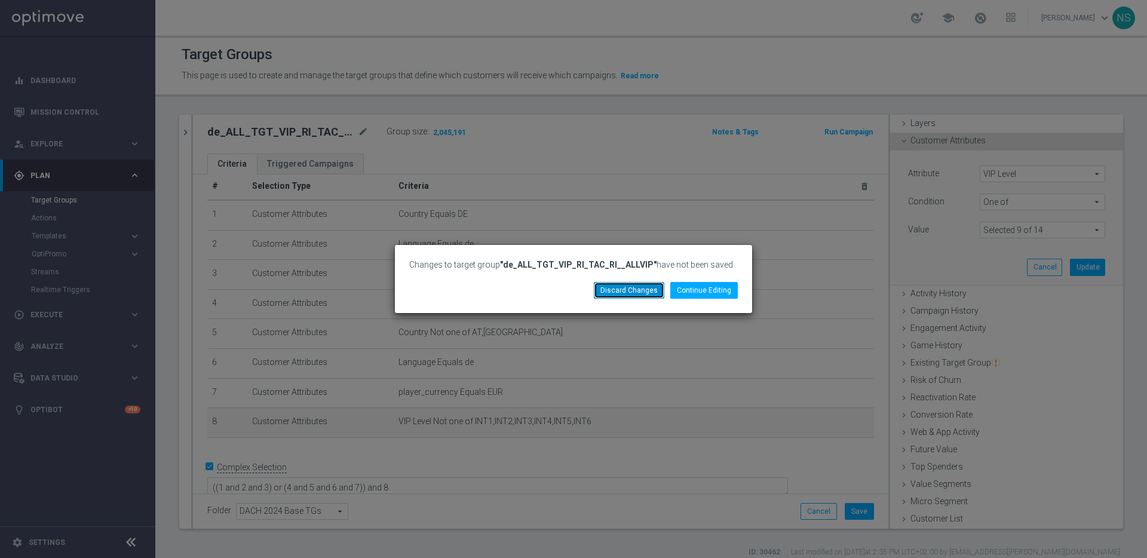
click at [645, 289] on button "Discard Changes" at bounding box center [629, 290] width 70 height 17
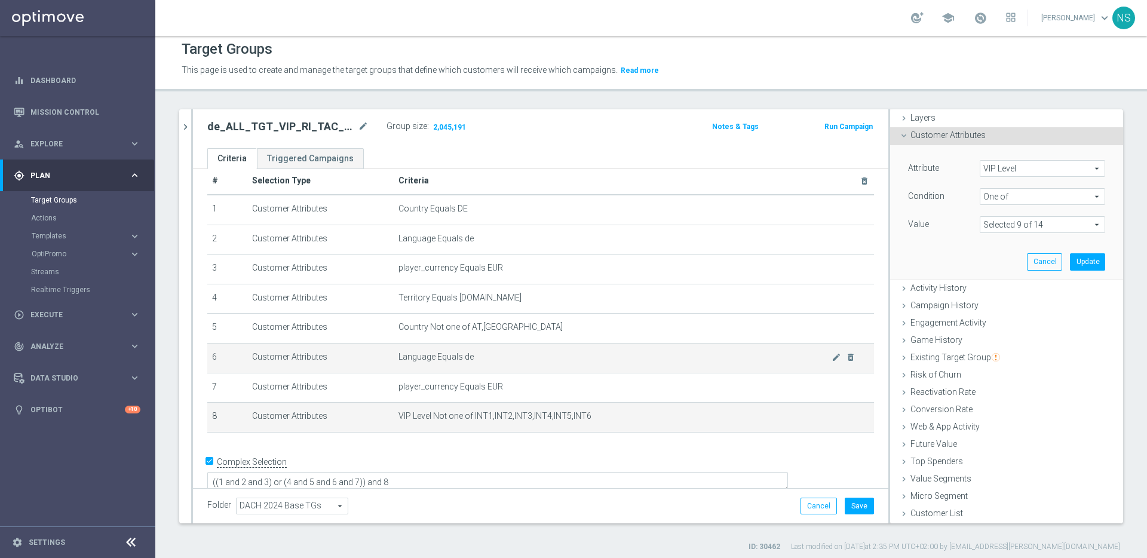
scroll to position [11, 0]
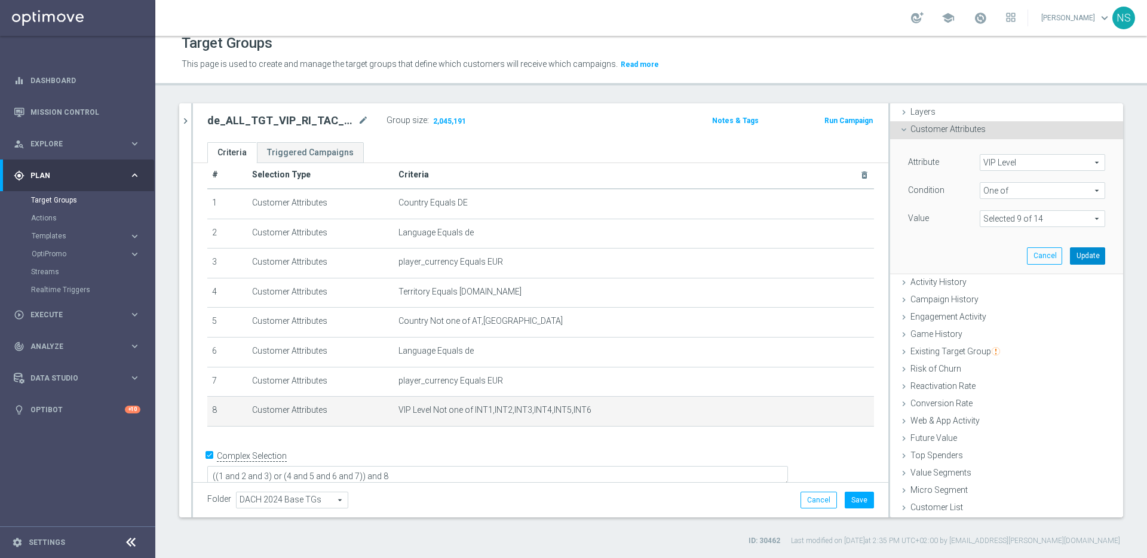
click at [1075, 254] on button "Update" at bounding box center [1087, 255] width 35 height 17
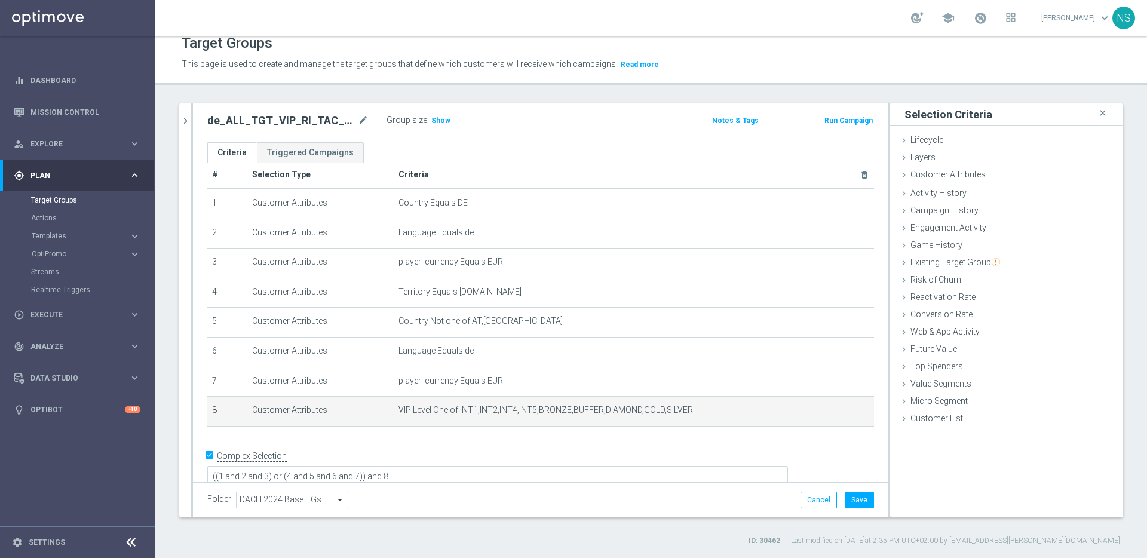
scroll to position [0, 0]
click at [432, 117] on span "Show" at bounding box center [440, 120] width 19 height 8
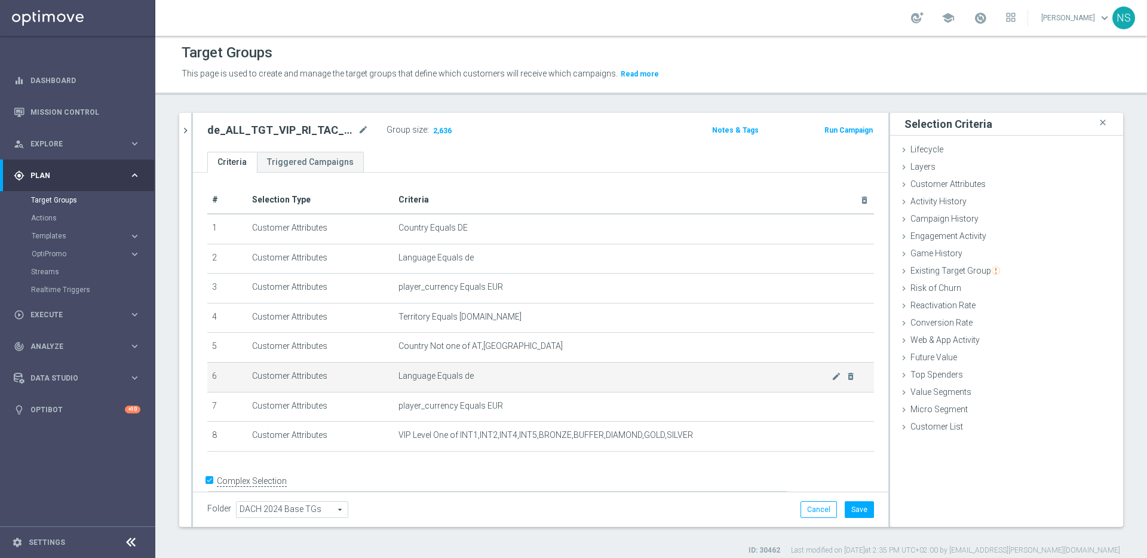
scroll to position [16, 0]
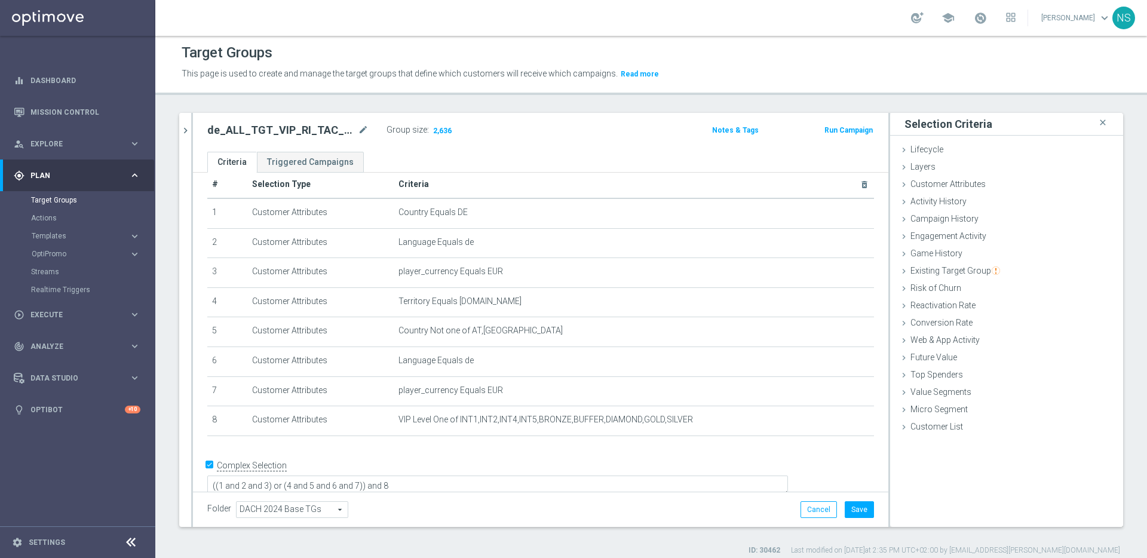
click at [324, 513] on span "DACH 2024 Base TGs" at bounding box center [292, 510] width 111 height 16
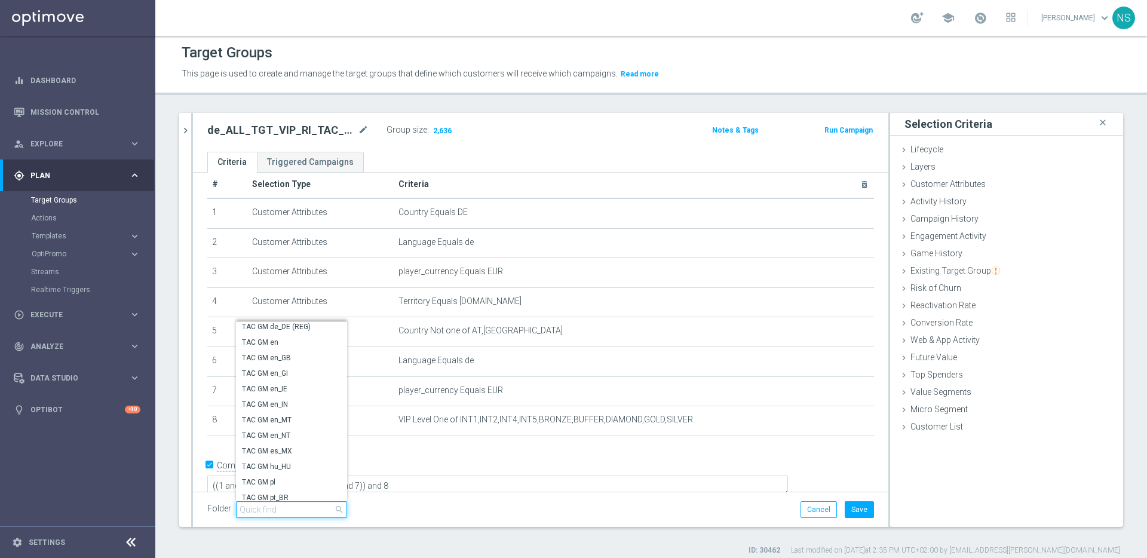
click at [278, 505] on input "search" at bounding box center [291, 509] width 111 height 17
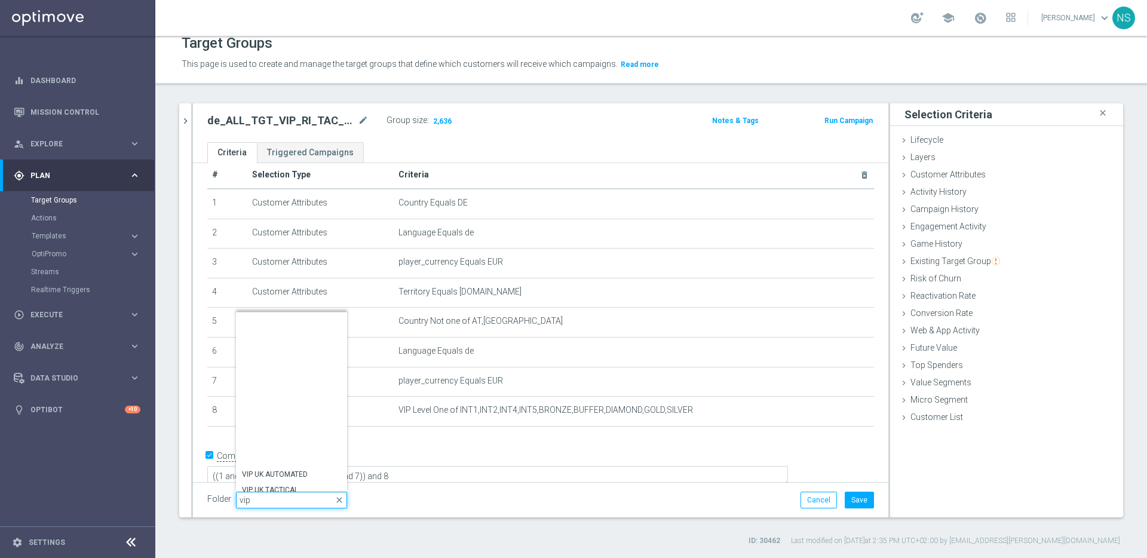
scroll to position [2860, 0]
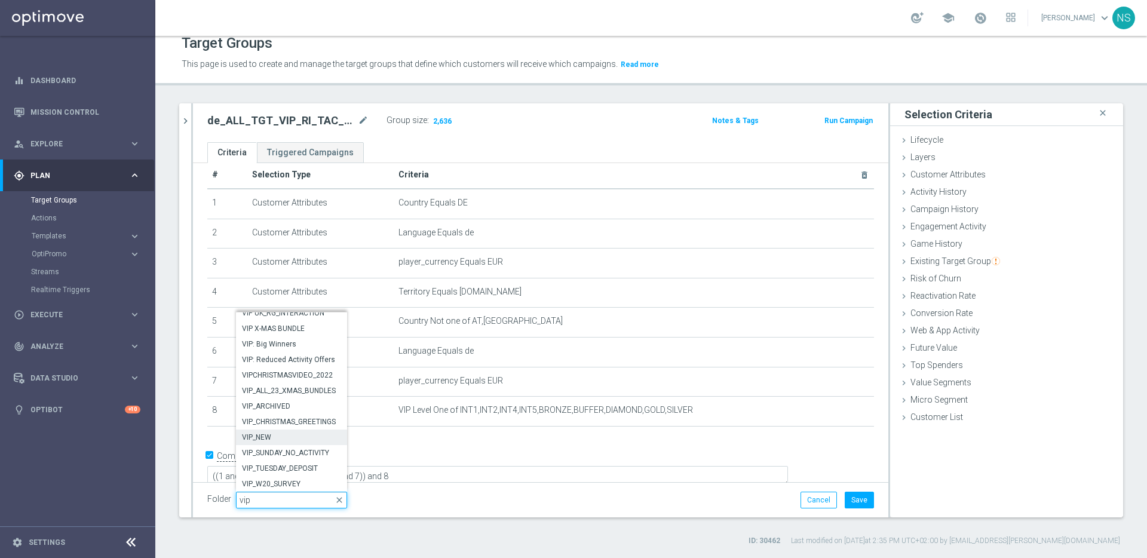
type input "vip"
click at [286, 439] on span "VIP_NEW" at bounding box center [291, 437] width 99 height 10
type input "VIP_NEW"
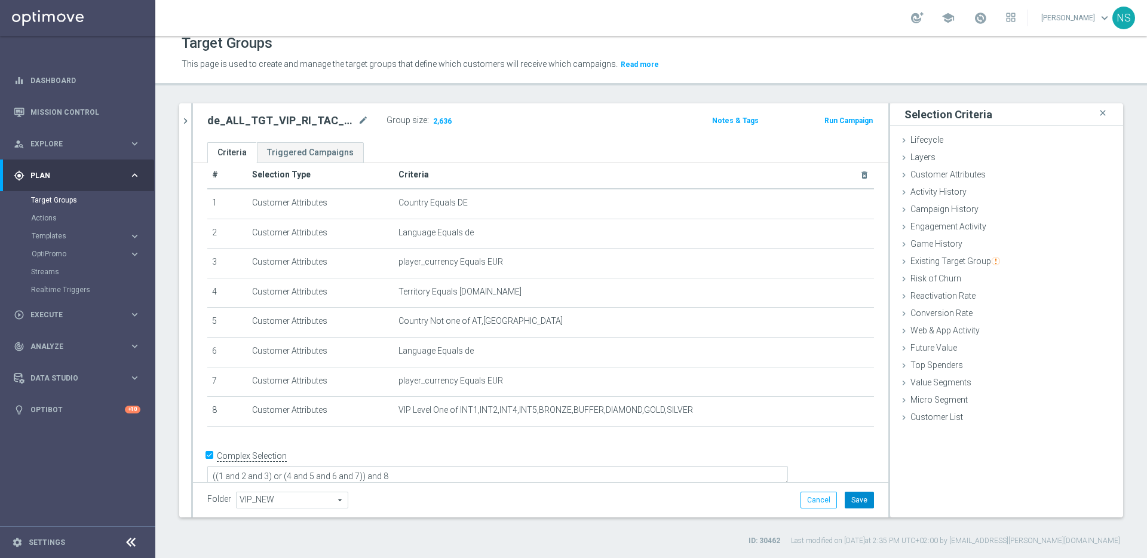
click at [855, 502] on button "Save" at bounding box center [859, 500] width 29 height 17
click at [445, 118] on span "2,636" at bounding box center [442, 121] width 21 height 11
click at [185, 118] on icon "chevron_right" at bounding box center [185, 120] width 11 height 11
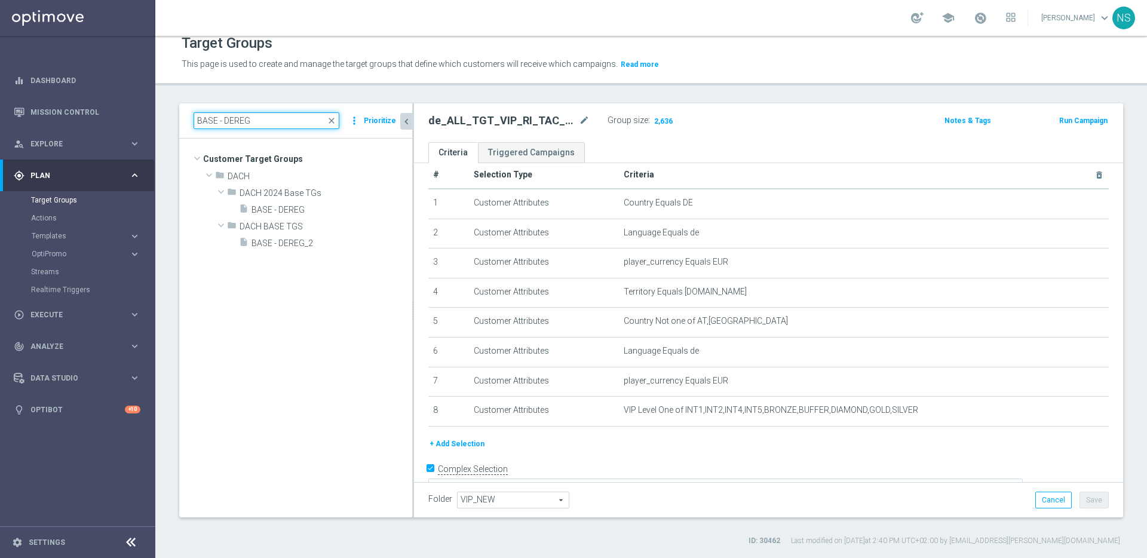
click at [232, 117] on input "BASE - DEREG" at bounding box center [267, 120] width 146 height 17
paste input "AT_GAMES_ACTIVE"
type input "AT_GAMES_ACTIVE"
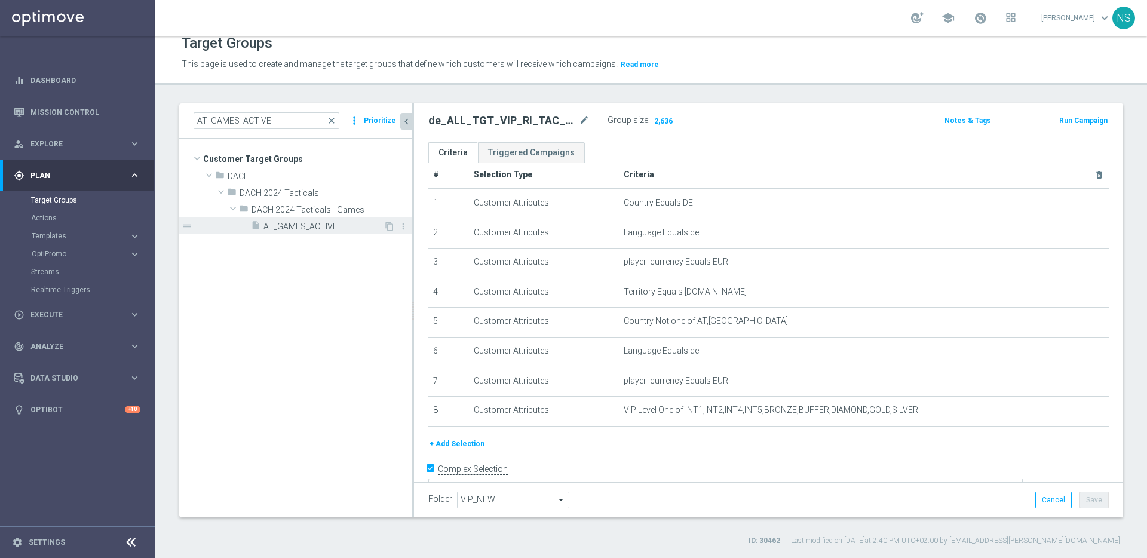
click at [297, 226] on span "AT_GAMES_ACTIVE" at bounding box center [323, 227] width 120 height 10
type input "DACH 2024 Tacticals - Games"
type textarea "1 and (2 or (3 and 4)) and 5"
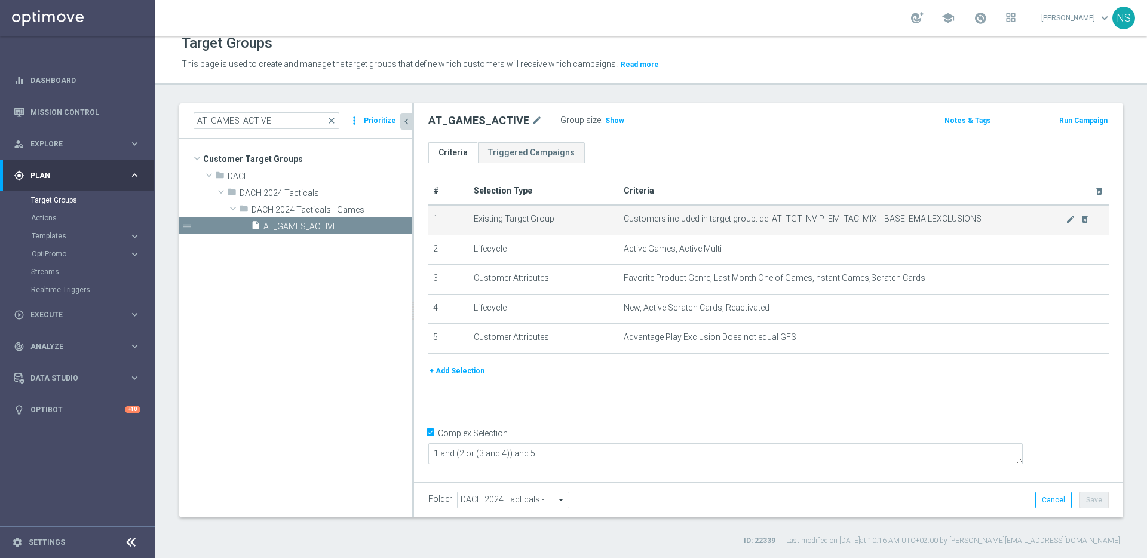
click at [788, 223] on span "Customers included in target group: de_AT_TGT_NVIP_EM_TAC_MIX__BASE_EMAILEXCLUS…" at bounding box center [845, 219] width 442 height 10
copy tbody "de_AT_TGT_NVIP_EM_TAC_MIX__BASE_EMAILEXCLUSIONS mode_edit delete_forever"
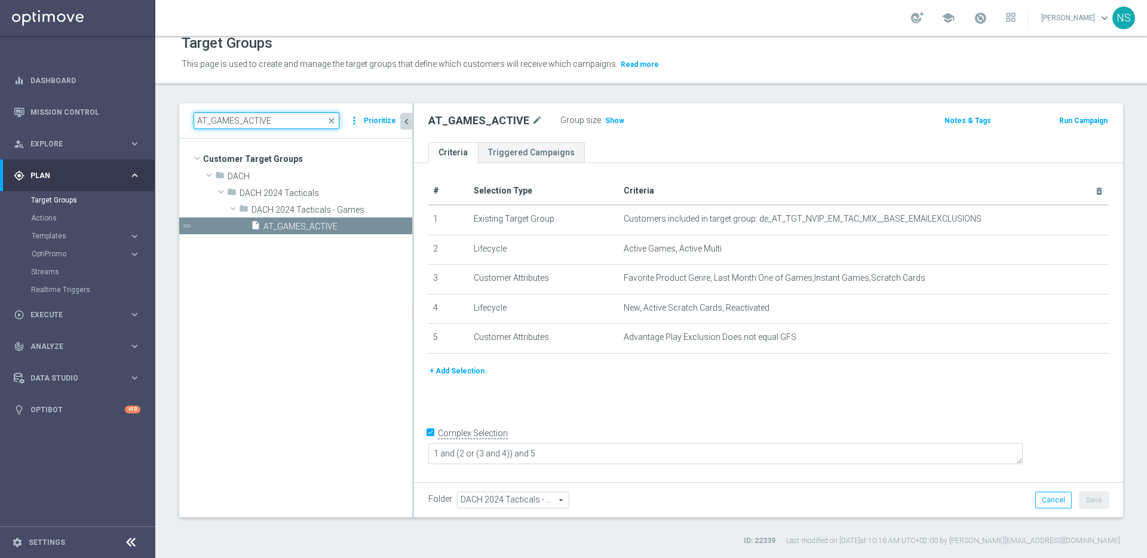
click at [219, 125] on input "AT_GAMES_ACTIVE" at bounding box center [267, 120] width 146 height 17
paste input "de_AT_TGT_NVIP_EM_TAC_MIX__BASE_EMAILEXCLUSIONS"
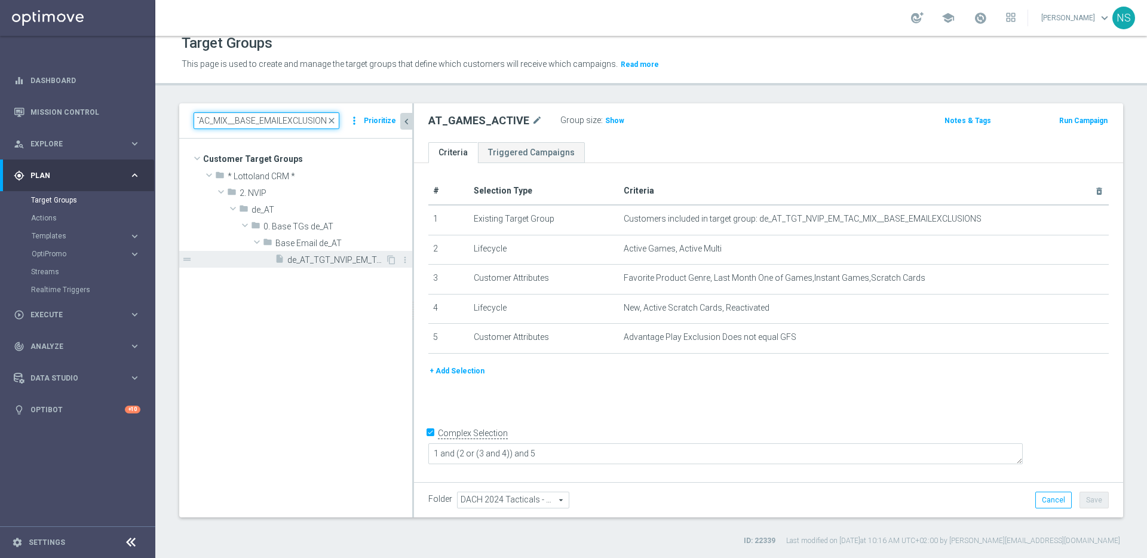
type input "de_AT_TGT_NVIP_EM_TAC_MIX__BASE_EMAILEXCLUSIONS"
click at [330, 257] on span "de_AT_TGT_NVIP_EM_TAC_MIX__BASE_EMAILEXCLUSIONS" at bounding box center [336, 260] width 98 height 10
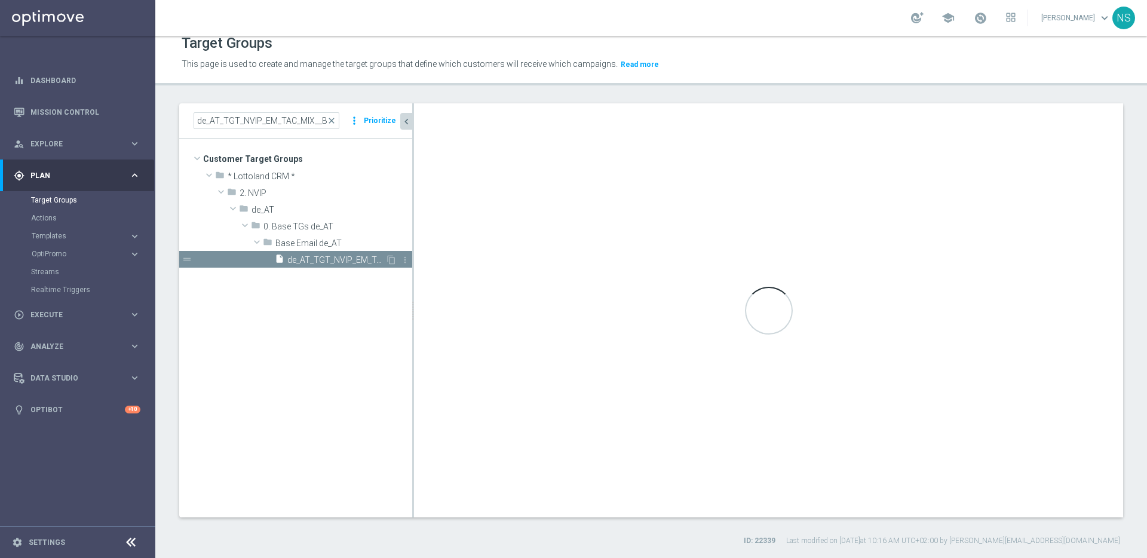
type input "Base Email de_AT"
type textarea "1 and 2 and 3 and 4 and (5 or 7) and 6"
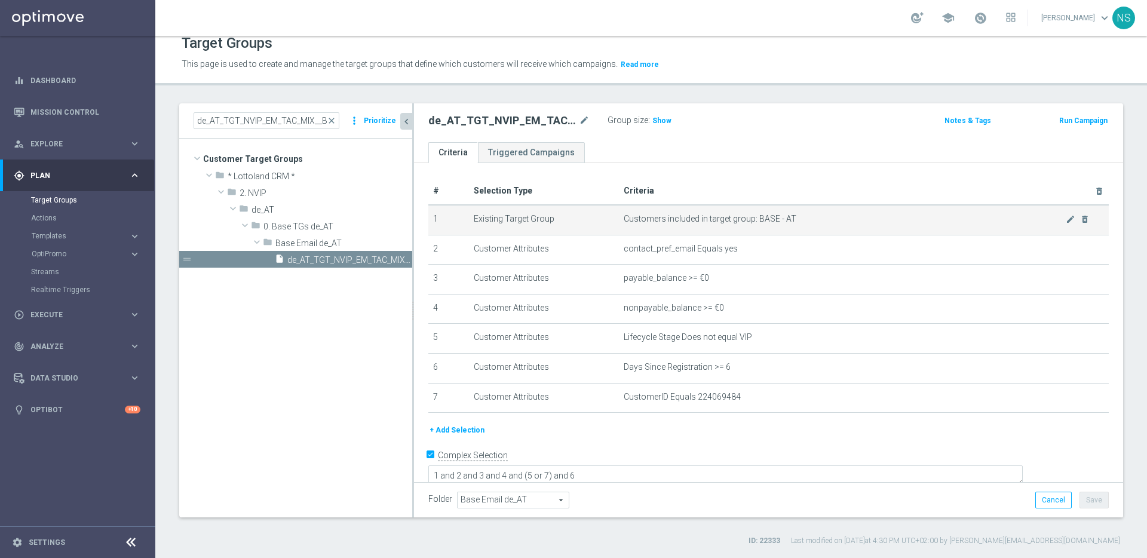
click at [765, 219] on span "Customers included in target group: BASE - AT" at bounding box center [845, 219] width 442 height 10
drag, startPoint x: 793, startPoint y: 217, endPoint x: 754, endPoint y: 217, distance: 38.8
click at [754, 217] on span "Customers included in target group: BASE - AT" at bounding box center [845, 219] width 442 height 10
copy span "BASE - AT"
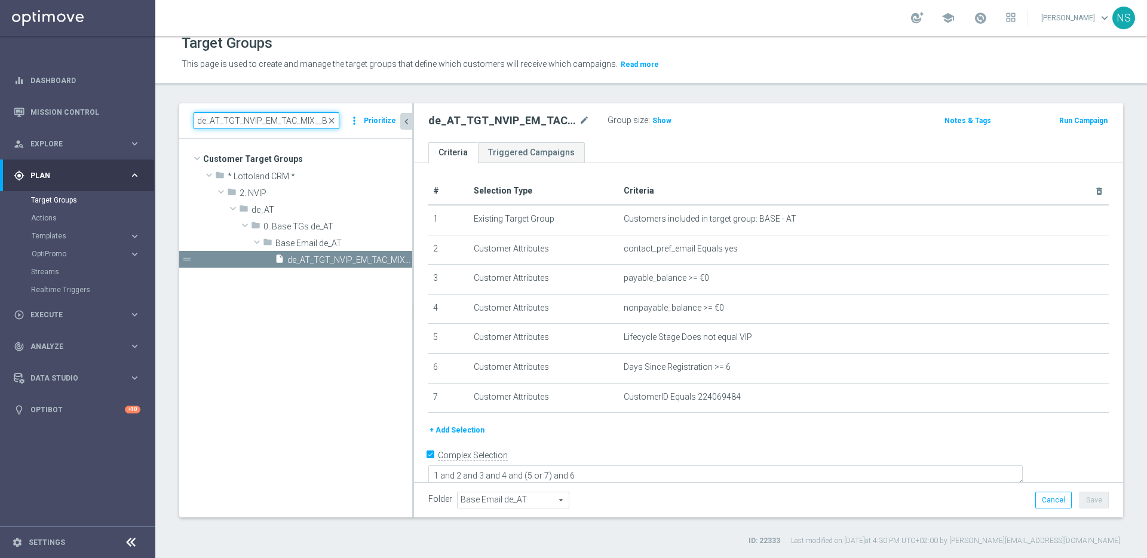
click at [266, 123] on input "de_AT_TGT_NVIP_EM_TAC_MIX__BASE_EMAILEXCLUSIONS" at bounding box center [267, 120] width 146 height 17
paste input "BASE - AT"
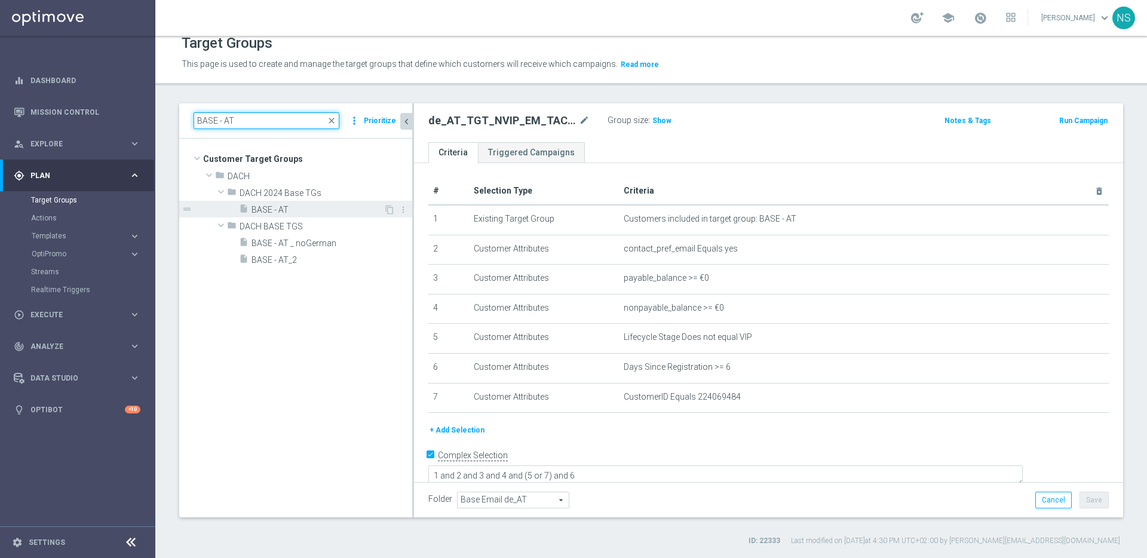
type input "BASE - AT"
click at [283, 211] on span "BASE - AT" at bounding box center [317, 210] width 132 height 10
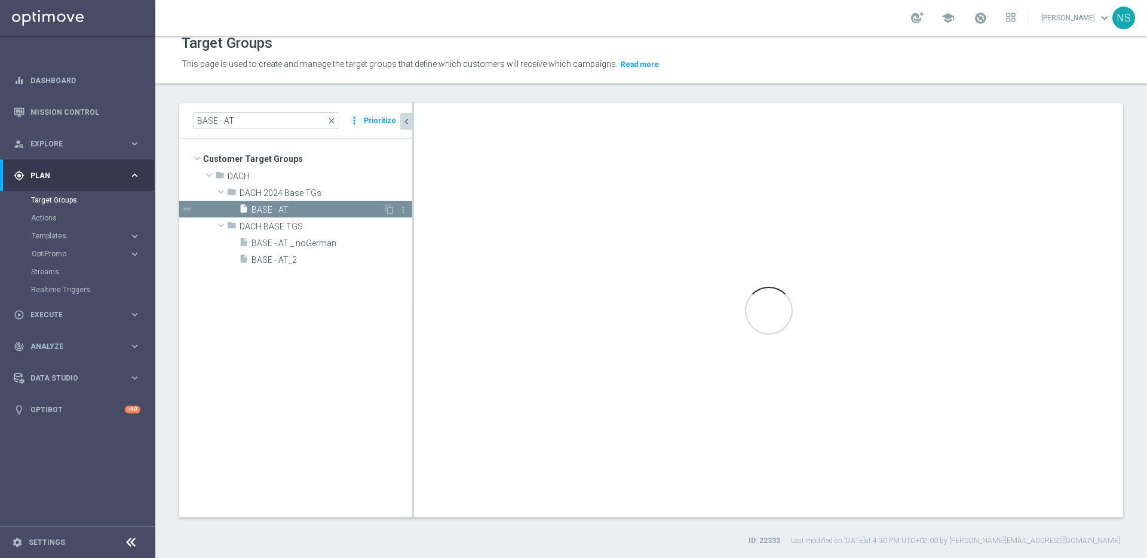
type input "DACH 2024 Base TGs"
type textarea "(1 and 2 and 3) or (4 and 5 and 6 and 7)"
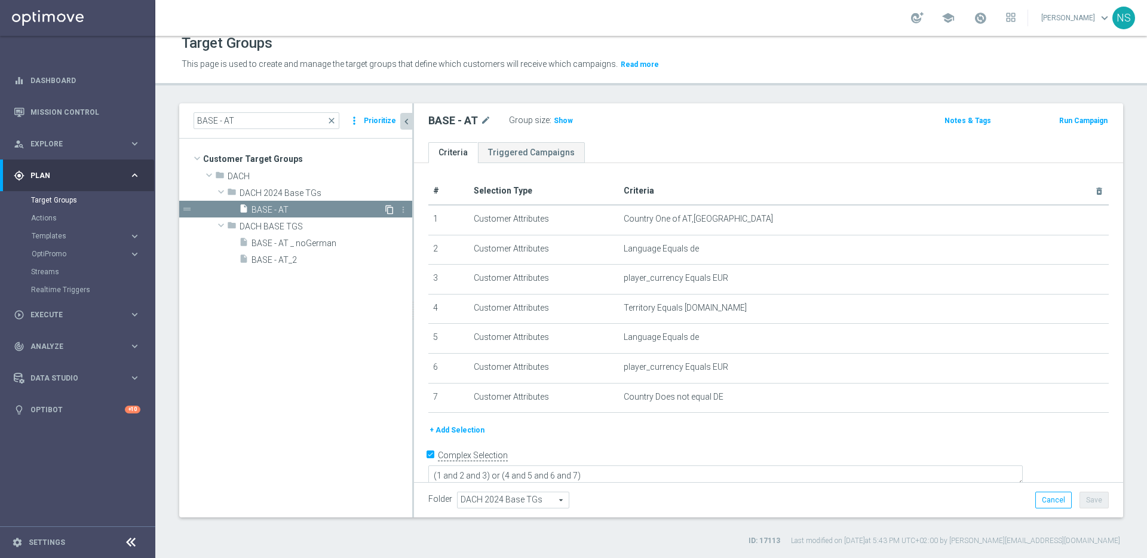
click at [388, 210] on icon "content_copy" at bounding box center [390, 210] width 10 height 10
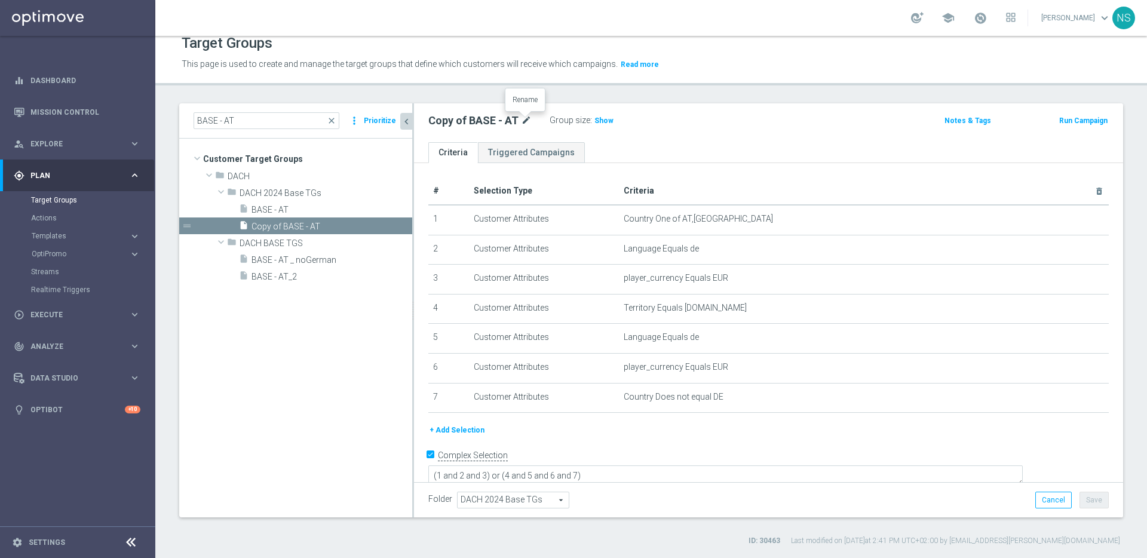
click at [526, 122] on icon "mode_edit" at bounding box center [526, 120] width 11 height 14
type input "BASE - AT"
drag, startPoint x: 526, startPoint y: 122, endPoint x: 402, endPoint y: 122, distance: 123.7
click at [402, 122] on as-split "BASE - AT close more_vert Prioritize Customer Target Groups library_add create_…" at bounding box center [651, 310] width 944 height 414
paste input "de_ALL_TGT_VIP_RI_TAC_RI__ALLVIP"
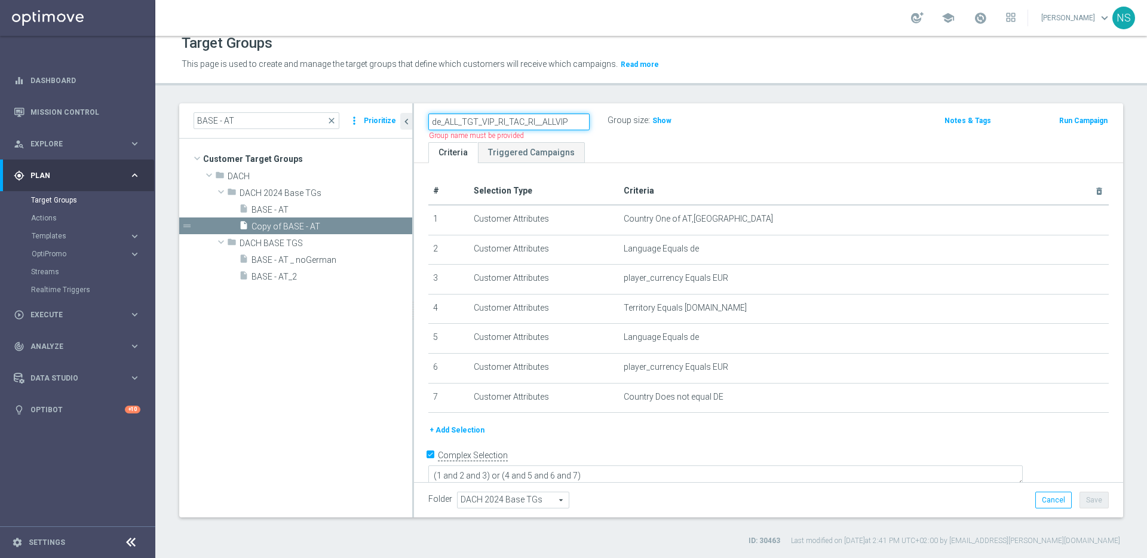
click at [457, 122] on input "de_ALL_TGT_VIP_RI_TAC_RI__ALLVIP" at bounding box center [508, 121] width 161 height 17
type input "de_AT_TGT_VIP_RI_TAC_RI__ALLVIP"
click at [627, 139] on div "de_AT_TGT_VIP_RI_TAC_RI__ALLVIP Group size : Show Notes & Tags Run Campaign" at bounding box center [768, 122] width 709 height 39
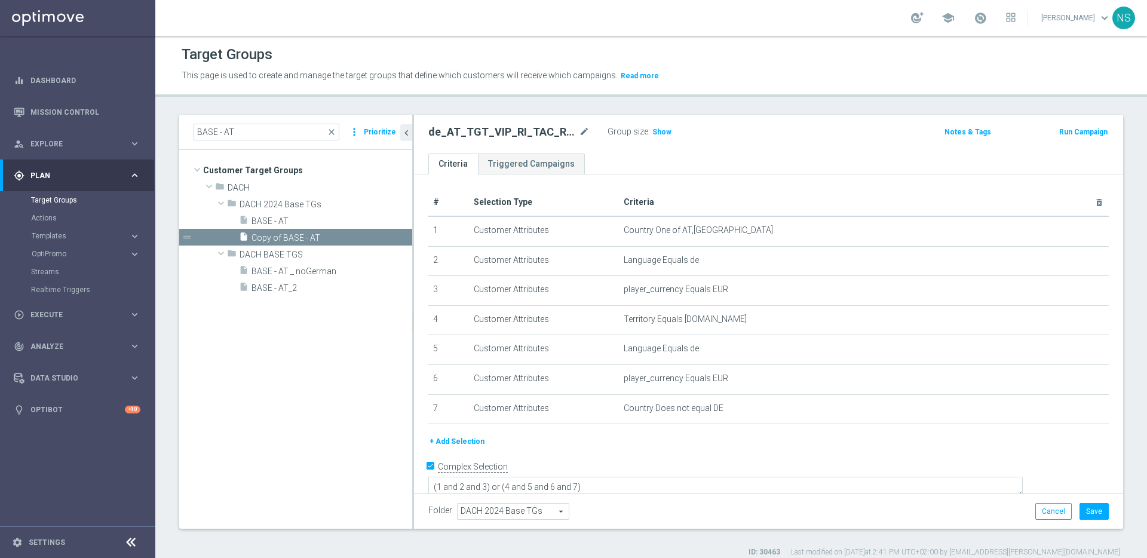
click at [474, 444] on button "+ Add Selection" at bounding box center [456, 441] width 57 height 13
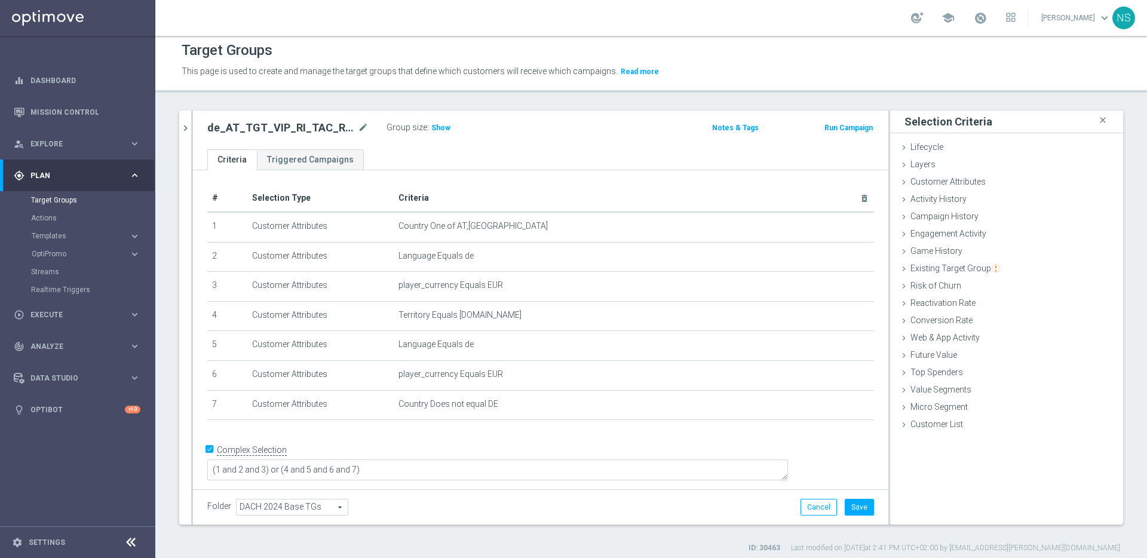
scroll to position [11, 0]
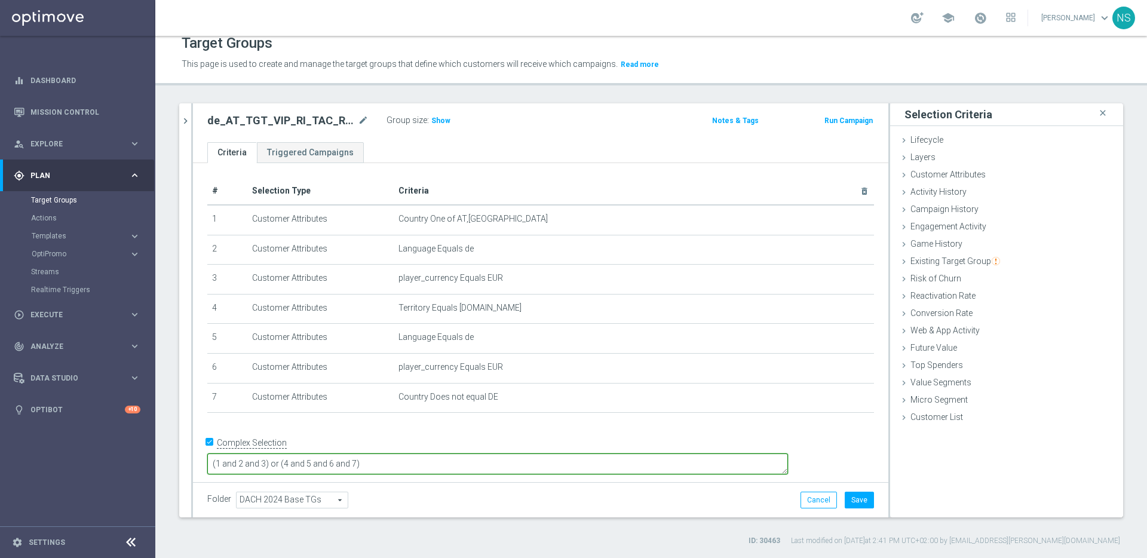
click at [541, 455] on textarea "(1 and 2 and 3) or (4 and 5 and 6 and 7)" at bounding box center [497, 463] width 581 height 21
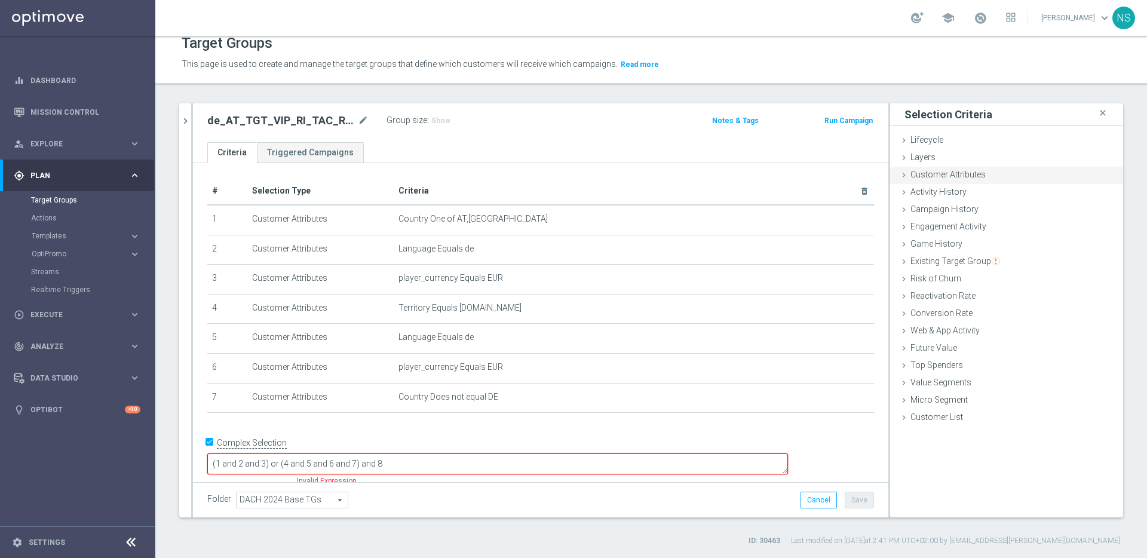
type textarea "(1 and 2 and 3) or (4 and 5 and 6 and 7) and 8"
click at [931, 173] on span "Customer Attributes" at bounding box center [947, 175] width 75 height 10
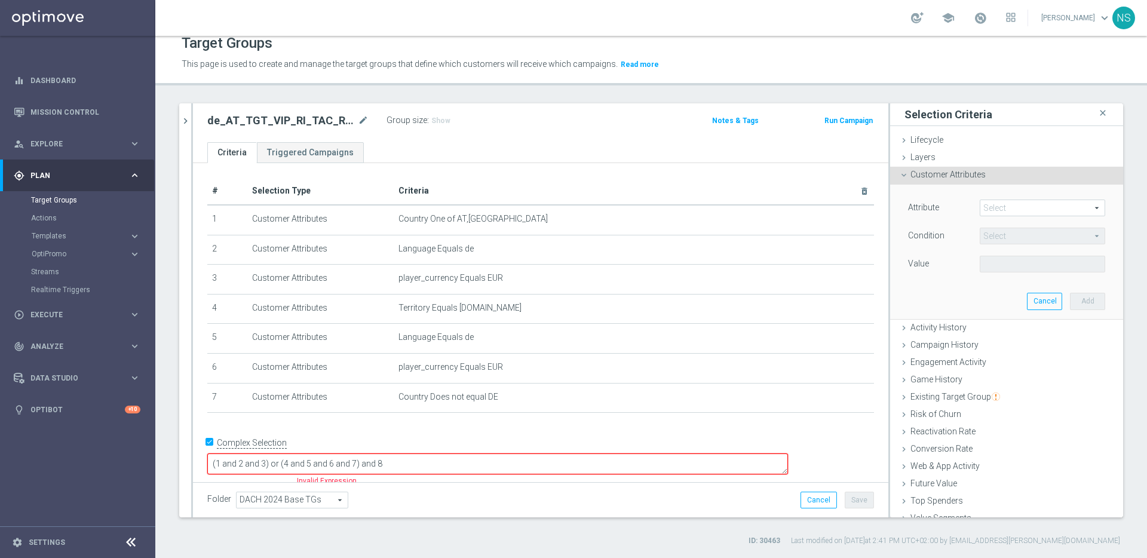
click at [997, 210] on span at bounding box center [1042, 208] width 124 height 16
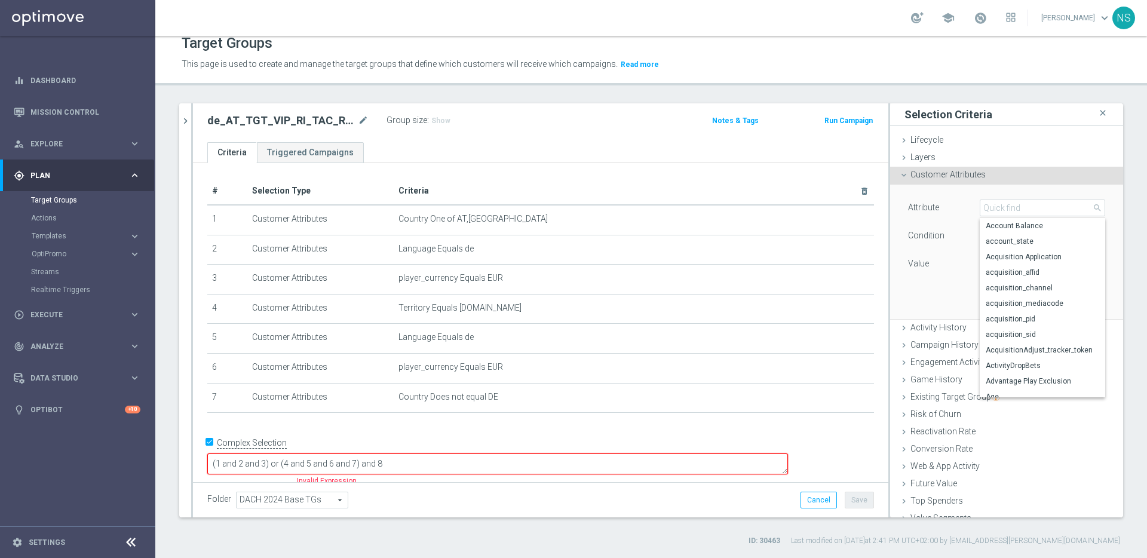
click at [931, 260] on div "Value" at bounding box center [935, 265] width 72 height 19
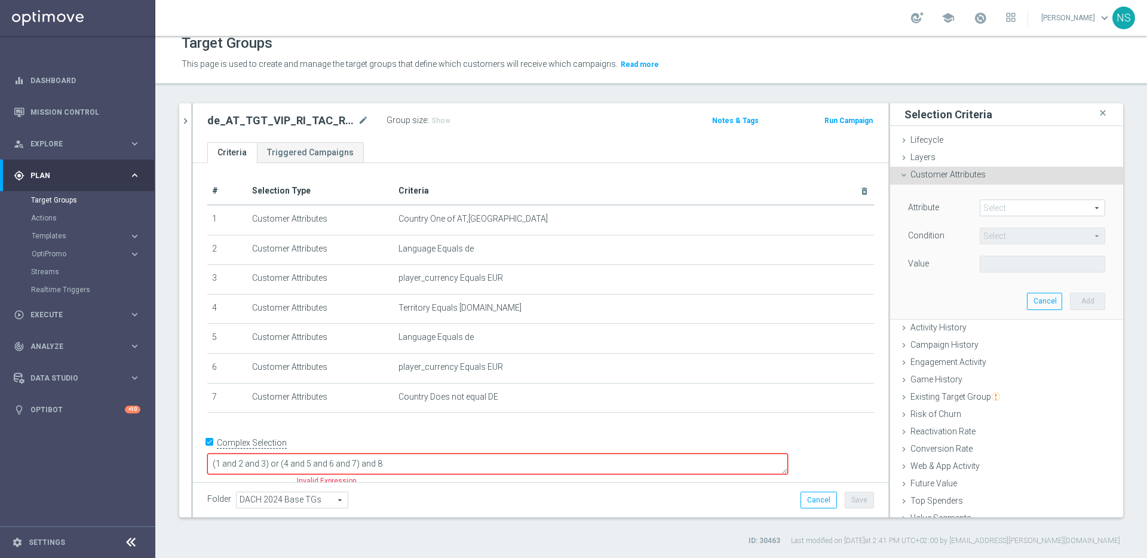
scroll to position [2, 0]
click at [1000, 208] on span at bounding box center [1042, 206] width 124 height 16
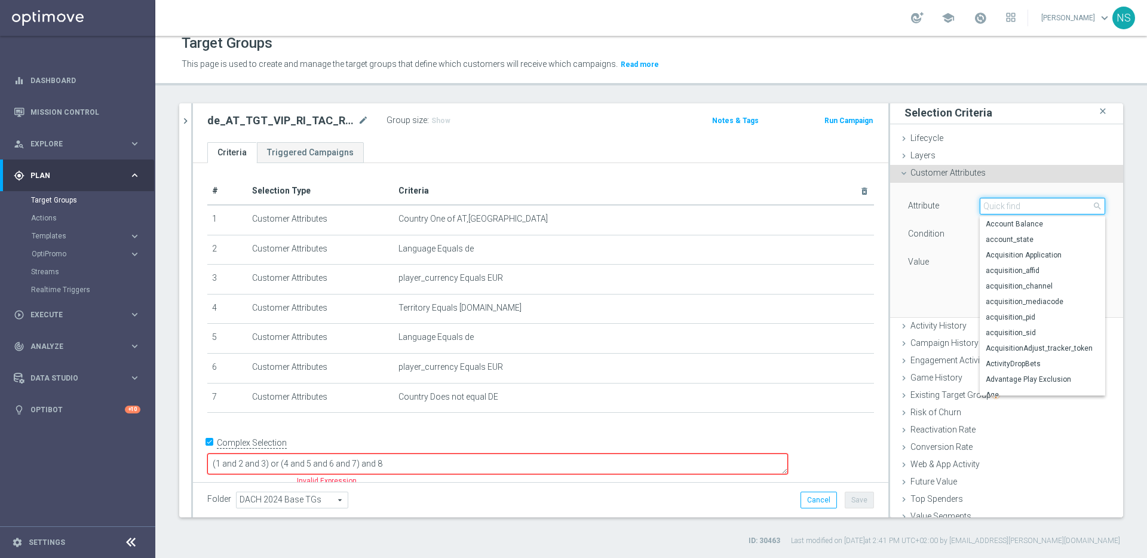
click at [1000, 208] on input "search" at bounding box center [1042, 206] width 125 height 17
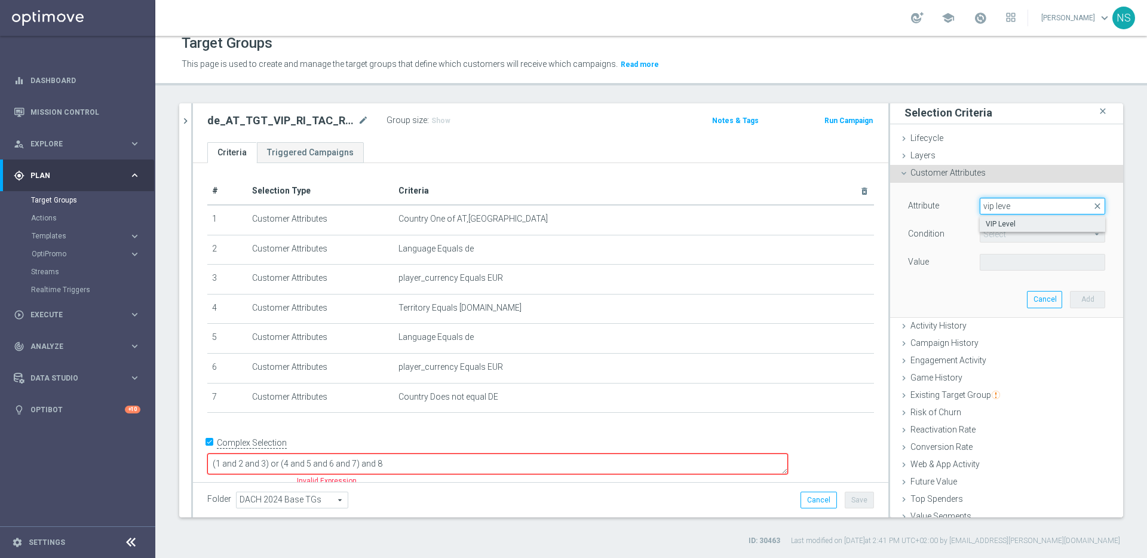
type input "vip leve"
click at [1006, 229] on label "VIP Level" at bounding box center [1042, 224] width 125 height 16
type input "VIP Level"
click at [1006, 238] on span "Equals" at bounding box center [1042, 234] width 124 height 16
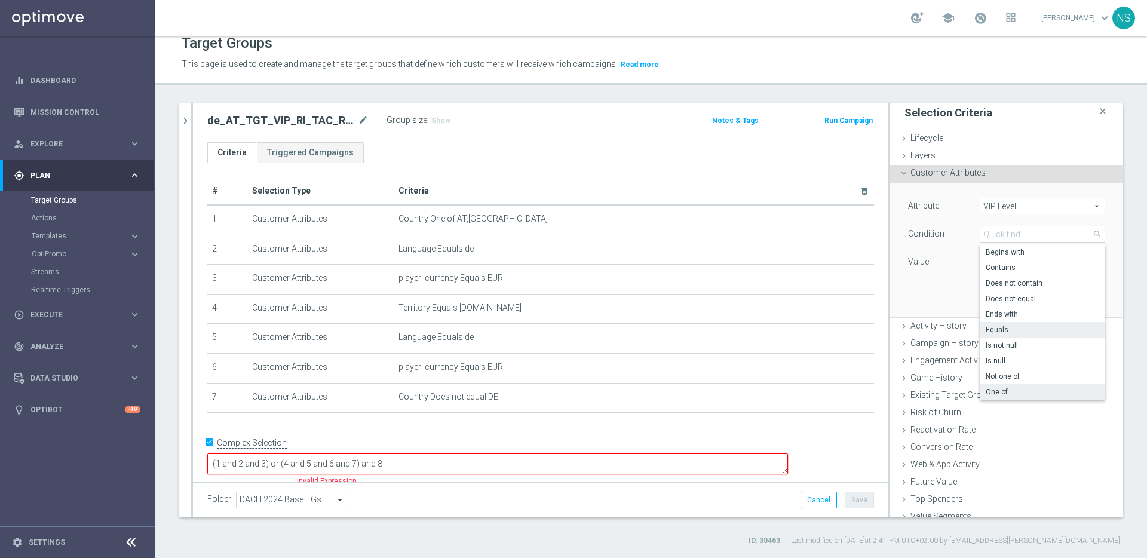
click at [1005, 393] on span "One of" at bounding box center [1042, 392] width 113 height 10
type input "One of"
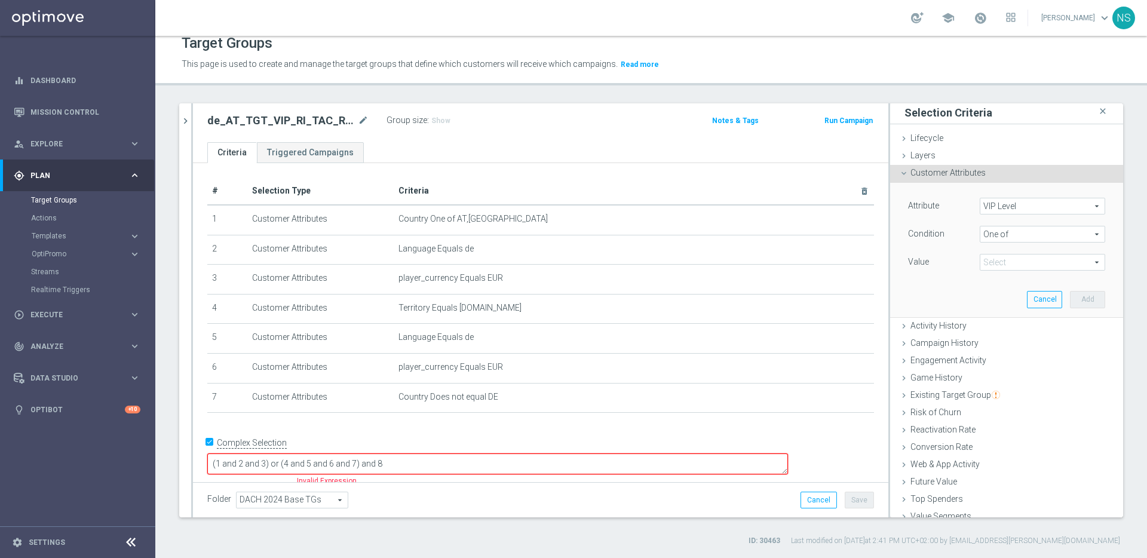
click at [998, 266] on span at bounding box center [1042, 262] width 124 height 16
click at [989, 326] on input "BRONZE" at bounding box center [993, 323] width 8 height 8
checkbox input "true"
type input "BRONZE"
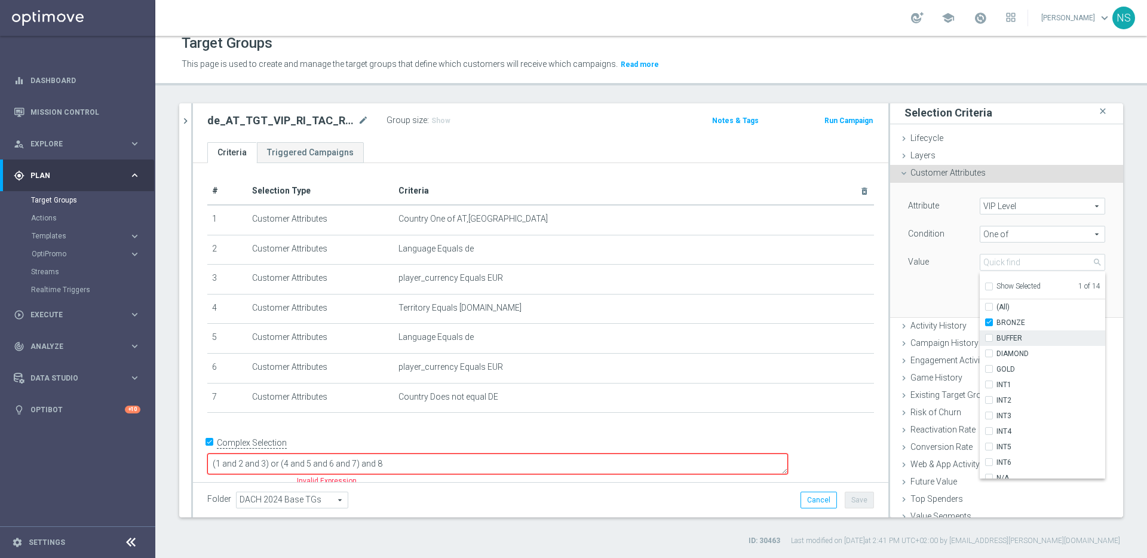
click at [989, 338] on input "BUFFER" at bounding box center [993, 339] width 8 height 8
checkbox input "true"
type input "Selected 2 of 14"
click at [989, 351] on input "DIAMOND" at bounding box center [993, 354] width 8 height 8
checkbox input "true"
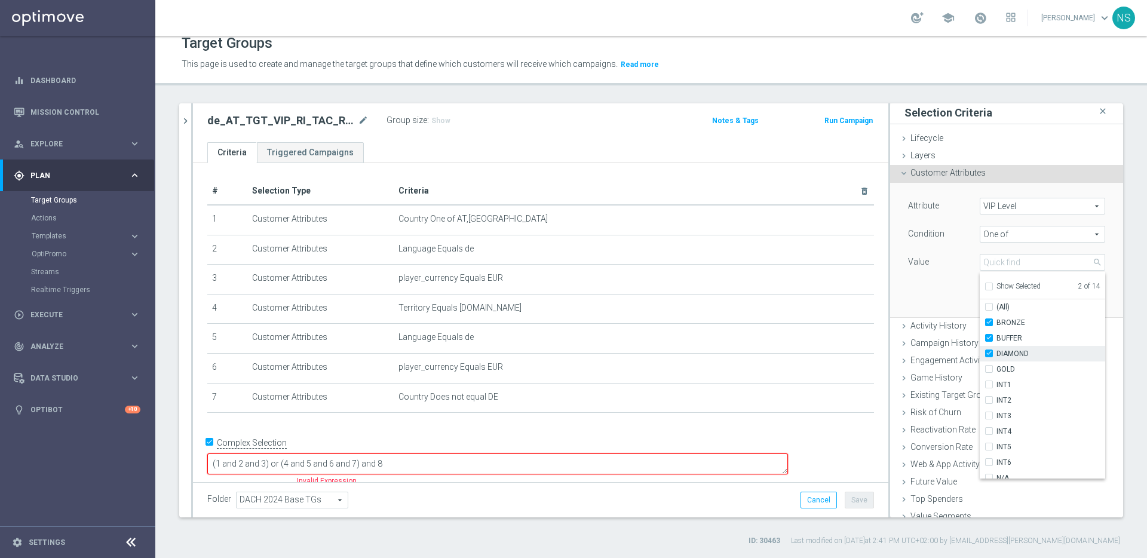
type input "Selected 3 of 14"
click at [980, 364] on div "GOLD" at bounding box center [1042, 369] width 125 height 16
click at [989, 369] on input "GOLD" at bounding box center [993, 370] width 8 height 8
checkbox input "true"
type input "Selected 4 of 14"
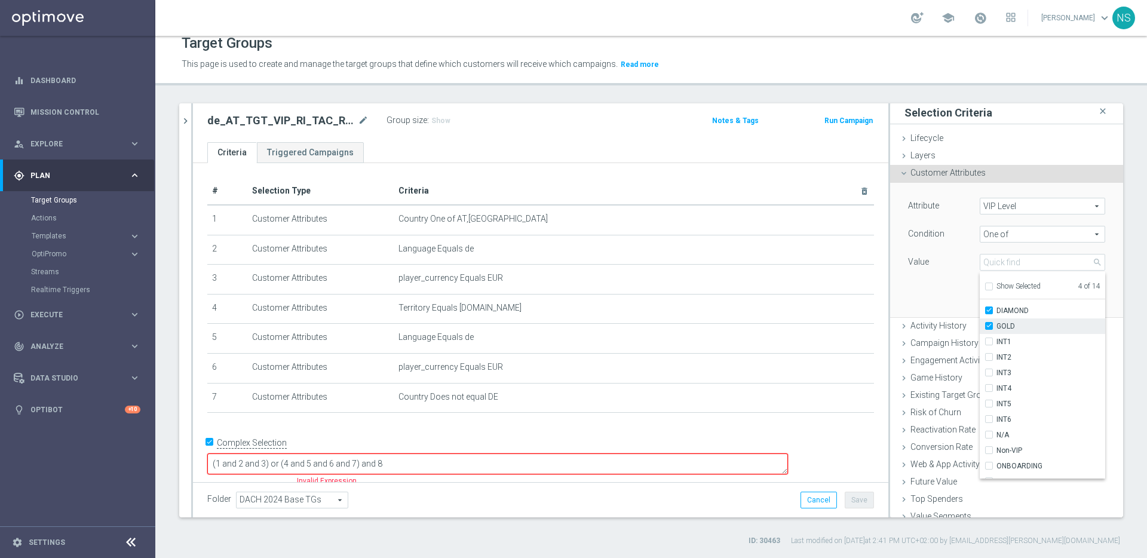
scroll to position [54, 0]
click at [989, 474] on input "SILVER" at bounding box center [993, 471] width 8 height 8
checkbox input "true"
type input "Selected 5 of 14"
click at [939, 287] on div "Attribute VIP Level VIP Level arrow_drop_down search Condition One of One of ar…" at bounding box center [1006, 250] width 215 height 134
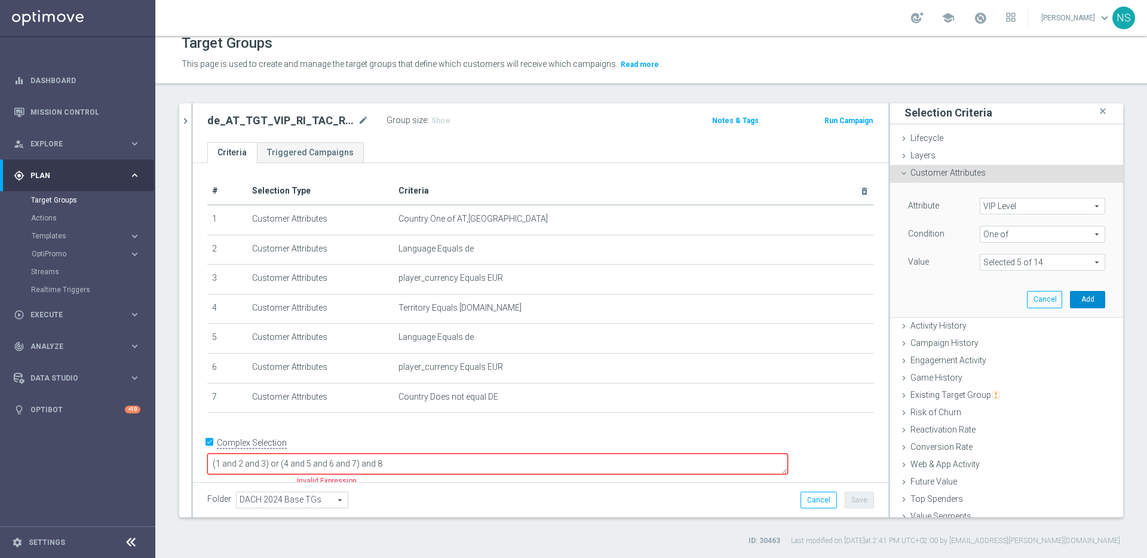
click at [1070, 293] on button "Add" at bounding box center [1087, 299] width 35 height 17
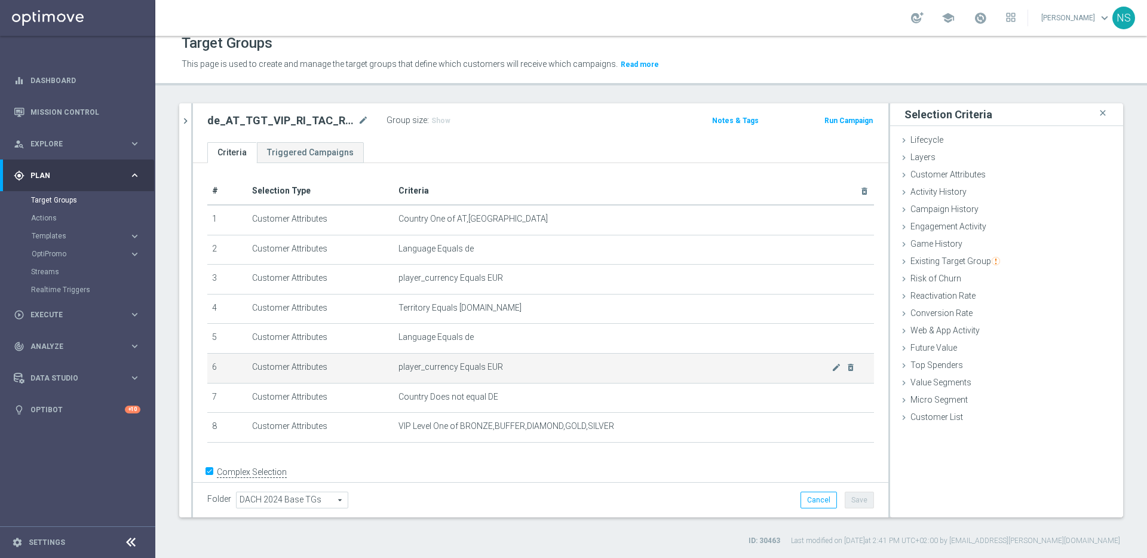
scroll to position [17, 0]
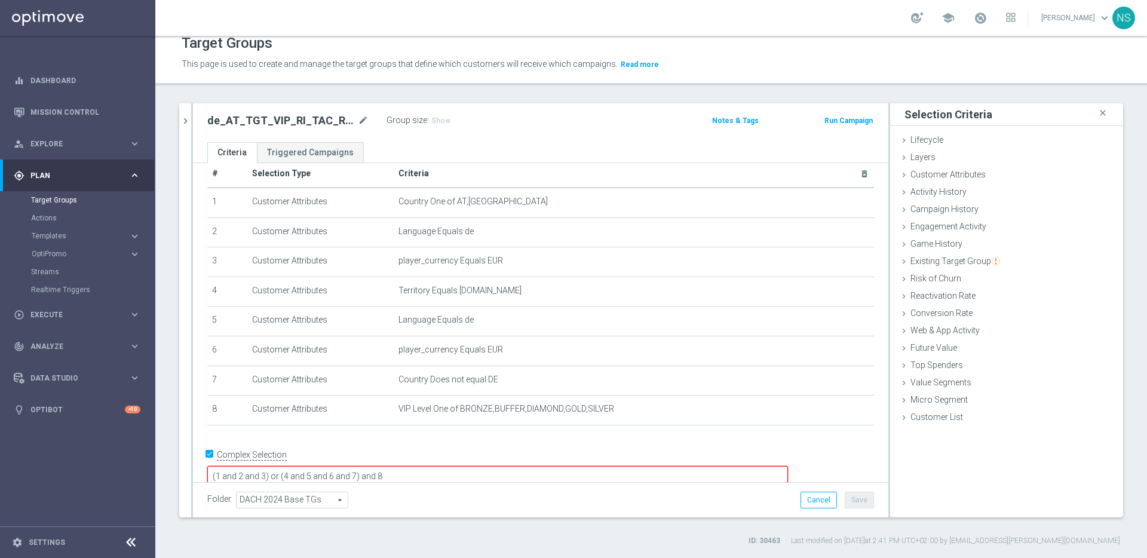
click at [669, 466] on textarea "(1 and 2 and 3) or (4 and 5 and 6 and 7) and 8" at bounding box center [497, 476] width 581 height 21
click at [407, 466] on textarea "(1 and 2 and 3) or (4 and 5 and 6 and 7) and 8" at bounding box center [497, 476] width 581 height 21
click at [420, 467] on form "Complex Selection (1 and 2 and 3) or (4 and 5 and 6 and 7) and 8 Invalid Expres…" at bounding box center [540, 474] width 667 height 56
click at [441, 466] on textarea "(1 and 2 and 3) or (4 and 5 and 6 and 7) and 8" at bounding box center [497, 476] width 581 height 21
click at [296, 466] on textarea "(1 and 2 and 3) or (4 and 5 and 6 and 7)) and 8" at bounding box center [497, 476] width 581 height 21
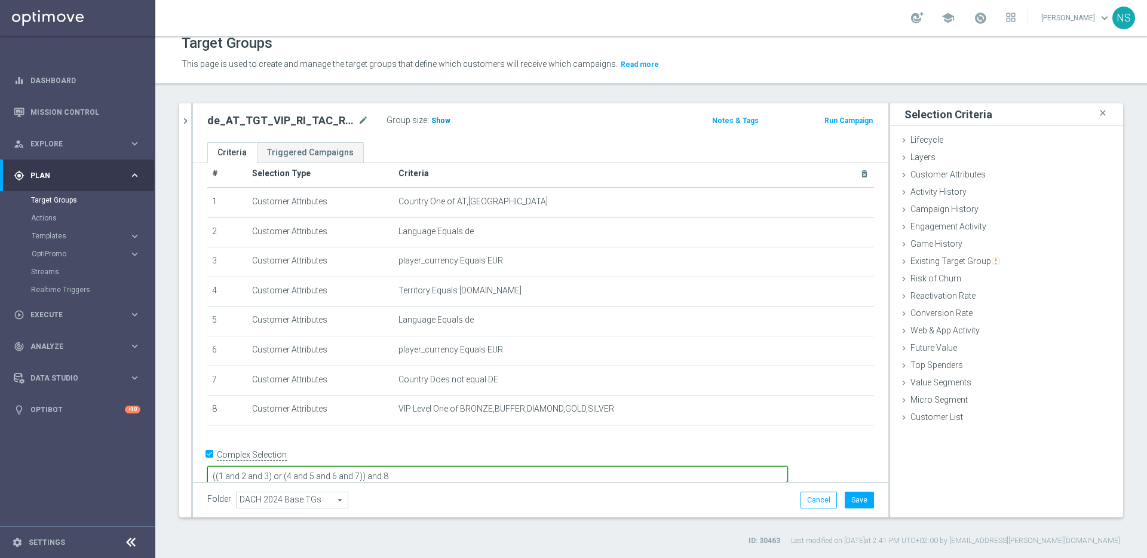
type textarea "((1 and 2 and 3) or (4 and 5 and 6 and 7)) and 8"
click at [437, 121] on span "Show" at bounding box center [440, 120] width 19 height 8
click at [326, 503] on span "DACH 2024 Base TGs" at bounding box center [292, 500] width 111 height 16
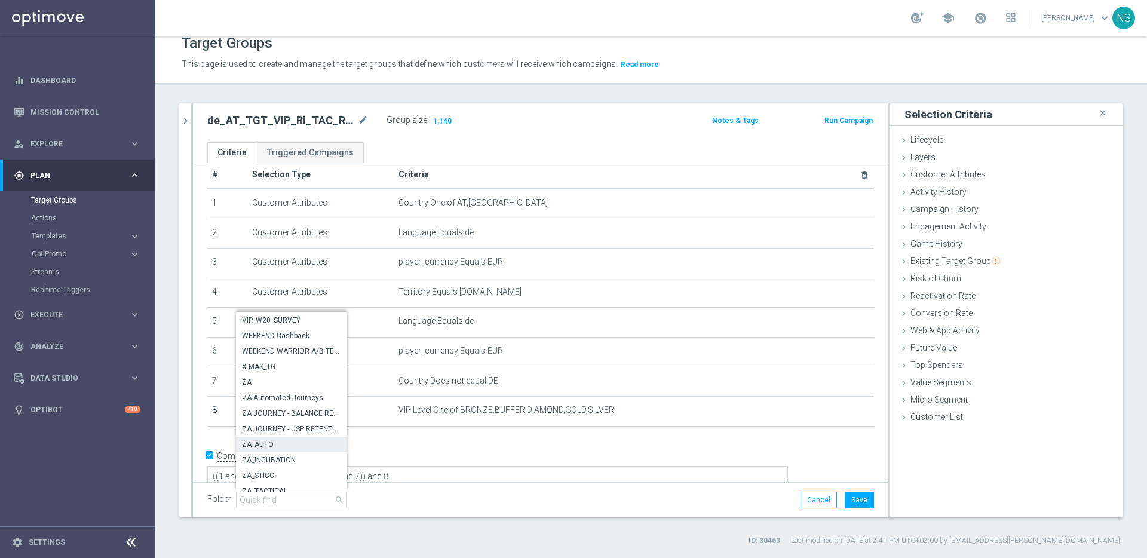
scroll to position [25679, 0]
click at [422, 498] on div "Folder DACH 2024 Base TGs DACH 2024 Base TGs arrow_drop_down search VIP_W20_SUR…" at bounding box center [540, 500] width 667 height 17
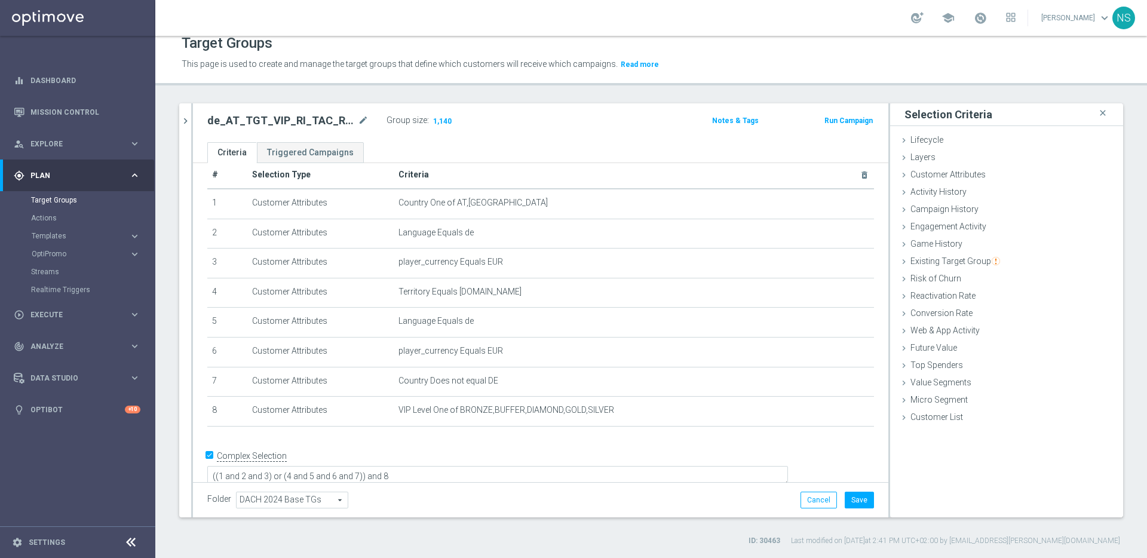
click at [302, 497] on span "DACH 2024 Base TGs" at bounding box center [292, 500] width 111 height 16
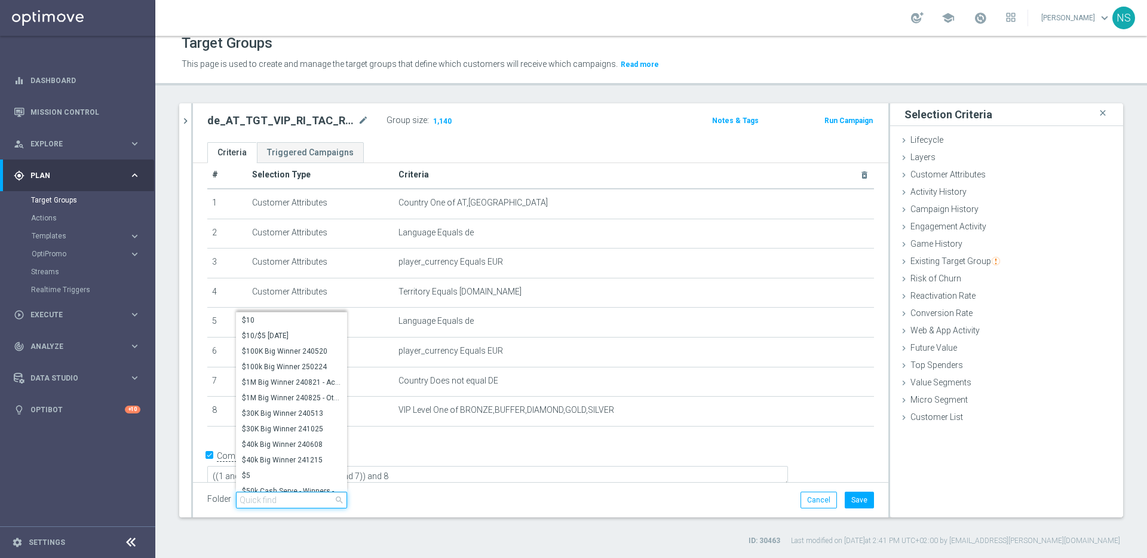
click at [294, 501] on input "search" at bounding box center [291, 500] width 111 height 17
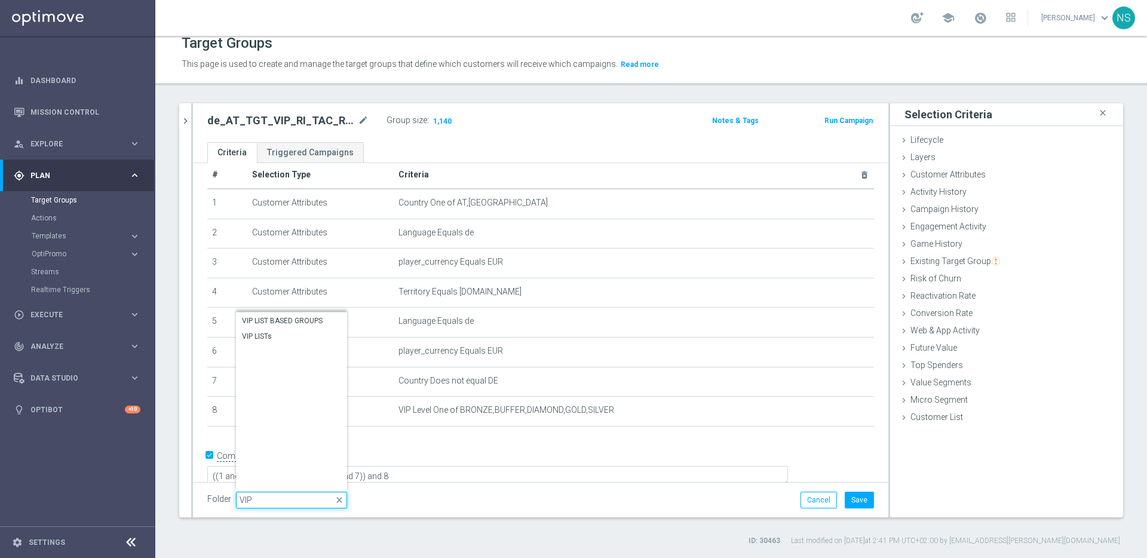
scroll to position [2860, 0]
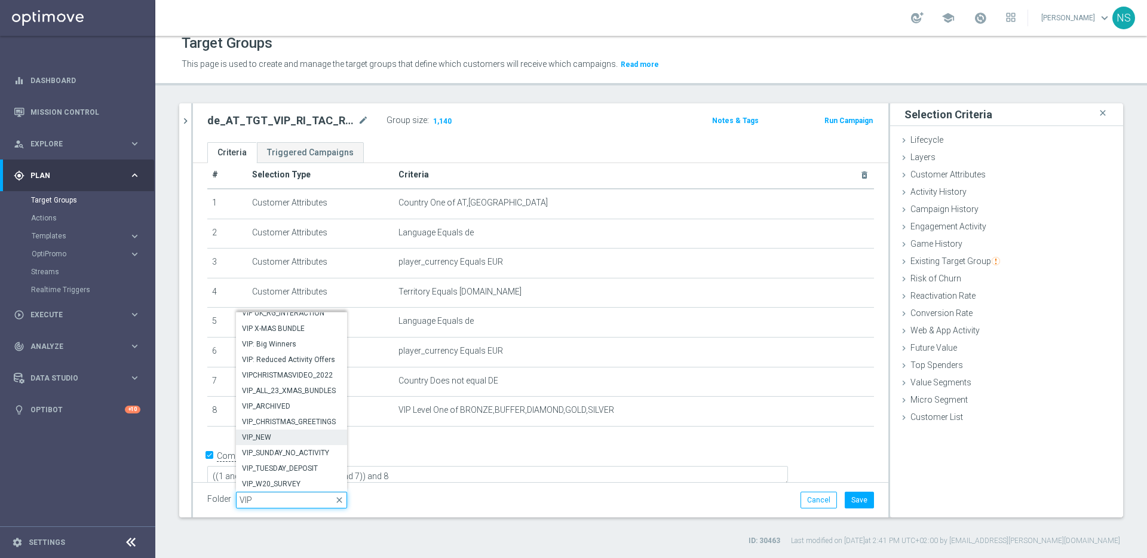
type input "VIP"
click at [271, 435] on span "VIP_NEW" at bounding box center [291, 437] width 99 height 10
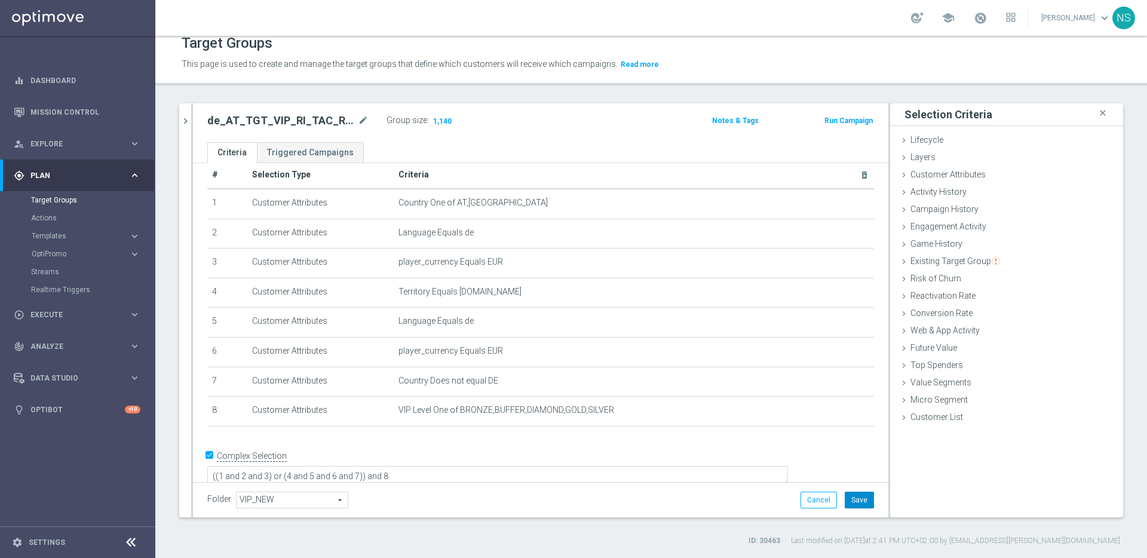
click at [853, 504] on button "Save" at bounding box center [859, 500] width 29 height 17
click at [438, 117] on span "1,140" at bounding box center [442, 121] width 21 height 11
click at [184, 119] on icon "chevron_right" at bounding box center [185, 120] width 11 height 11
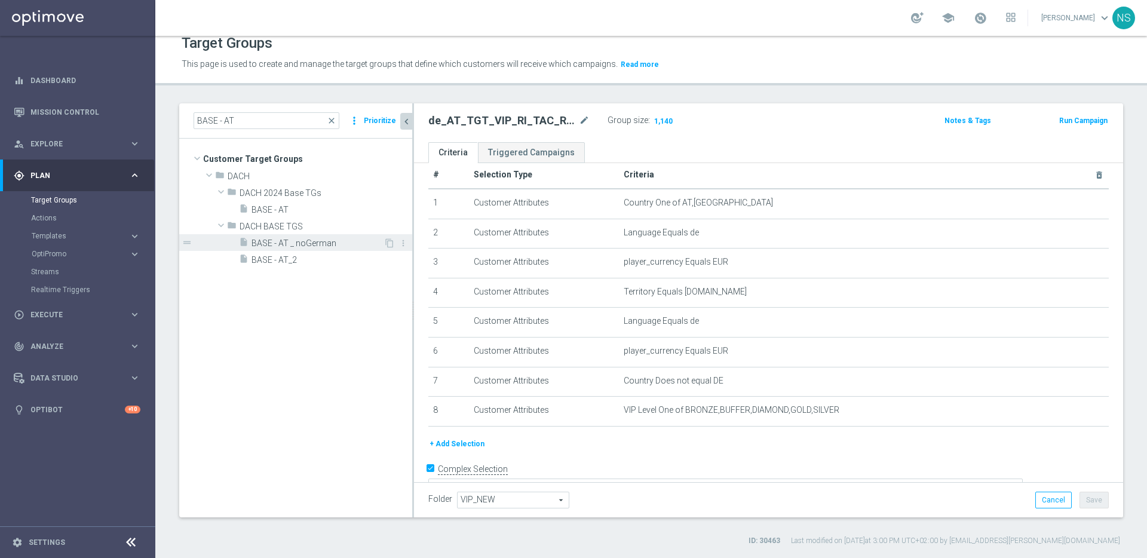
click at [330, 247] on span "BASE - AT _ noGerman" at bounding box center [317, 243] width 132 height 10
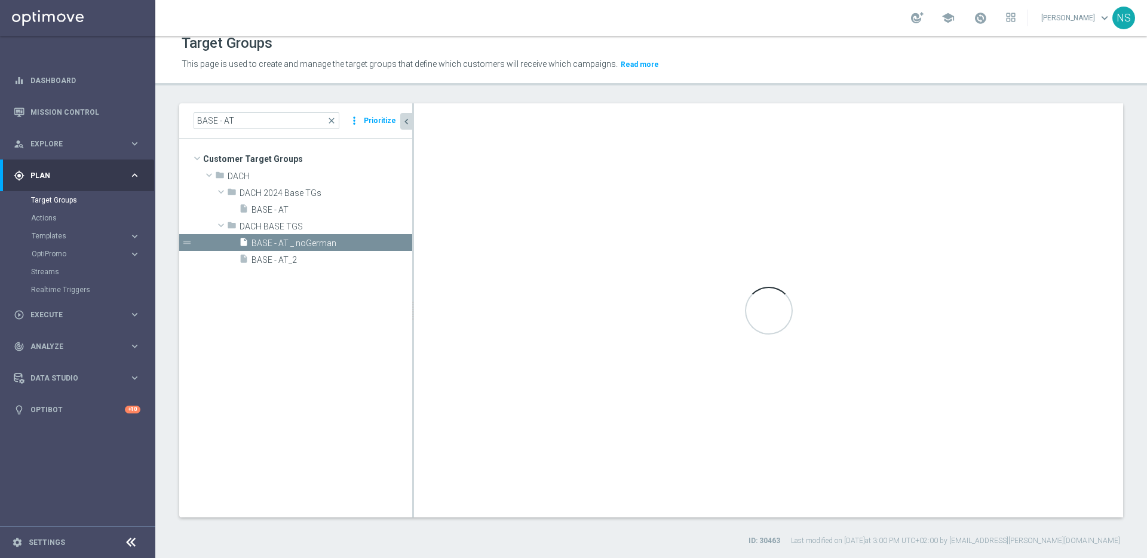
type input "DACH BASE TGS"
type textarea "(1 and 2 and 3) or (4 and 5 and 6 and 7)"
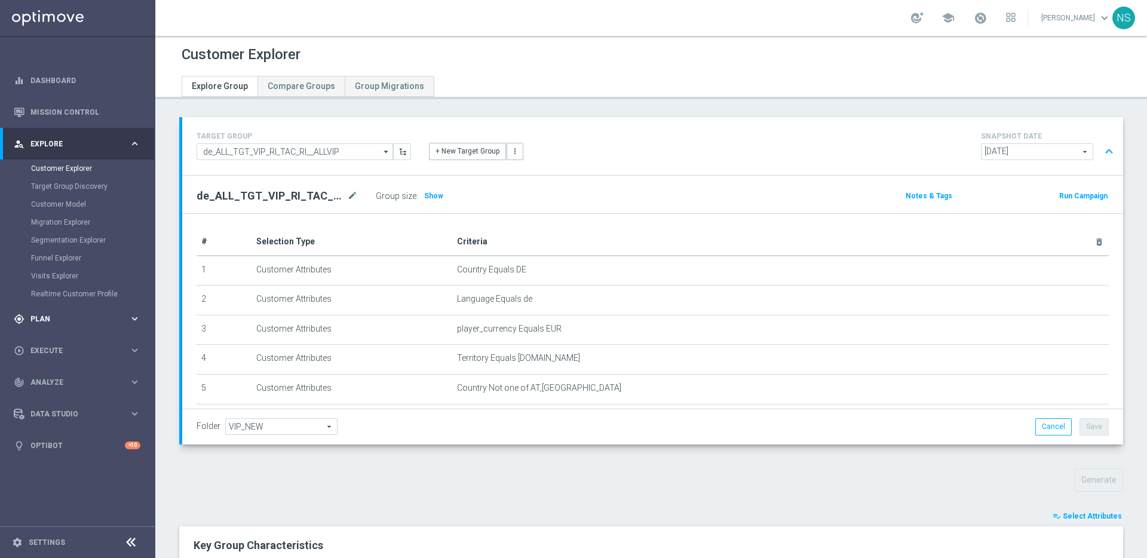
click at [72, 315] on span "Plan" at bounding box center [79, 318] width 99 height 7
click at [56, 200] on link "Target Groups" at bounding box center [77, 200] width 93 height 10
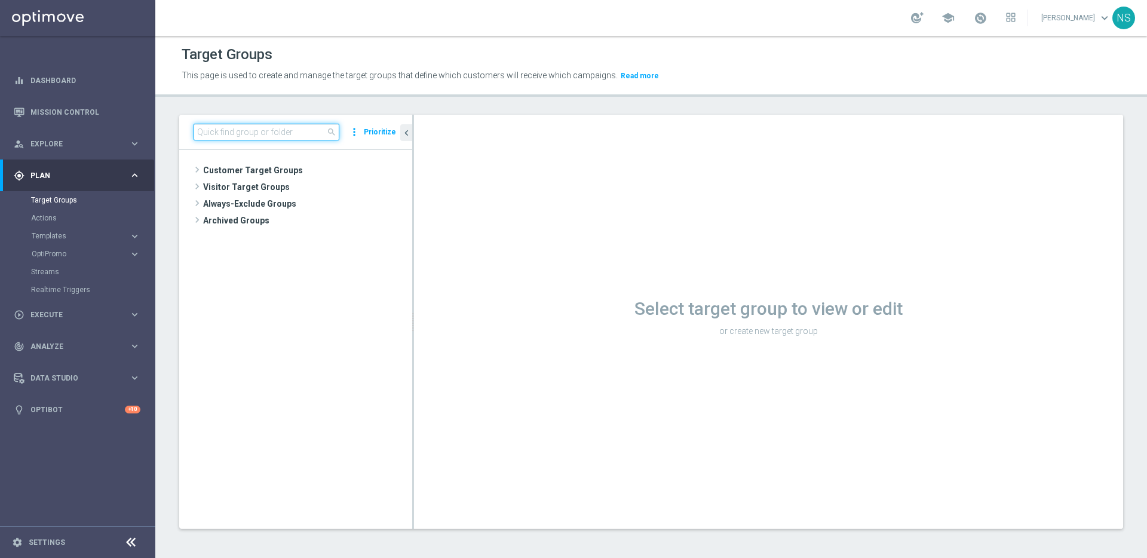
click at [213, 127] on input at bounding box center [267, 132] width 146 height 17
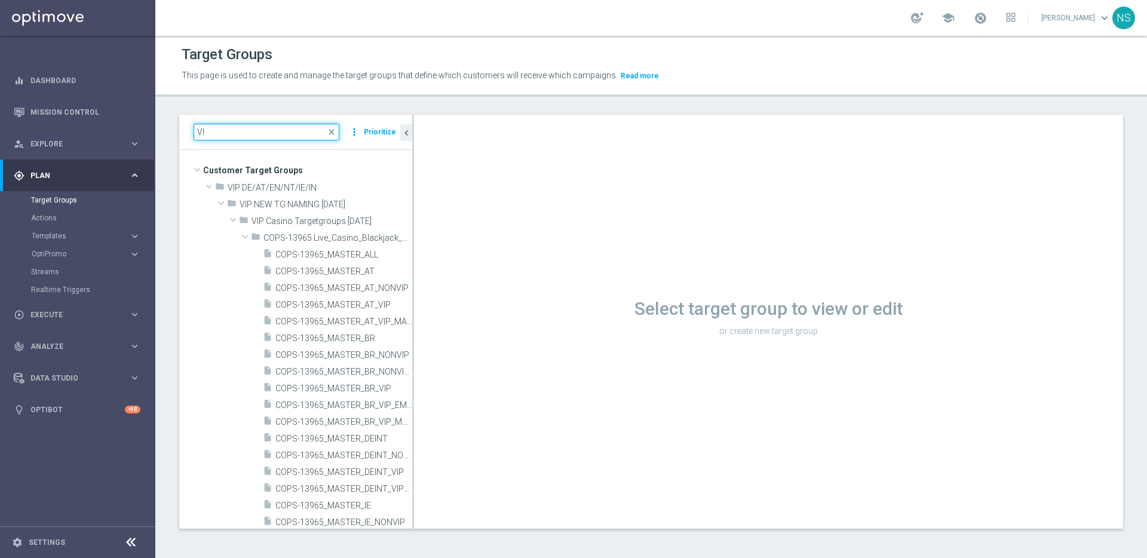
type input "V"
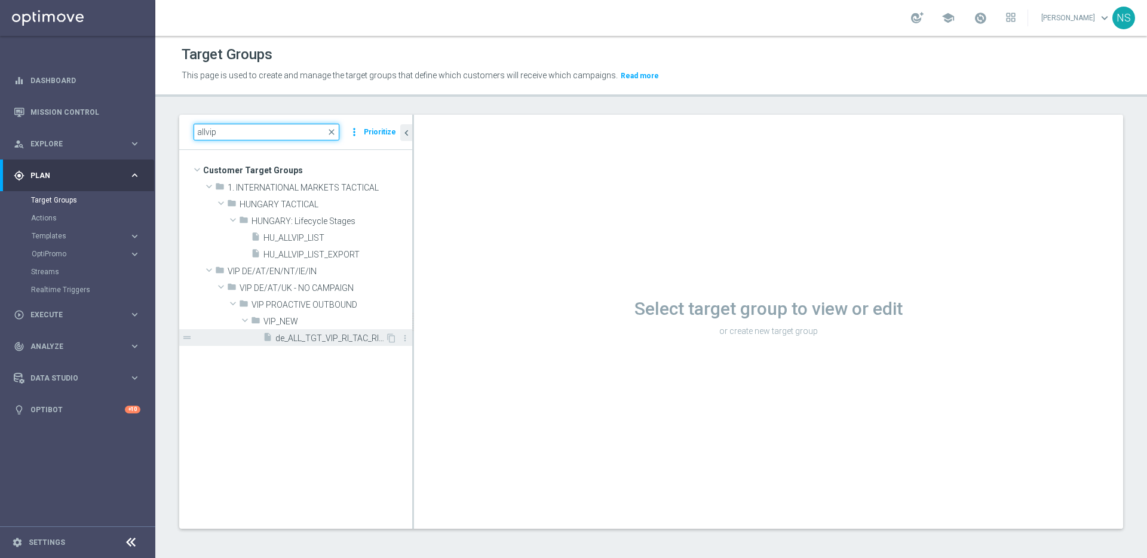
type input "allvip"
click at [315, 339] on span "de_ALL_TGT_VIP_RI_TAC_RI__ALLVIP" at bounding box center [330, 338] width 110 height 10
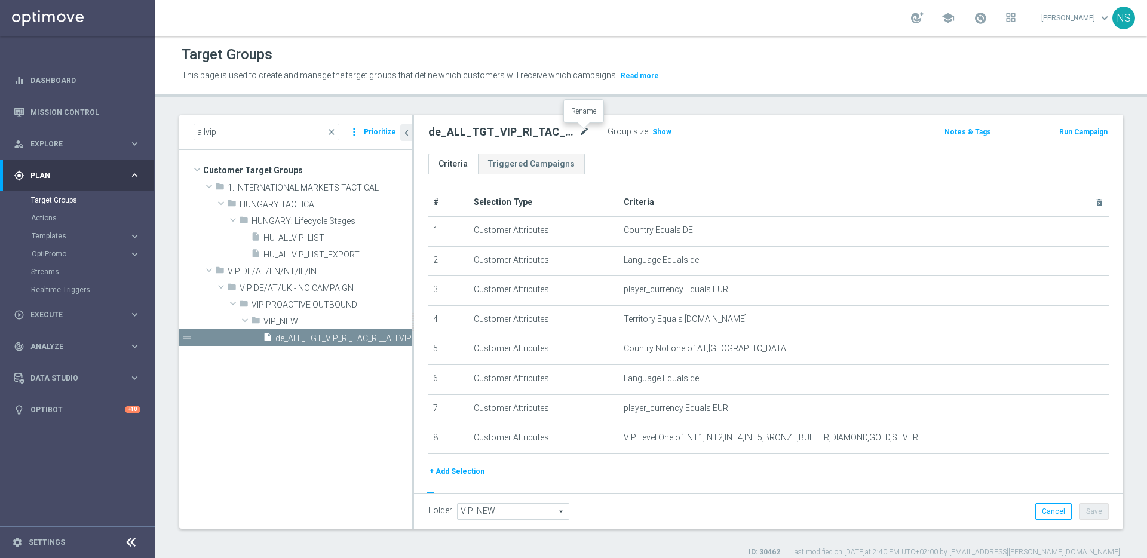
click at [582, 131] on icon "mode_edit" at bounding box center [584, 132] width 11 height 14
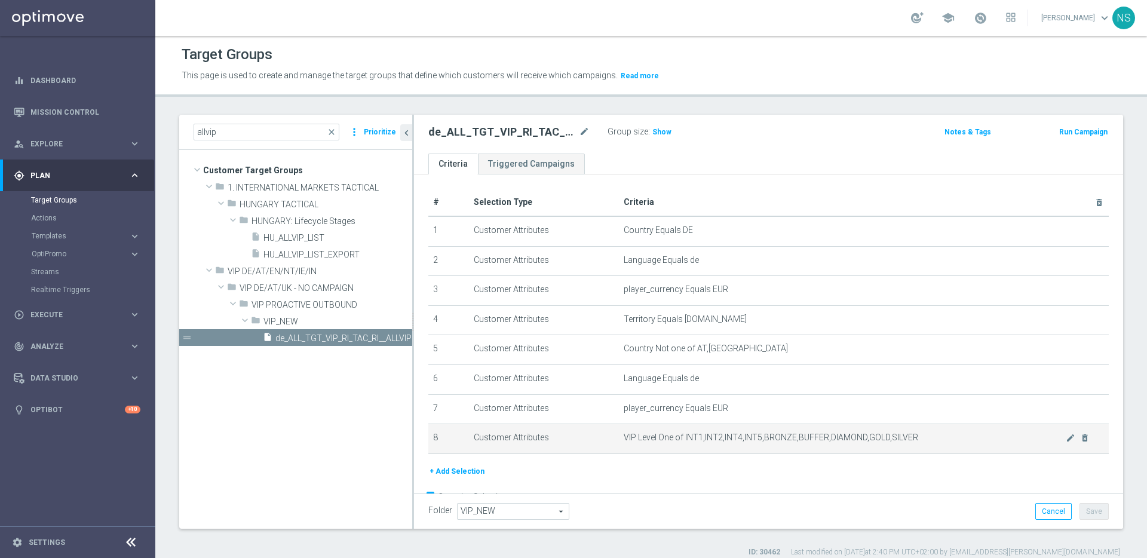
scroll to position [29, 0]
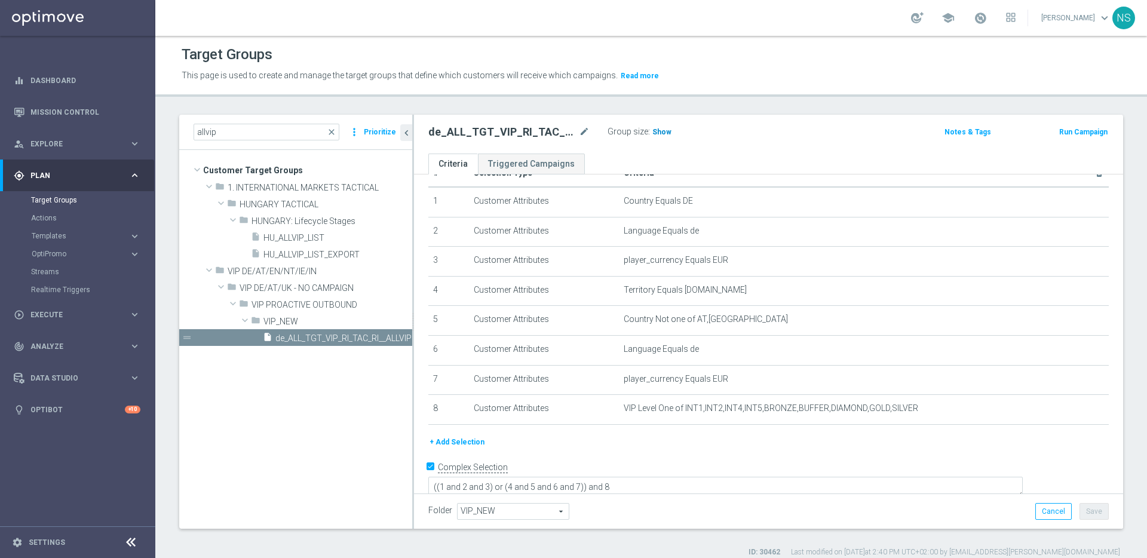
click at [658, 132] on span "Show" at bounding box center [661, 132] width 19 height 8
click at [668, 134] on span "2,636" at bounding box center [663, 133] width 21 height 11
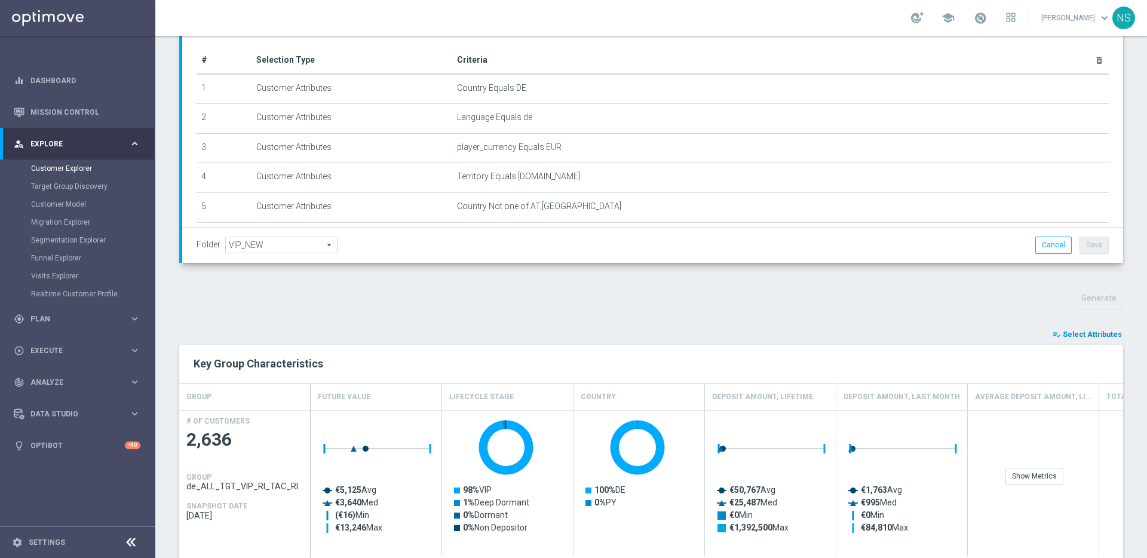
scroll to position [231, 0]
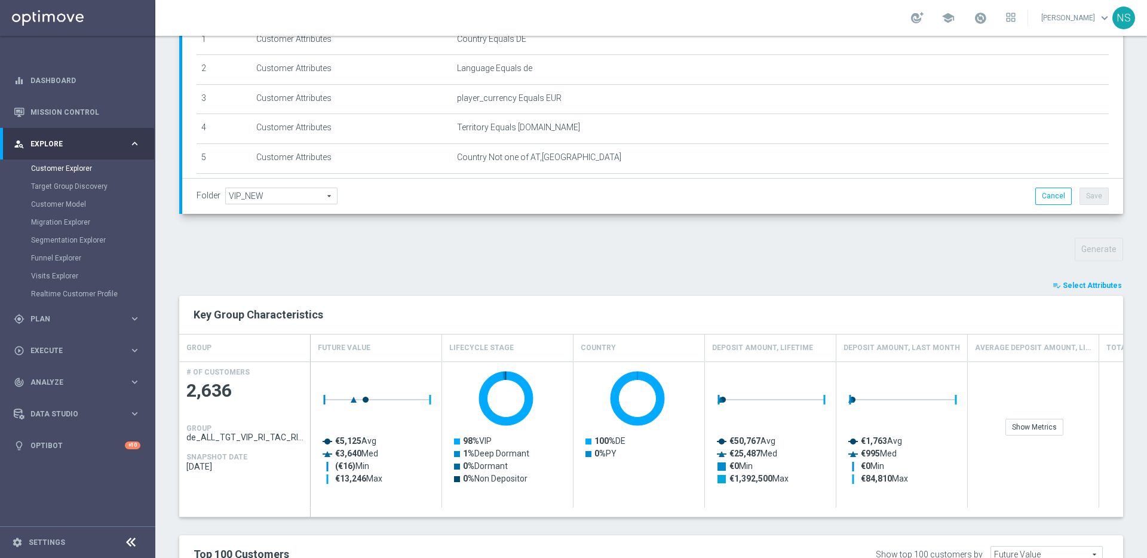
click at [1097, 281] on span "Select Attributes" at bounding box center [1092, 285] width 59 height 8
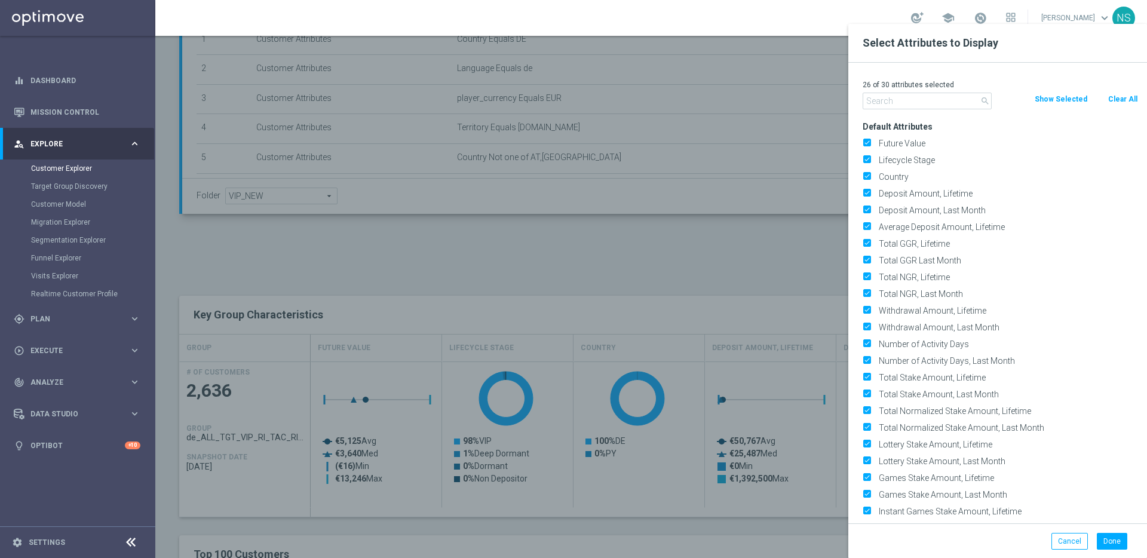
click at [1124, 105] on button "Clear All" at bounding box center [1123, 99] width 32 height 13
checkbox input "false"
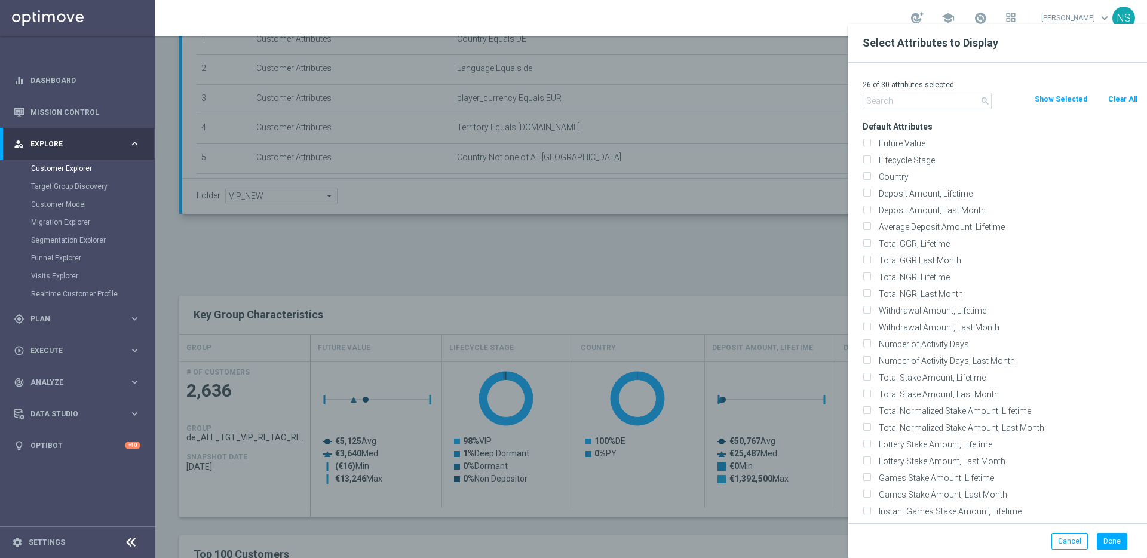
checkbox input "false"
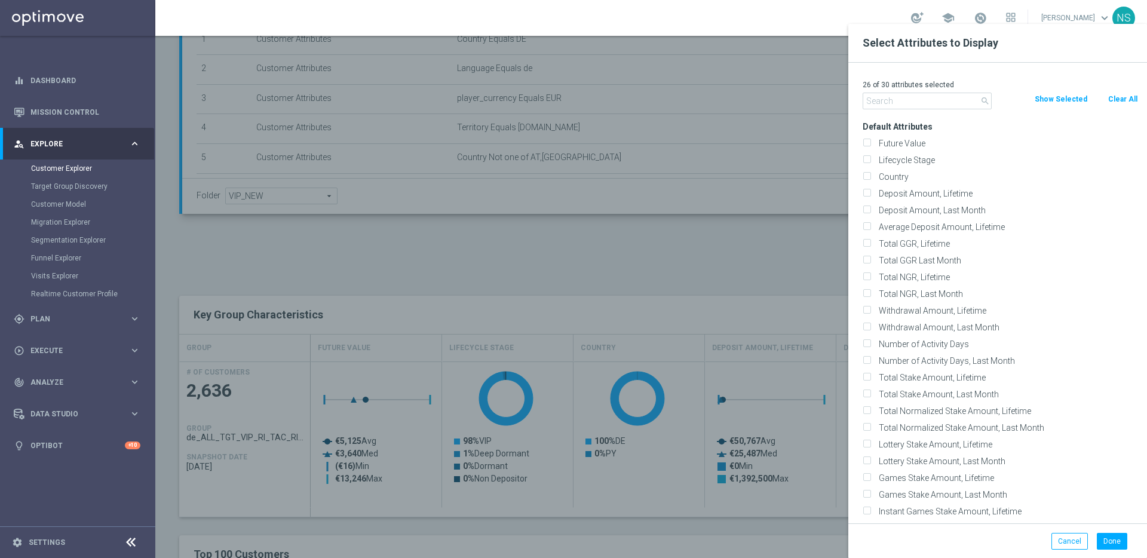
checkbox input "false"
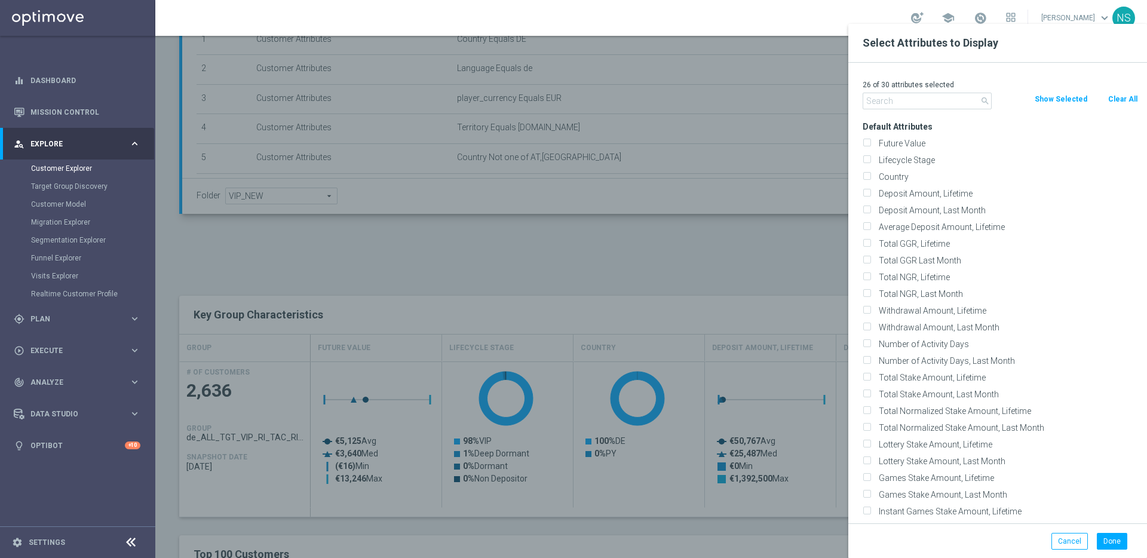
checkbox input "false"
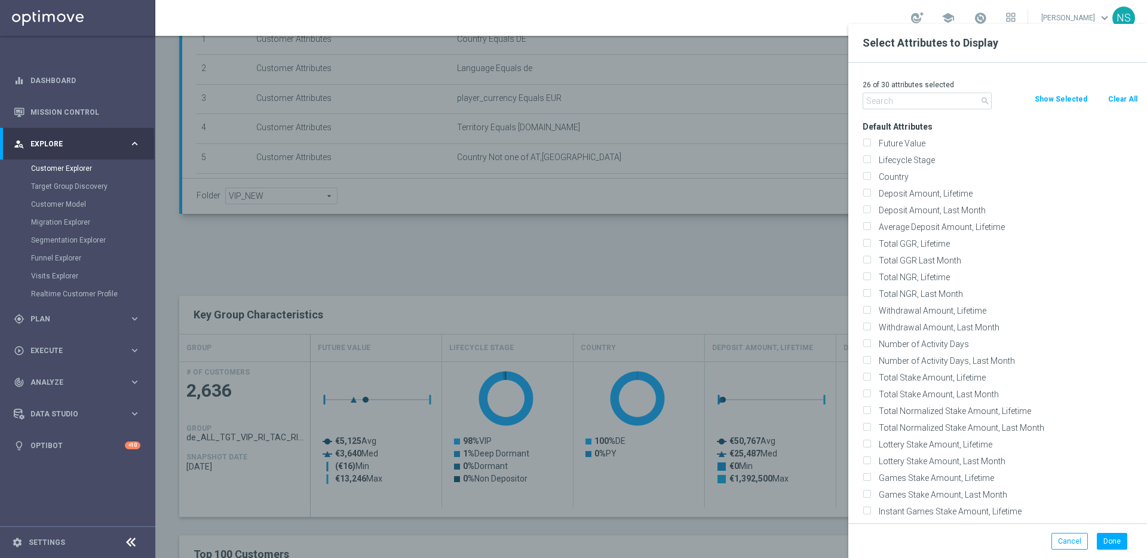
checkbox input "false"
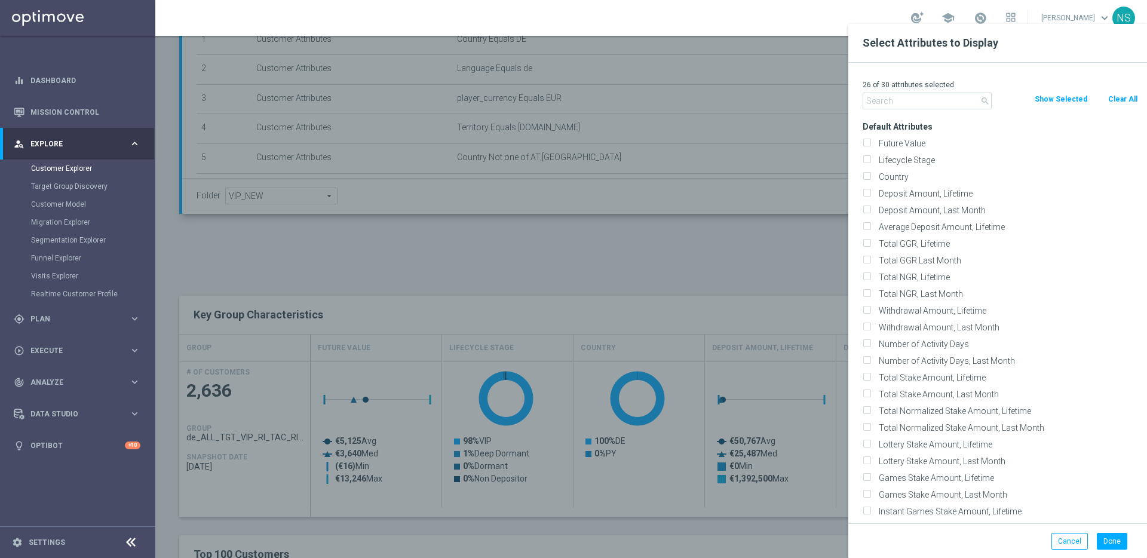
checkbox input "false"
click at [902, 144] on label "Future Value" at bounding box center [1006, 143] width 263 height 11
click at [870, 144] on input "Future Value" at bounding box center [867, 145] width 8 height 8
checkbox input "true"
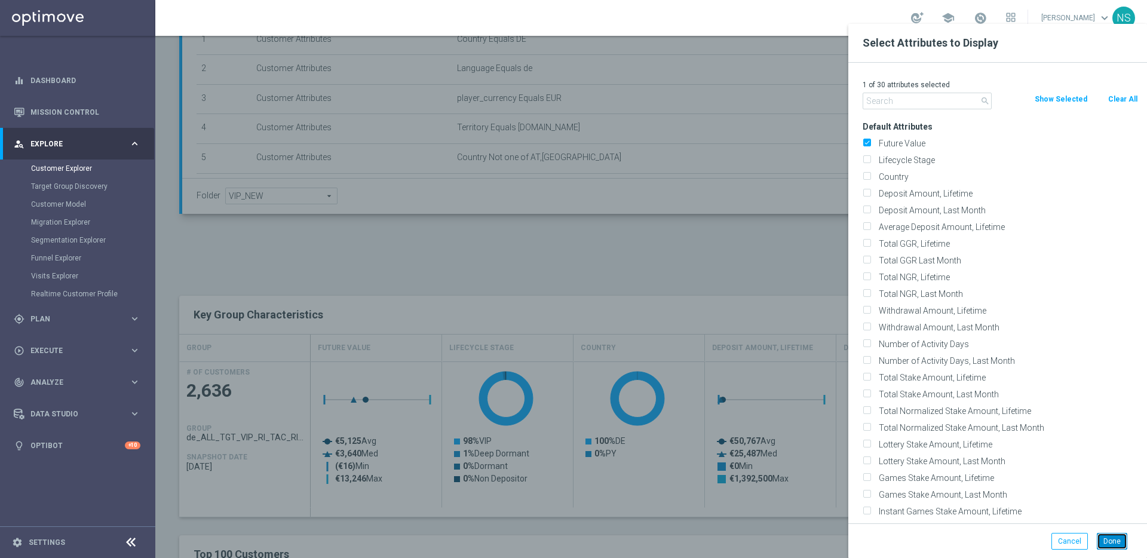
click at [1113, 540] on button "Done" at bounding box center [1112, 541] width 30 height 17
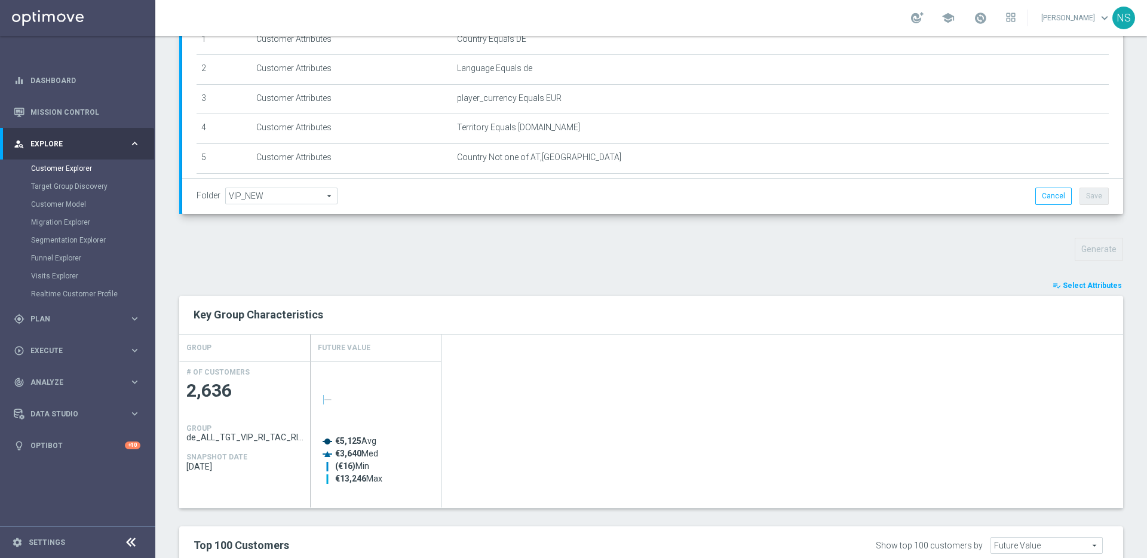
scroll to position [559, 0]
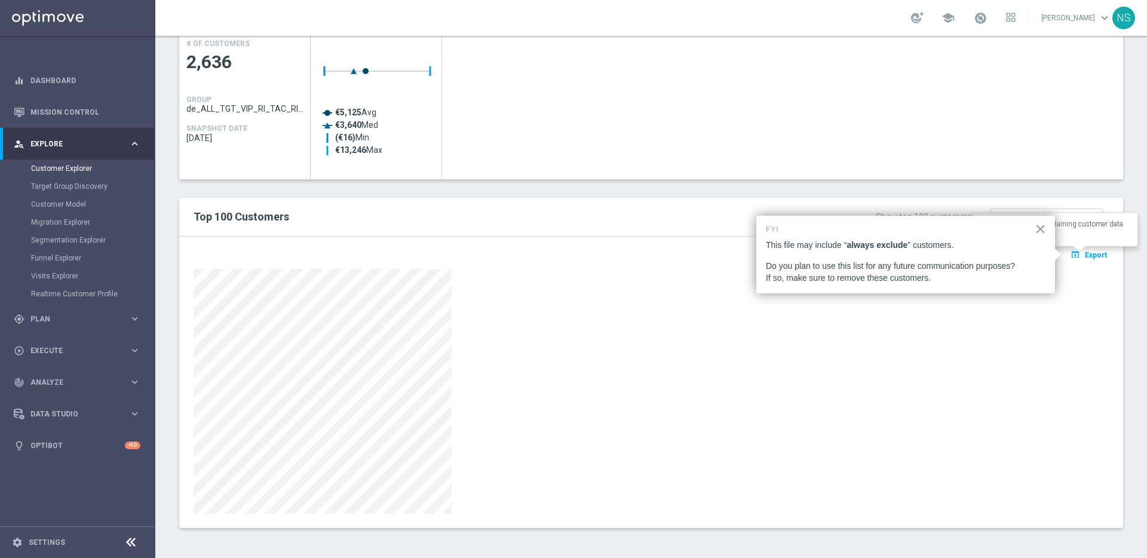
click at [1087, 257] on span "Export" at bounding box center [1096, 255] width 22 height 8
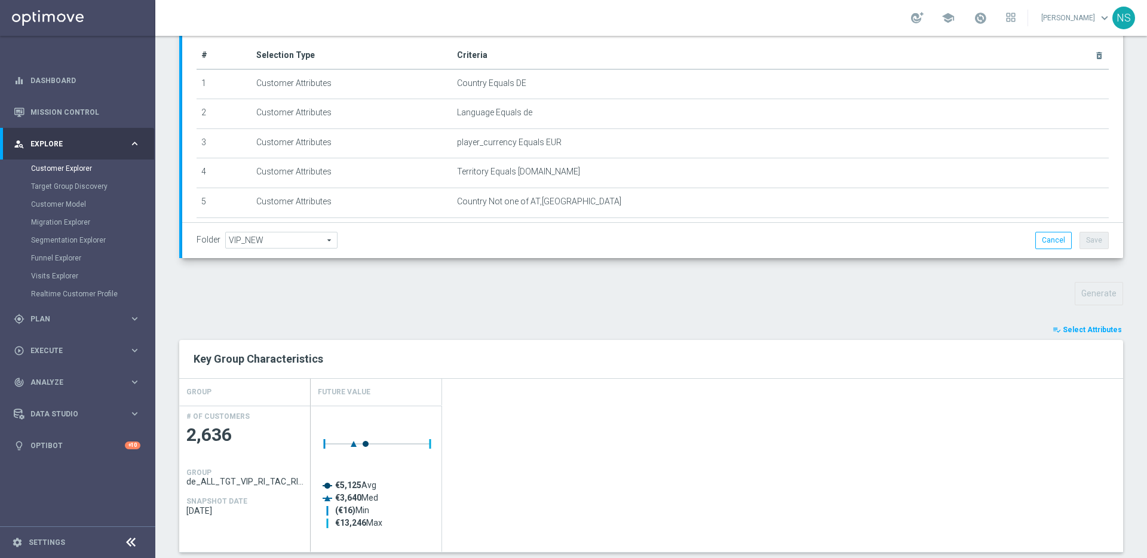
scroll to position [0, 0]
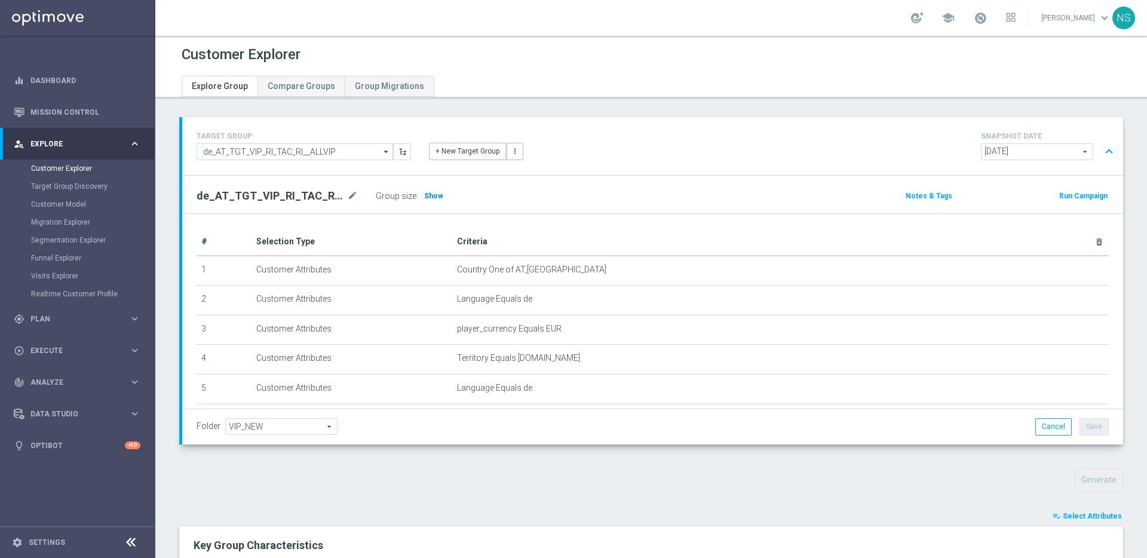
click at [435, 198] on span "Show" at bounding box center [433, 196] width 19 height 8
click at [1088, 516] on span "Select Attributes" at bounding box center [1092, 516] width 59 height 8
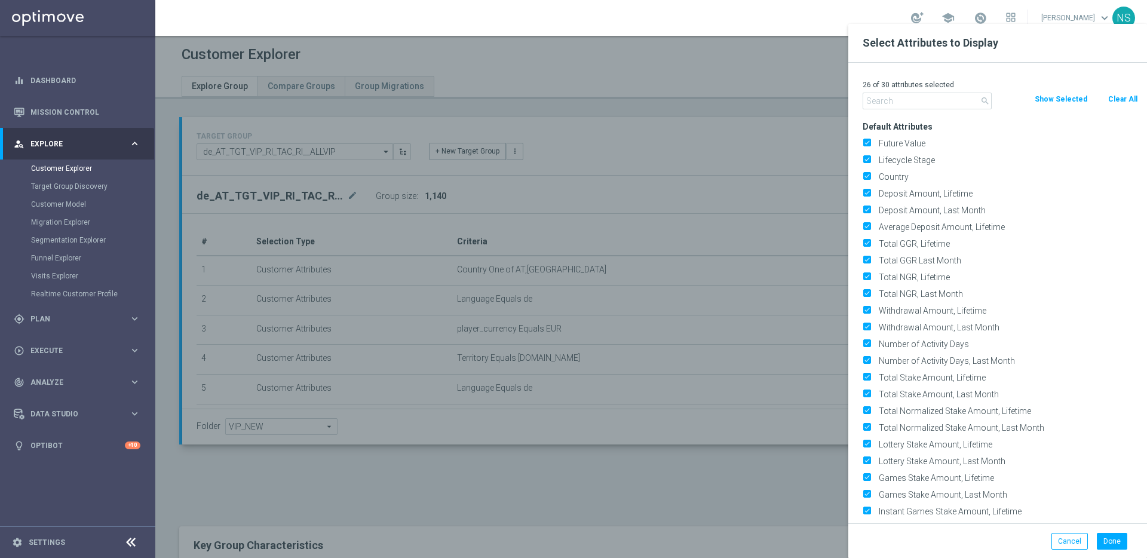
click at [1122, 104] on button "Clear All" at bounding box center [1123, 99] width 32 height 13
checkbox input "false"
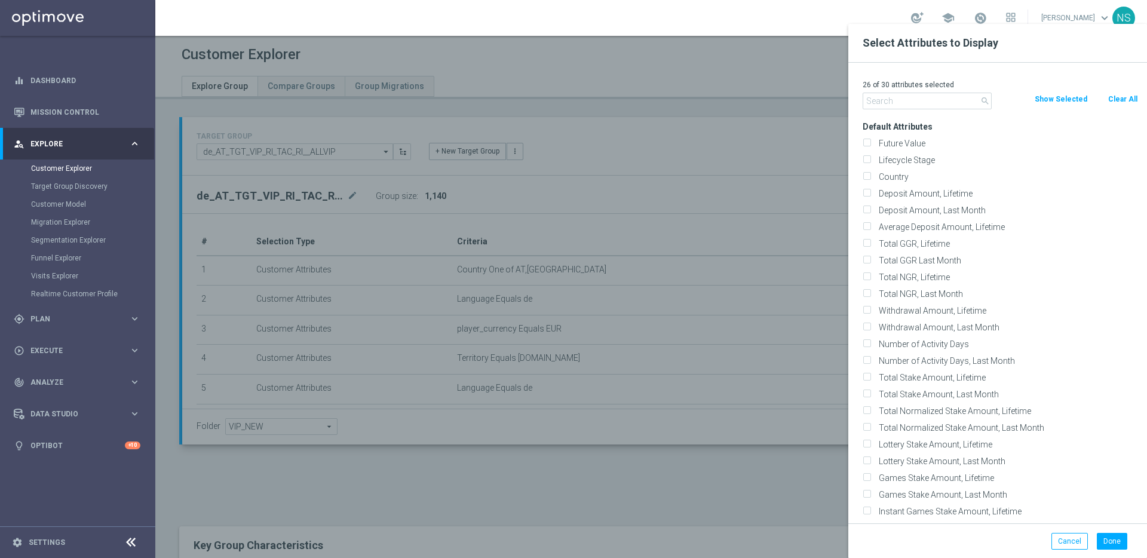
checkbox input "false"
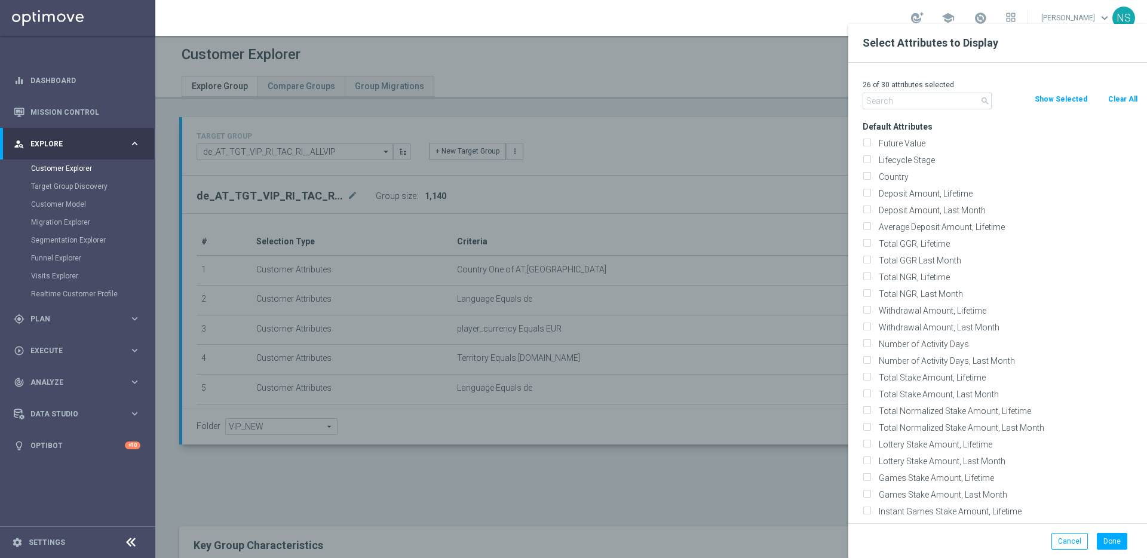
checkbox input "false"
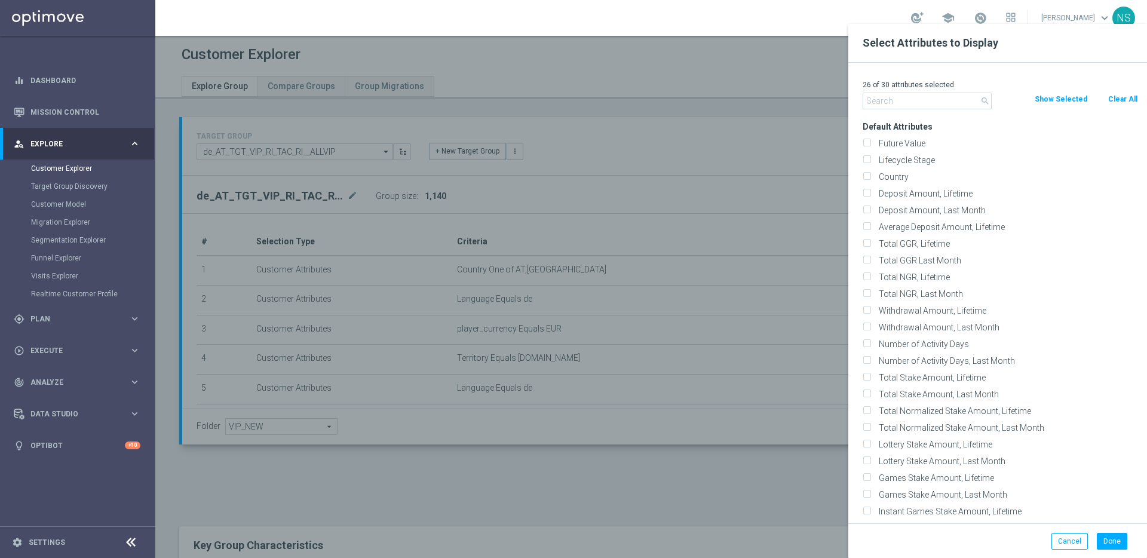
checkbox input "false"
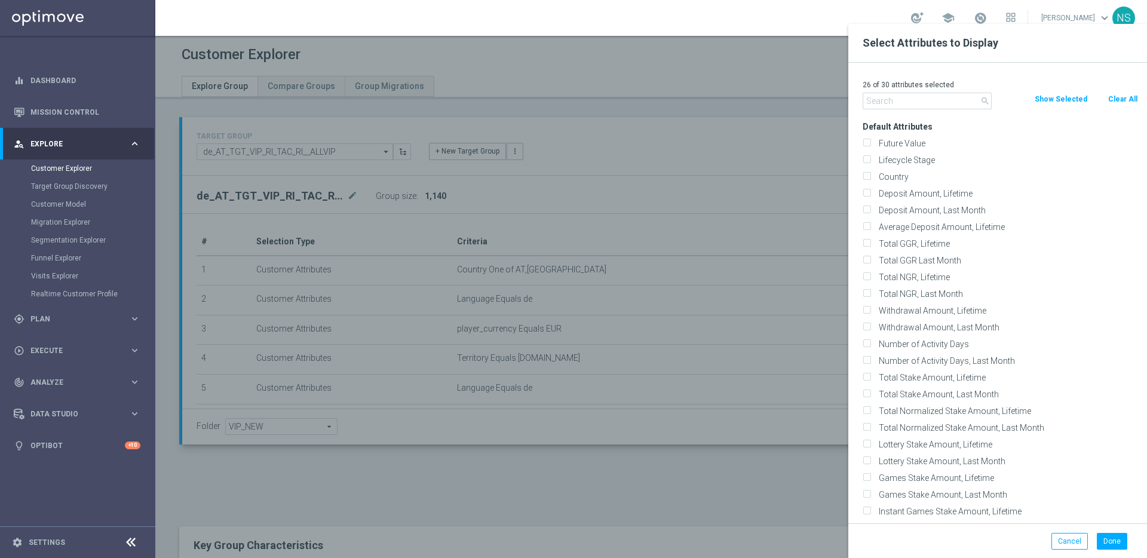
checkbox input "false"
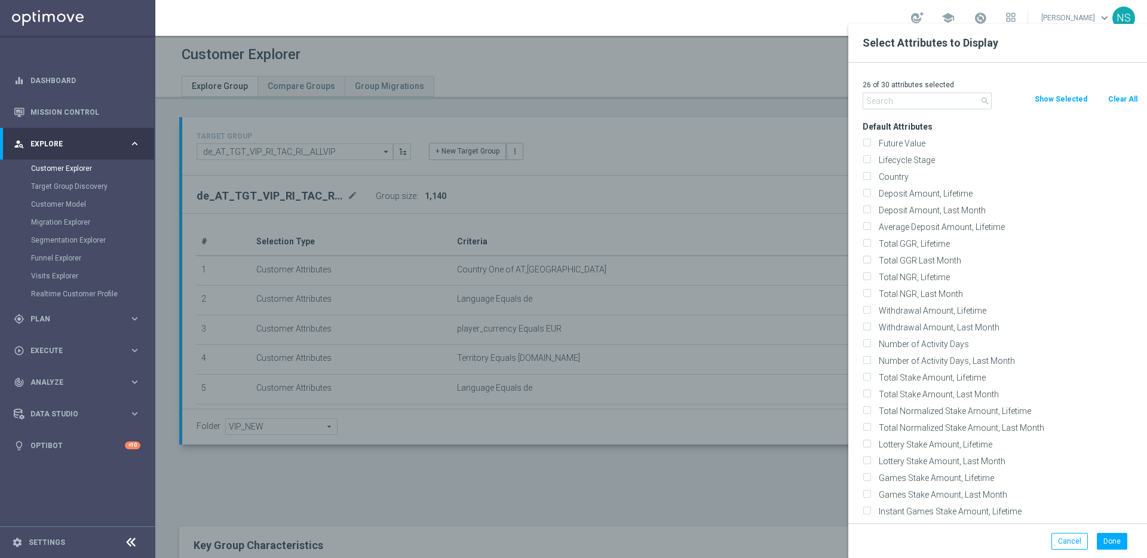
checkbox input "false"
click at [895, 146] on label "Future Value" at bounding box center [1006, 143] width 263 height 11
click at [870, 146] on input "Future Value" at bounding box center [867, 145] width 8 height 8
checkbox input "true"
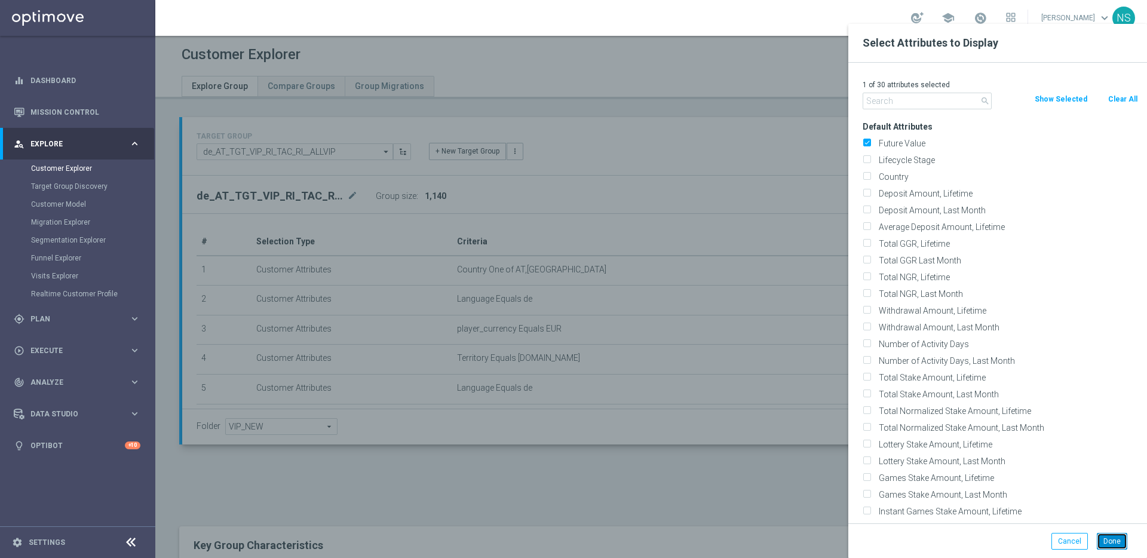
click at [1103, 538] on button "Done" at bounding box center [1112, 541] width 30 height 17
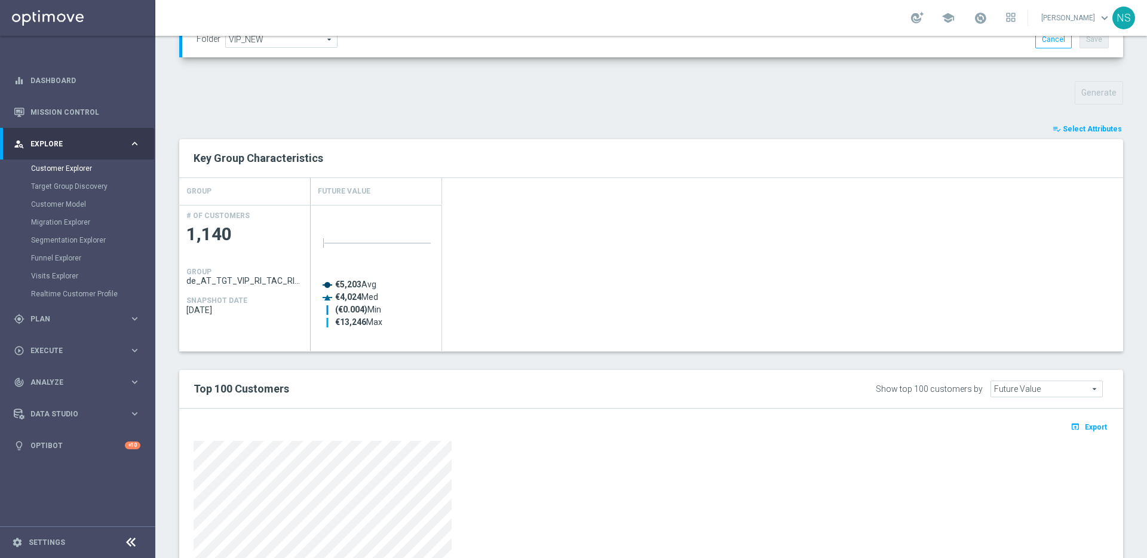
scroll to position [559, 0]
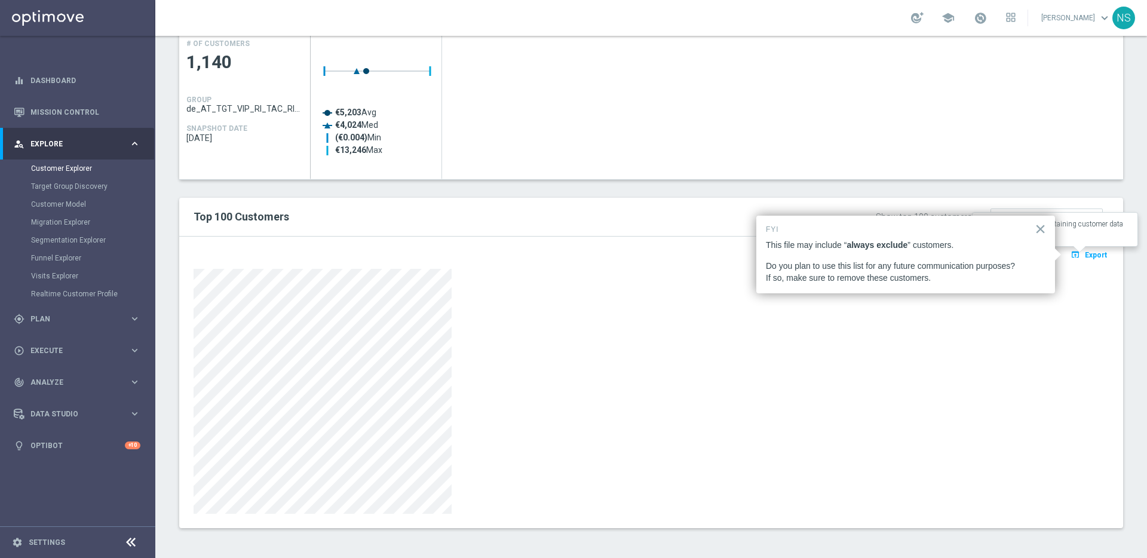
click at [1088, 250] on button "open_in_browser Export" at bounding box center [1089, 255] width 40 height 16
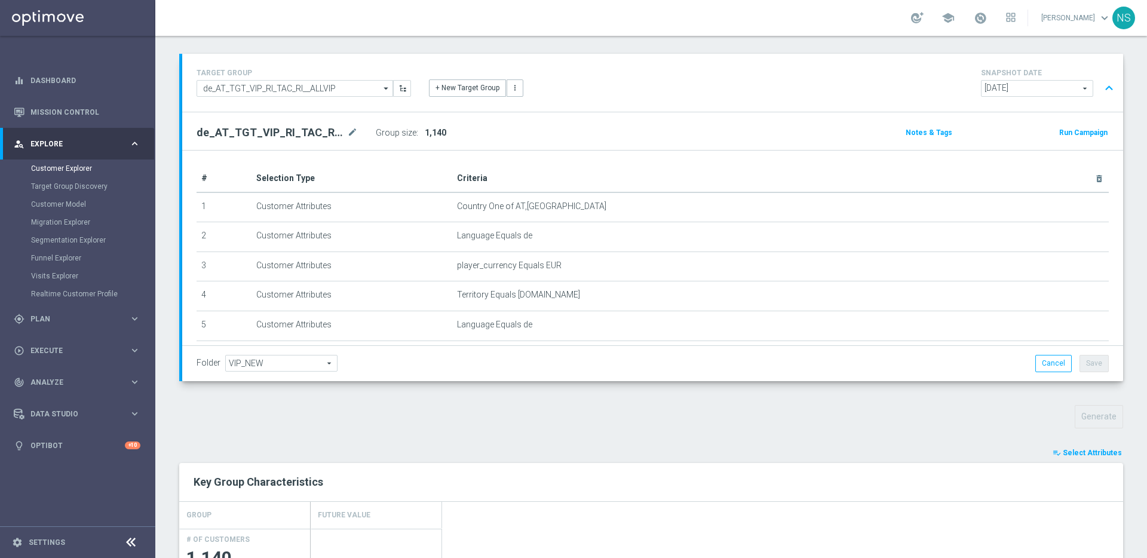
scroll to position [0, 0]
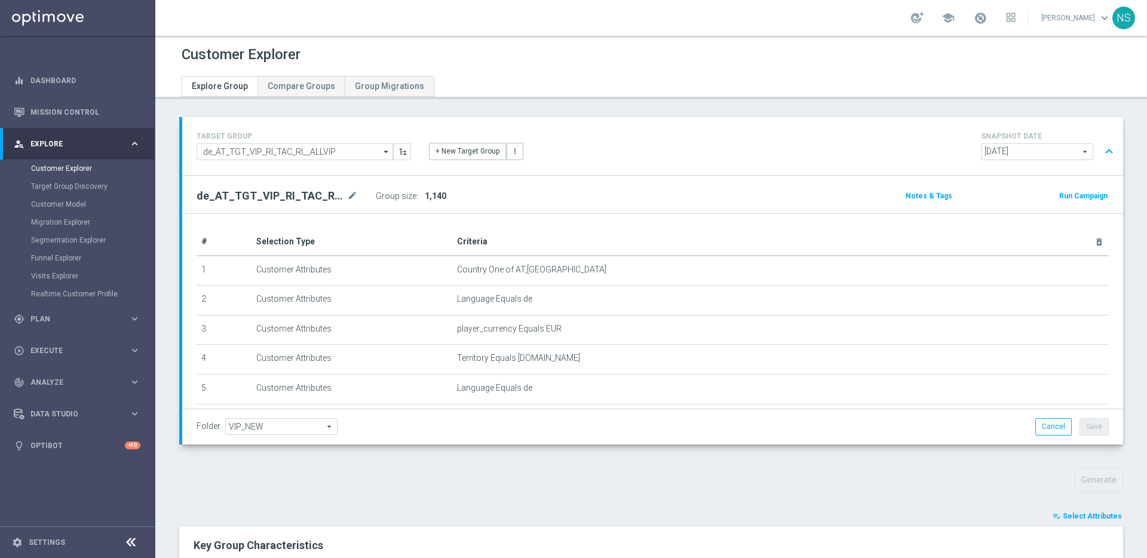
click at [185, 145] on div "TARGET GROUP de_AT_TGT_VIP_RI_TAC_RI__ALLVIP de_AT_TGT_VIP_RI_TAC_RI__ALLVIP ar…" at bounding box center [652, 146] width 941 height 58
